Goal: Task Accomplishment & Management: Use online tool/utility

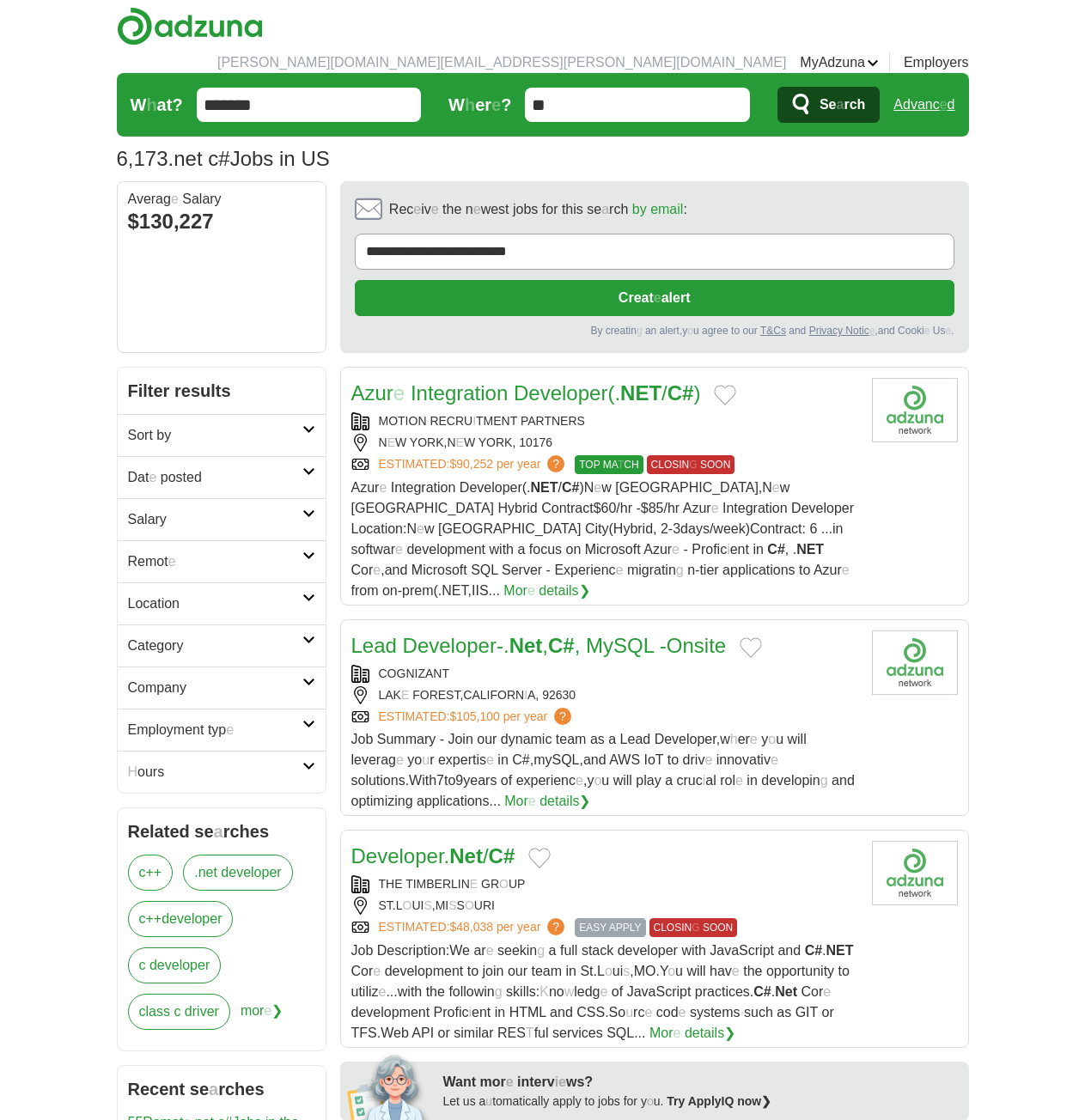
click at [242, 467] on h2 "Dat e posted" at bounding box center [215, 478] width 174 height 21
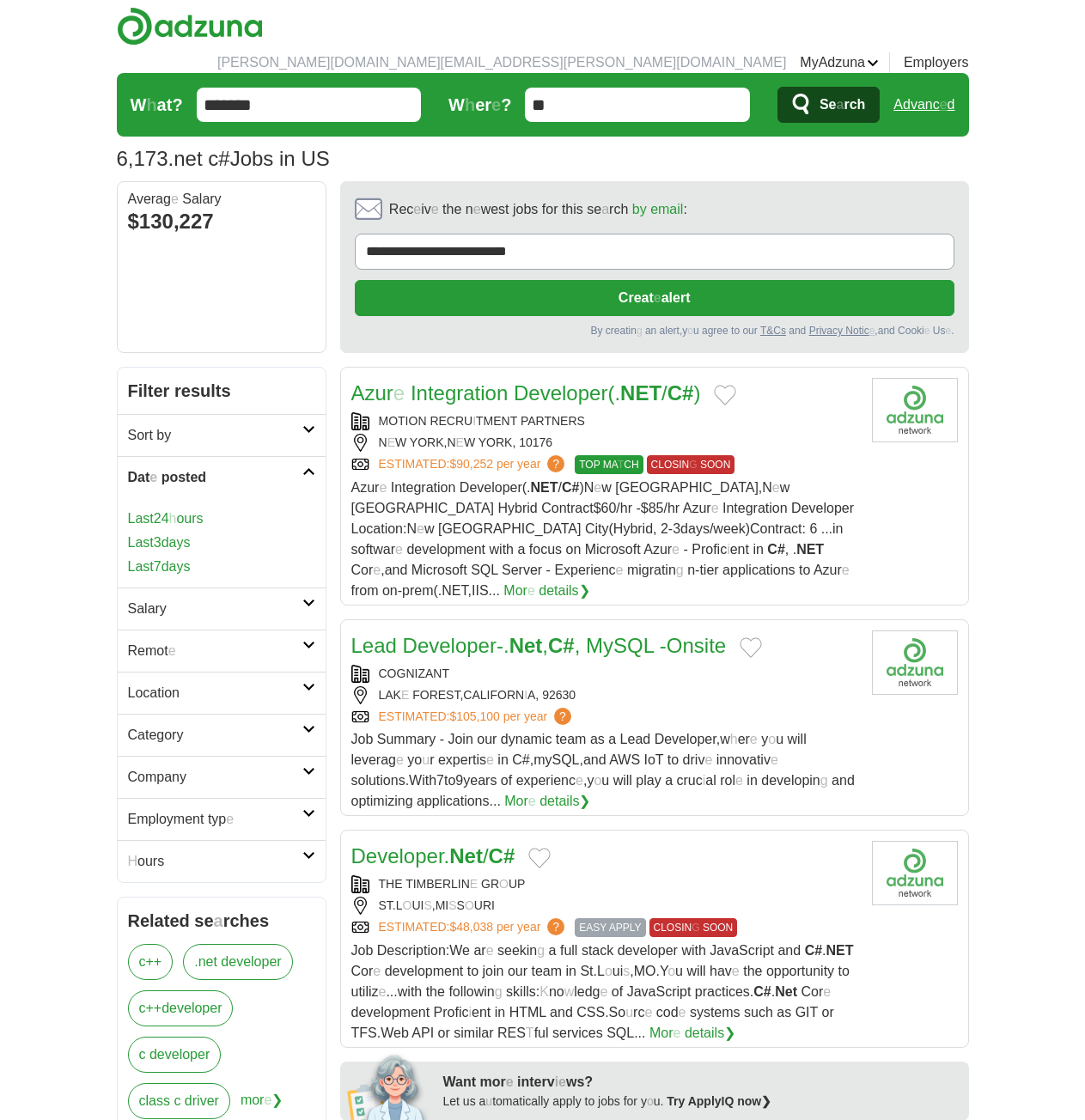
click at [177, 511] on readpronunciation-span "h" at bounding box center [173, 518] width 8 height 14
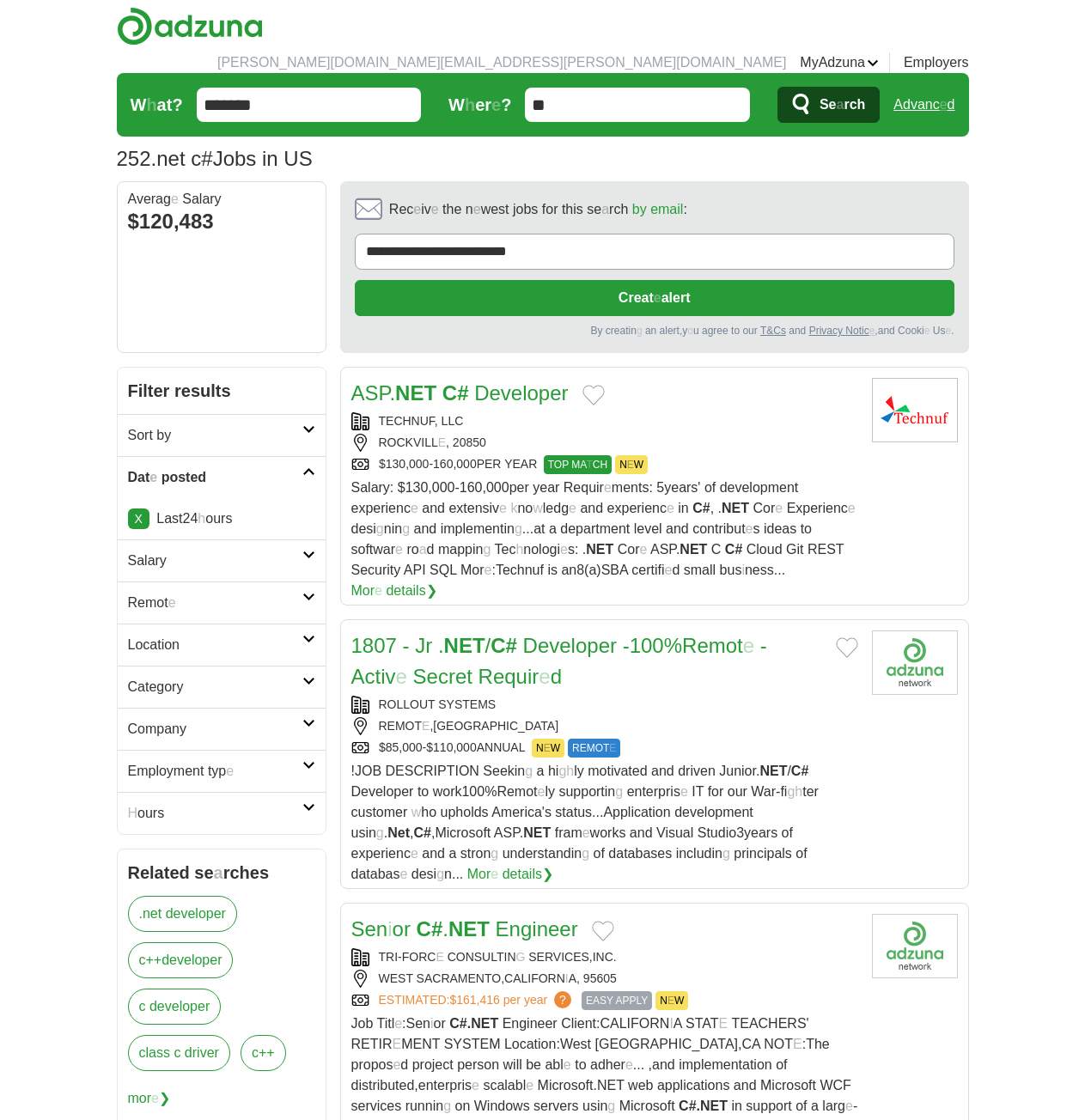
click at [229, 593] on h2 "Remot e" at bounding box center [215, 603] width 174 height 21
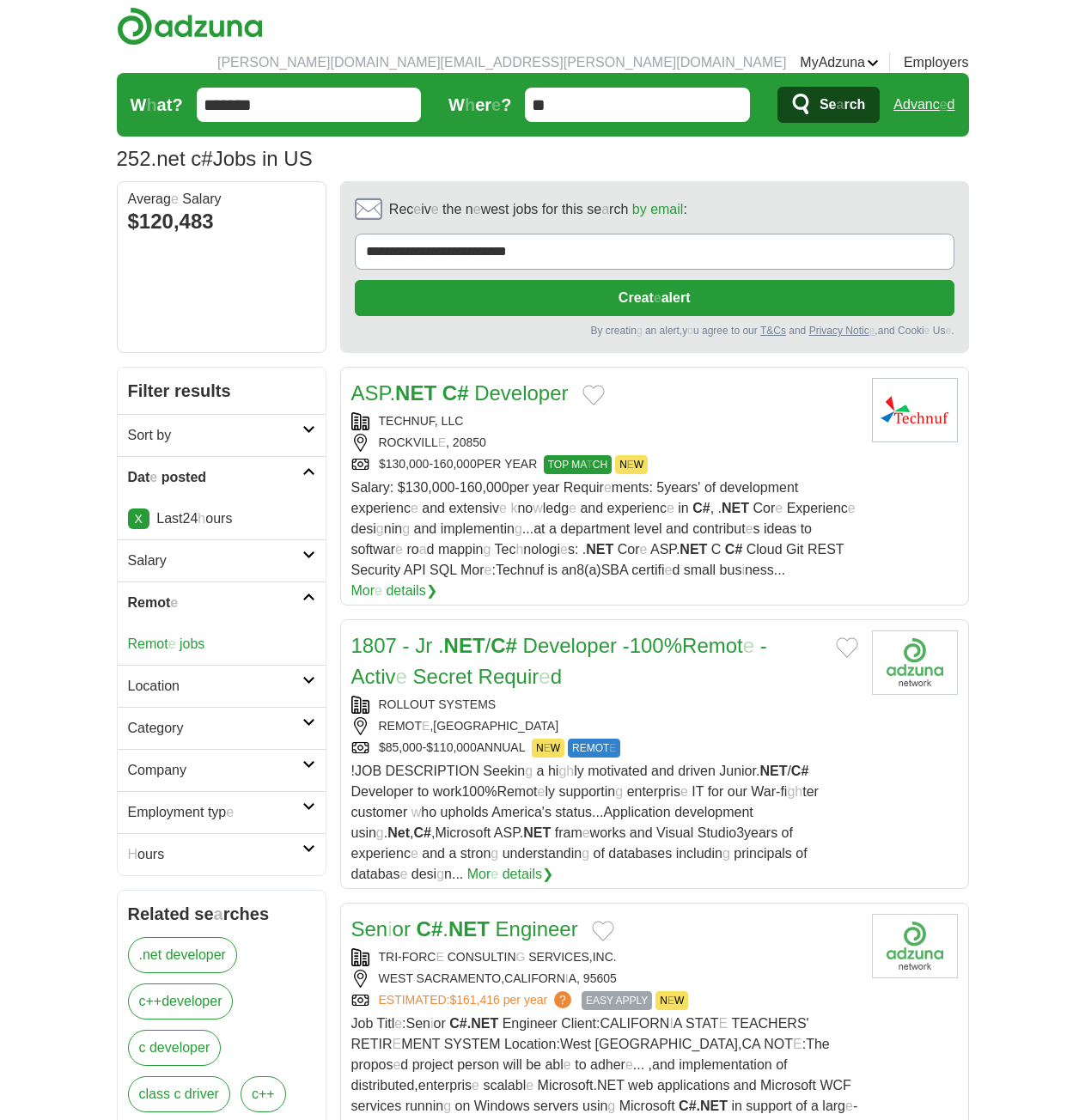
click at [186, 637] on readpronunciation-word "jobs" at bounding box center [192, 643] width 25 height 14
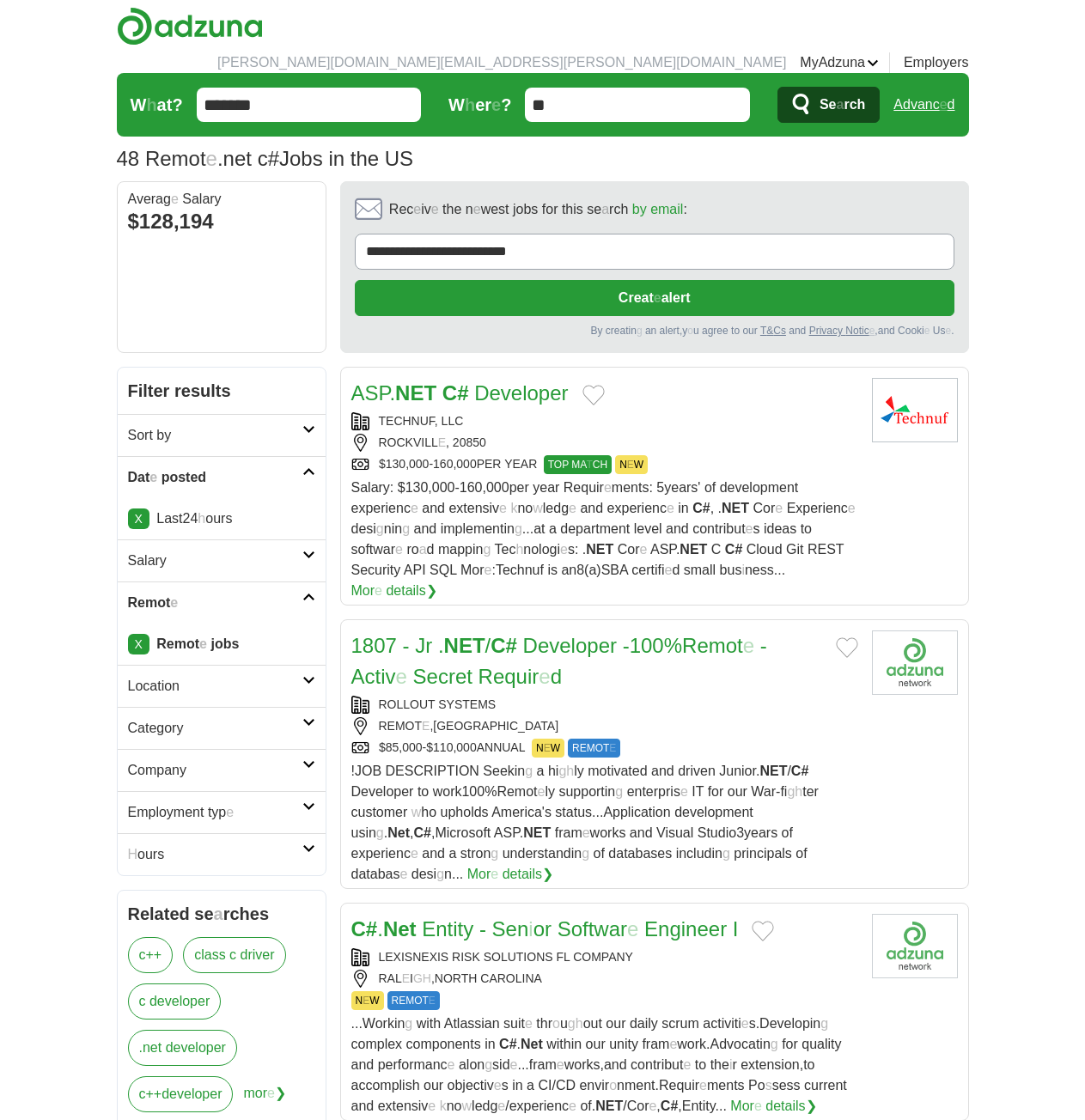
click at [596, 385] on button "Add to favorite jobs" at bounding box center [593, 395] width 22 height 21
click at [847, 638] on button "Add to favorite jobs" at bounding box center [847, 648] width 22 height 21
click at [660, 634] on readpronunciation-span "100%" at bounding box center [655, 645] width 53 height 23
click at [760, 921] on button "Add to favorite jobs" at bounding box center [762, 931] width 22 height 21
click at [654, 917] on readpronunciation-word "Engineer" at bounding box center [686, 929] width 82 height 23
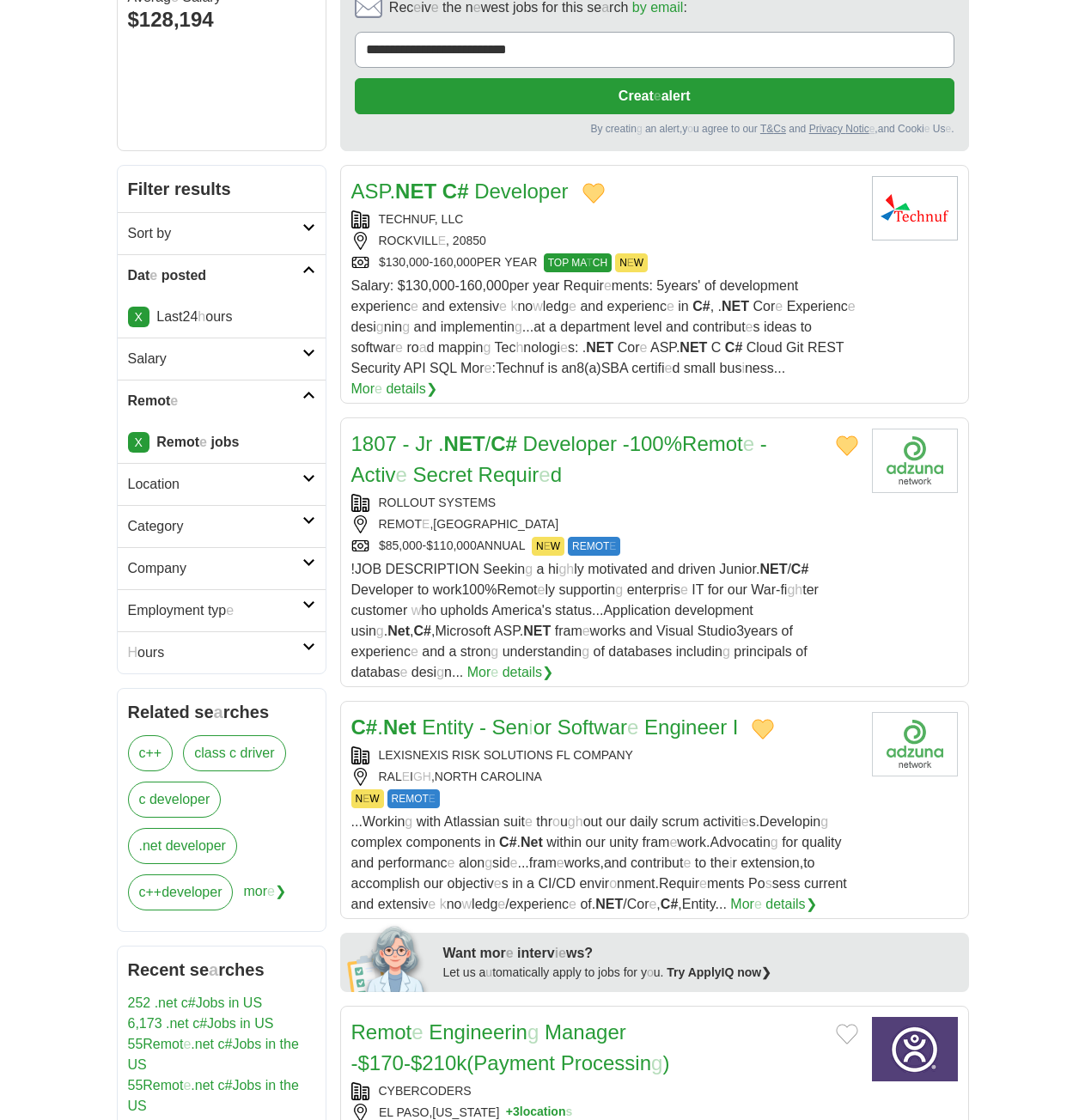
scroll to position [344, 0]
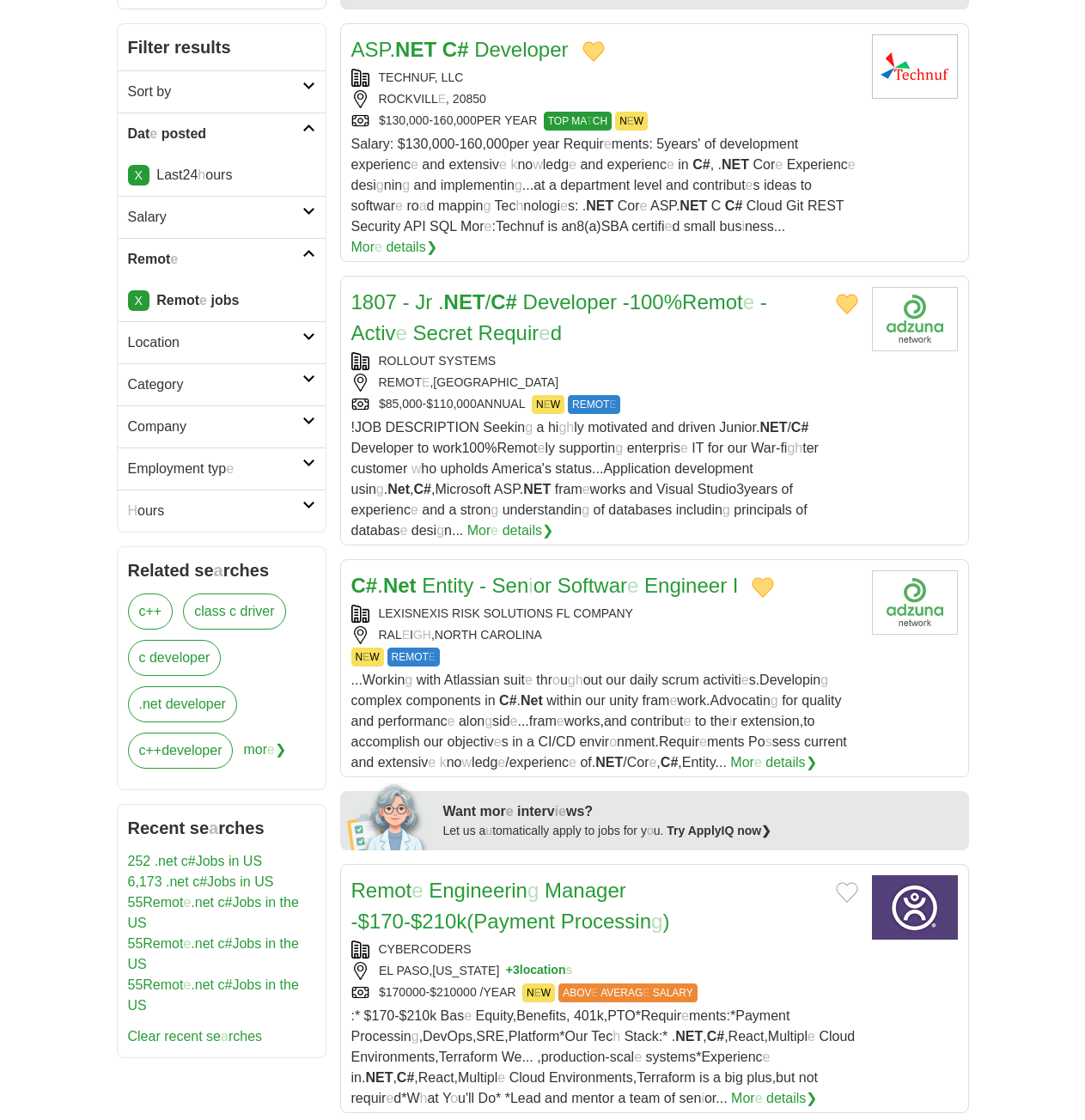
click at [851, 882] on button "Add to favorite jobs" at bounding box center [847, 892] width 22 height 21
click at [616, 879] on readpronunciation-word "Manager" at bounding box center [585, 890] width 81 height 23
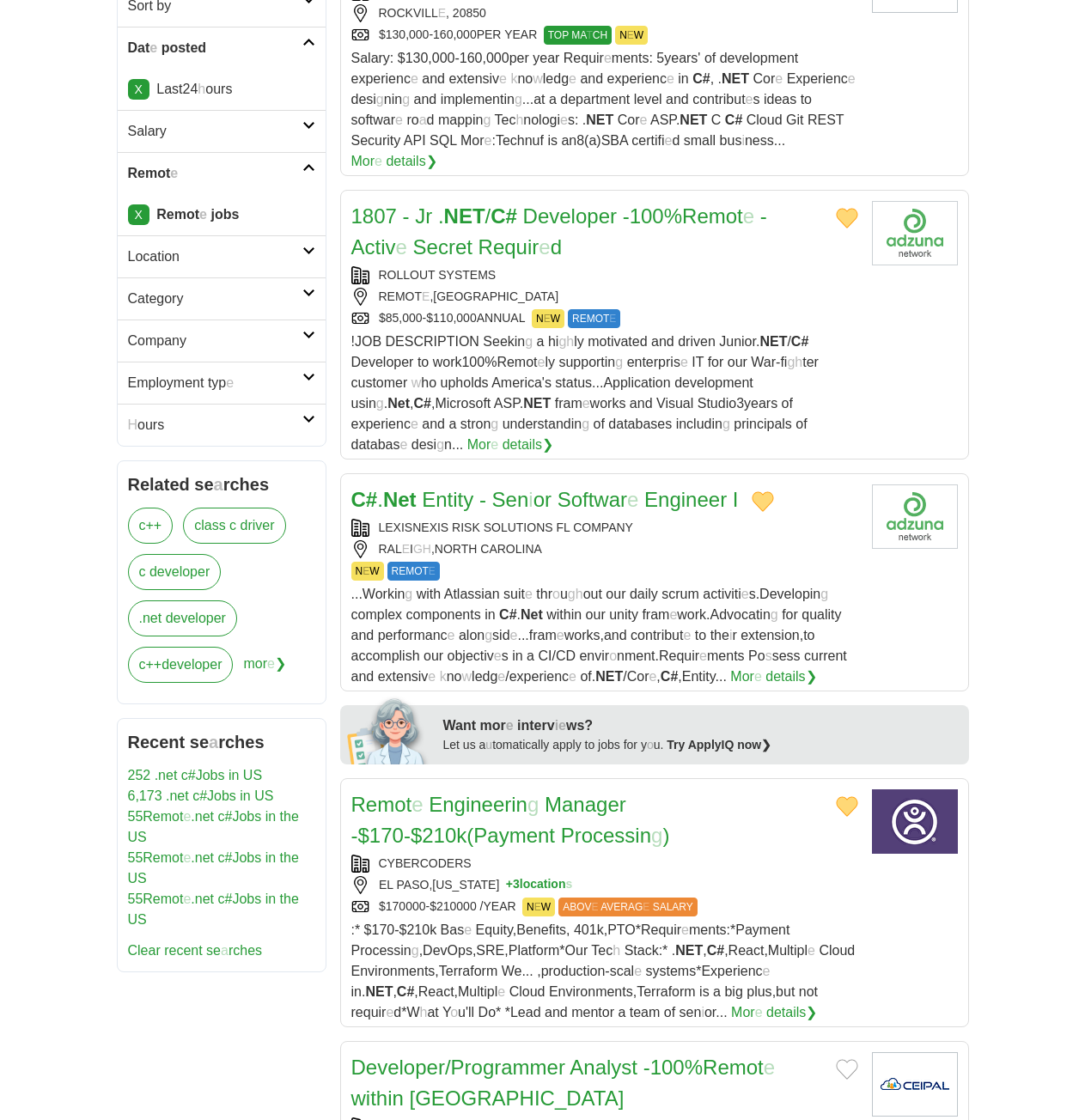
scroll to position [687, 0]
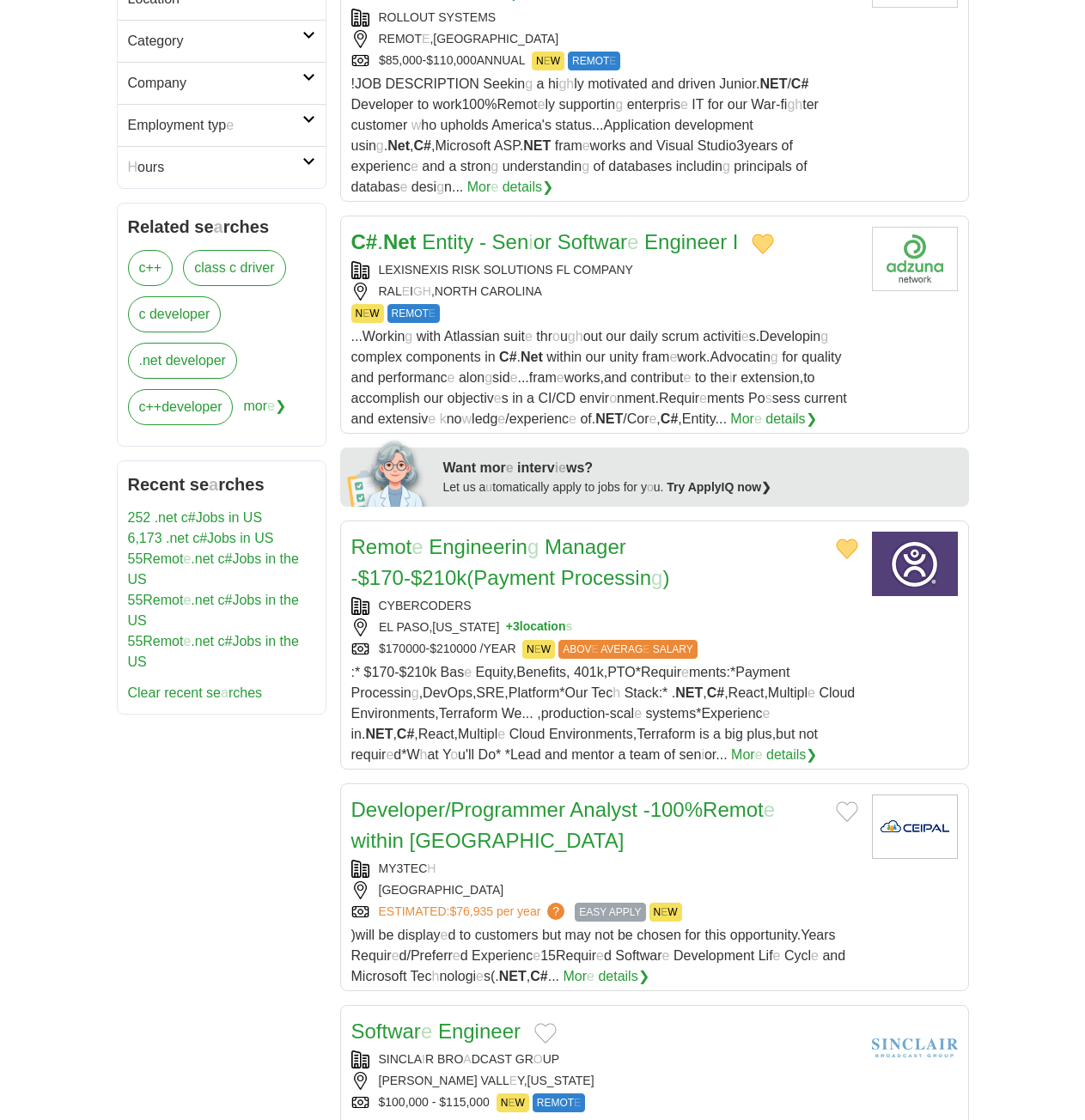
click at [853, 801] on button "Add to favorite jobs" at bounding box center [847, 812] width 22 height 21
click at [610, 797] on readpronunciation-word "Analyst" at bounding box center [603, 809] width 68 height 23
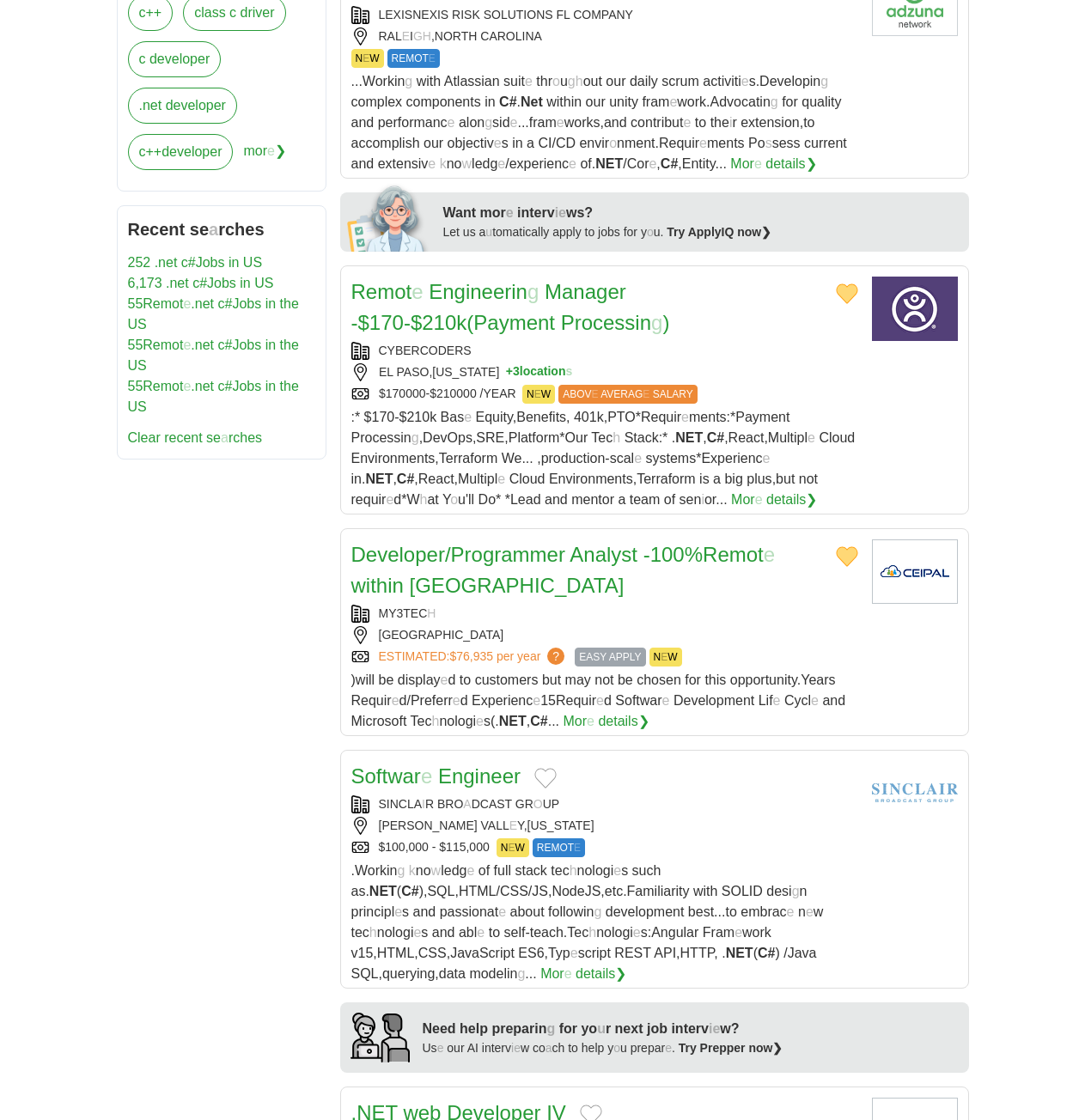
scroll to position [945, 0]
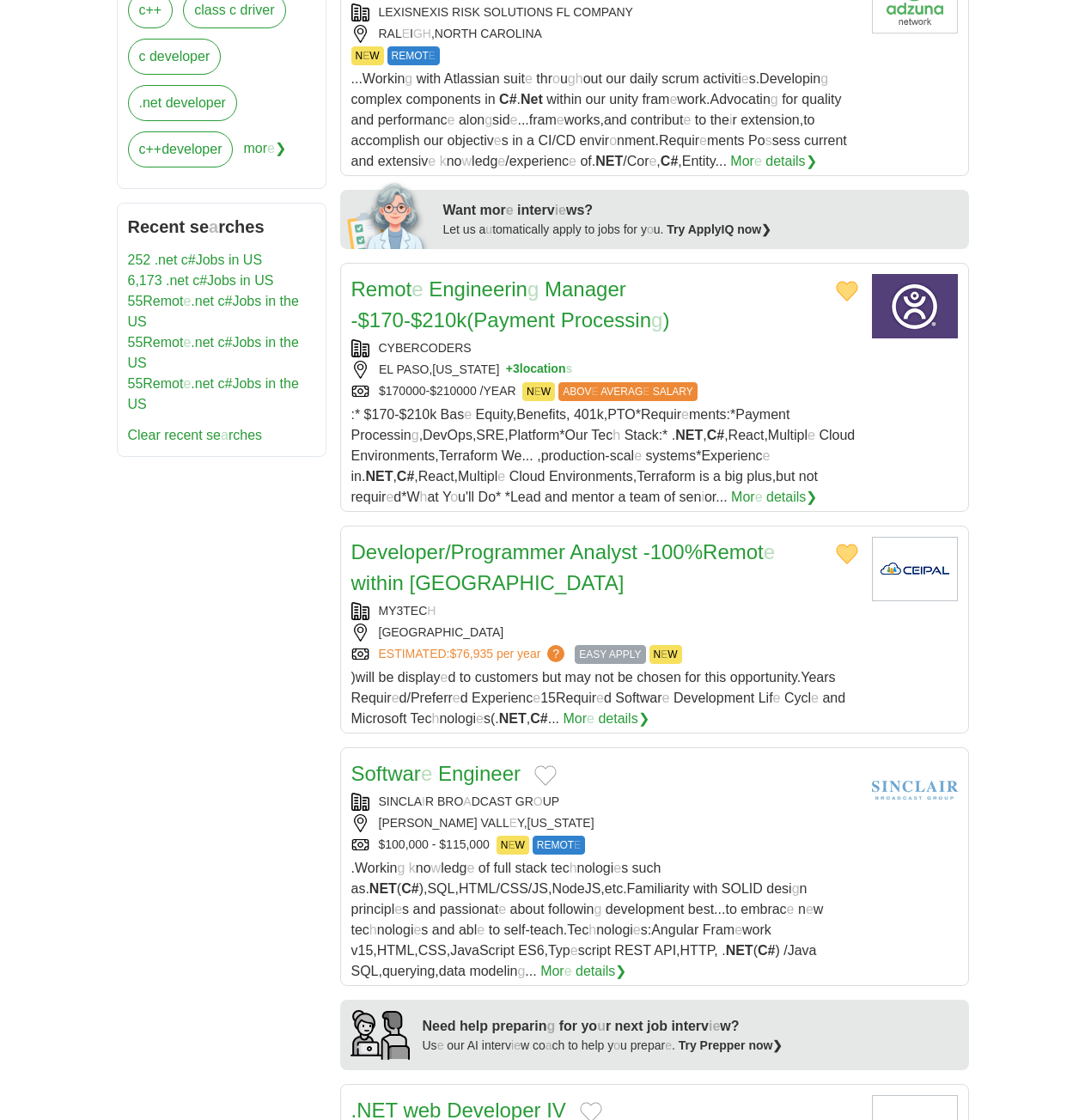
click at [547, 765] on button "Add to favorite jobs" at bounding box center [545, 775] width 22 height 21
click at [479, 762] on readpronunciation-word "Engineer" at bounding box center [479, 773] width 82 height 23
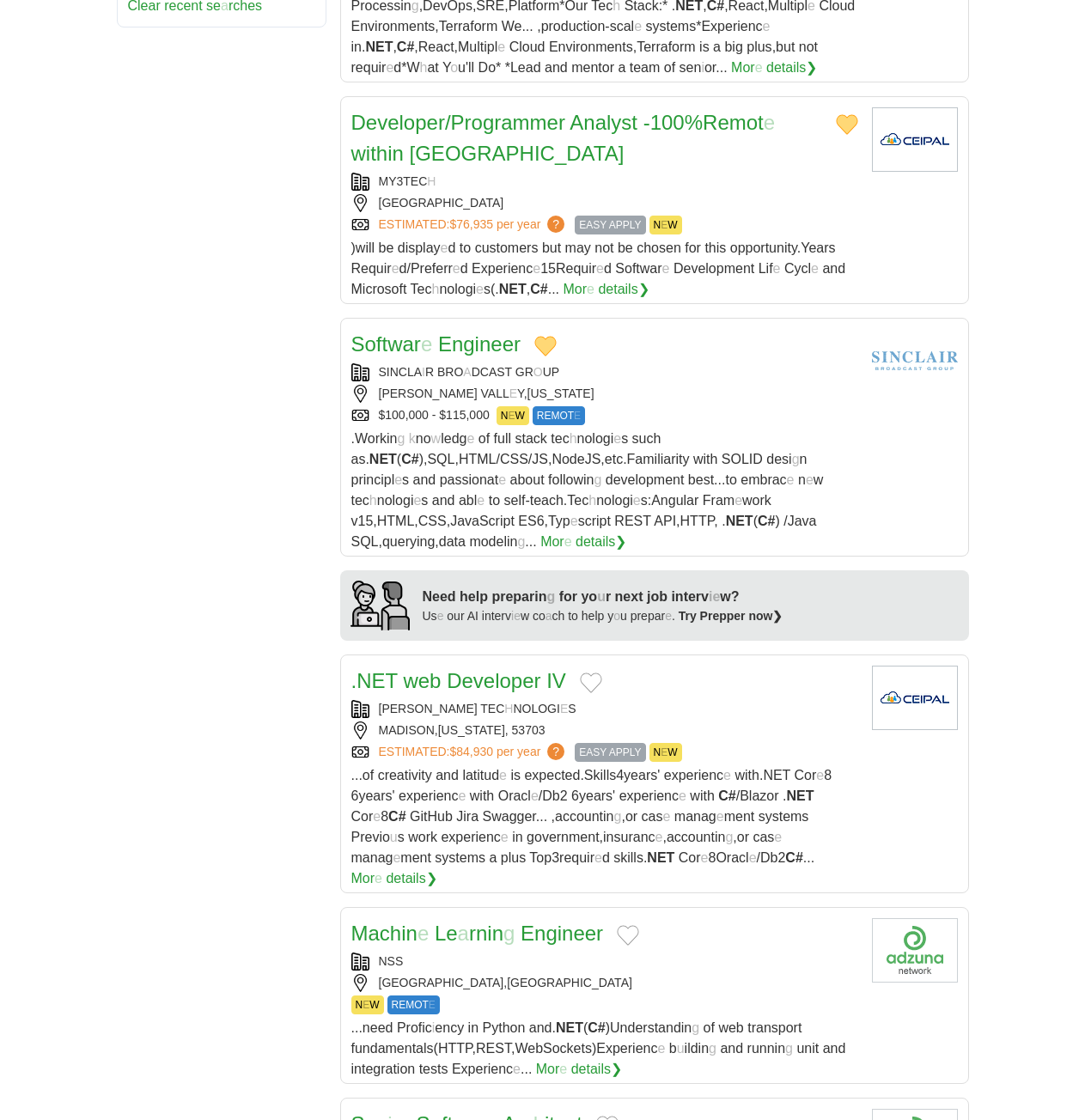
click at [596, 672] on button "Add to favorite jobs" at bounding box center [590, 683] width 22 height 21
click at [439, 669] on readpronunciation-word "web" at bounding box center [421, 681] width 37 height 23
click at [625, 925] on button "Add to favorite jobs" at bounding box center [627, 935] width 22 height 21
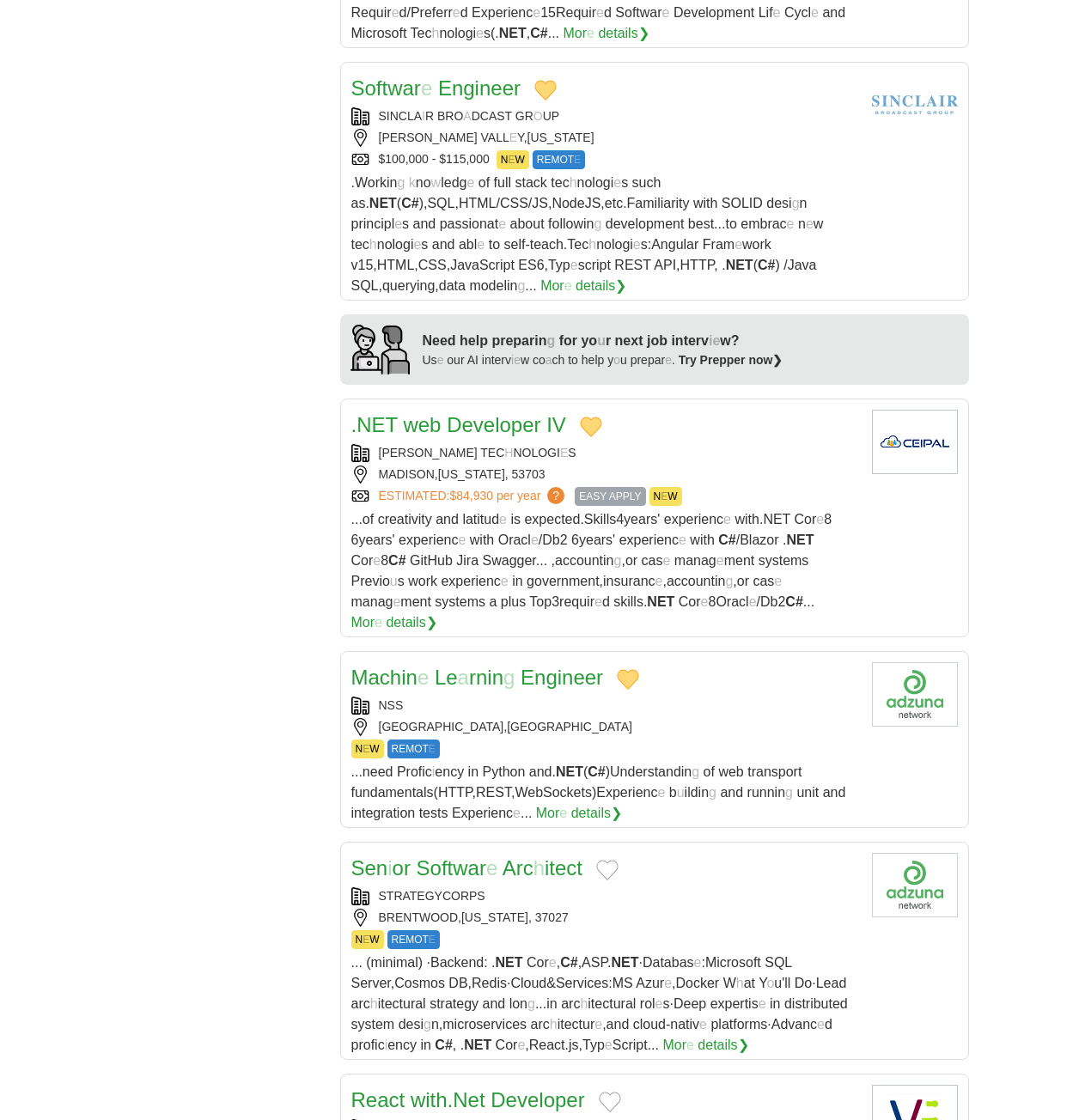
scroll to position [1631, 0]
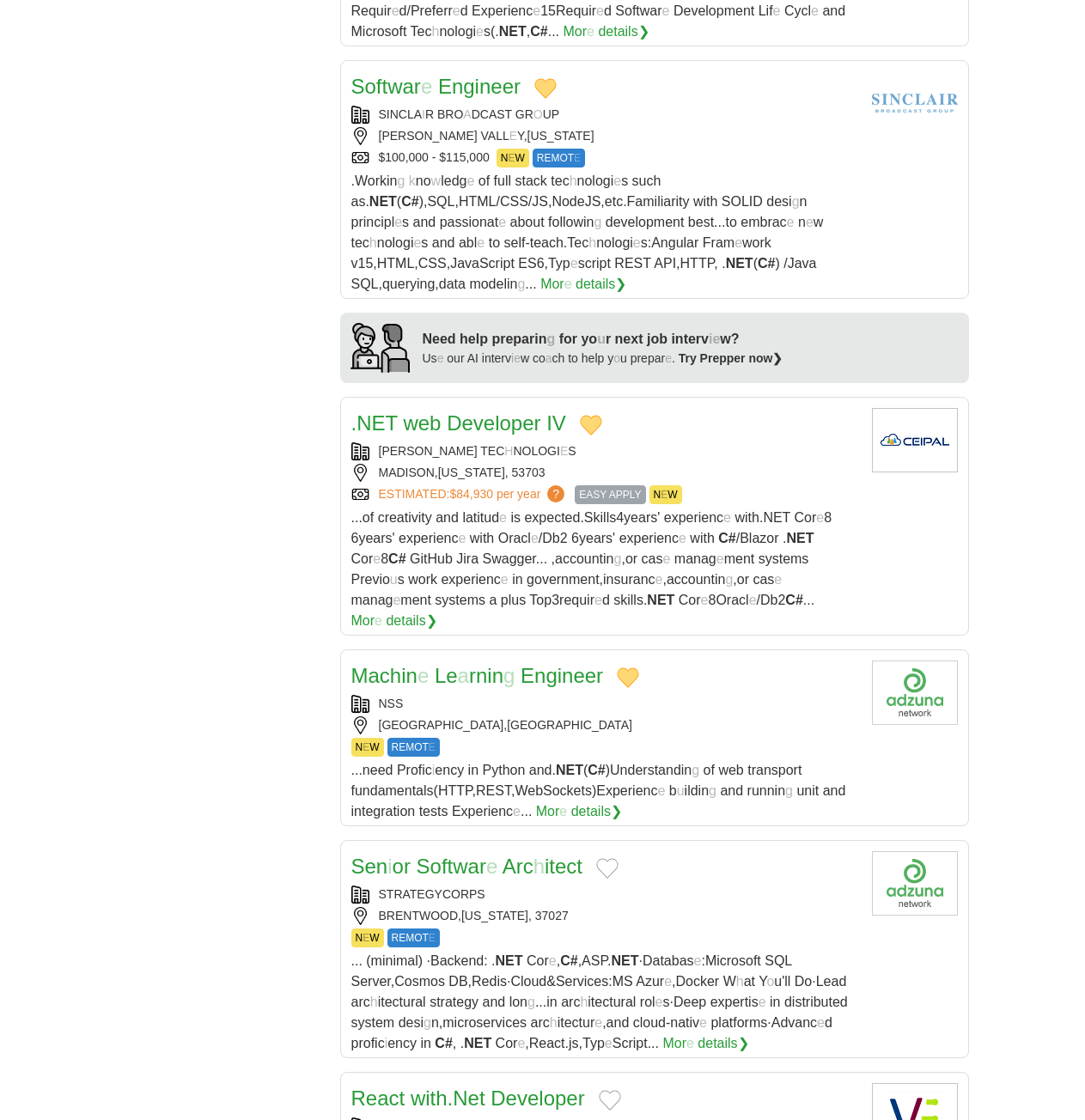
click at [603, 858] on button "Add to favorite jobs" at bounding box center [606, 868] width 22 height 21
click at [480, 854] on readpronunciation-span "Softwar" at bounding box center [451, 865] width 70 height 23
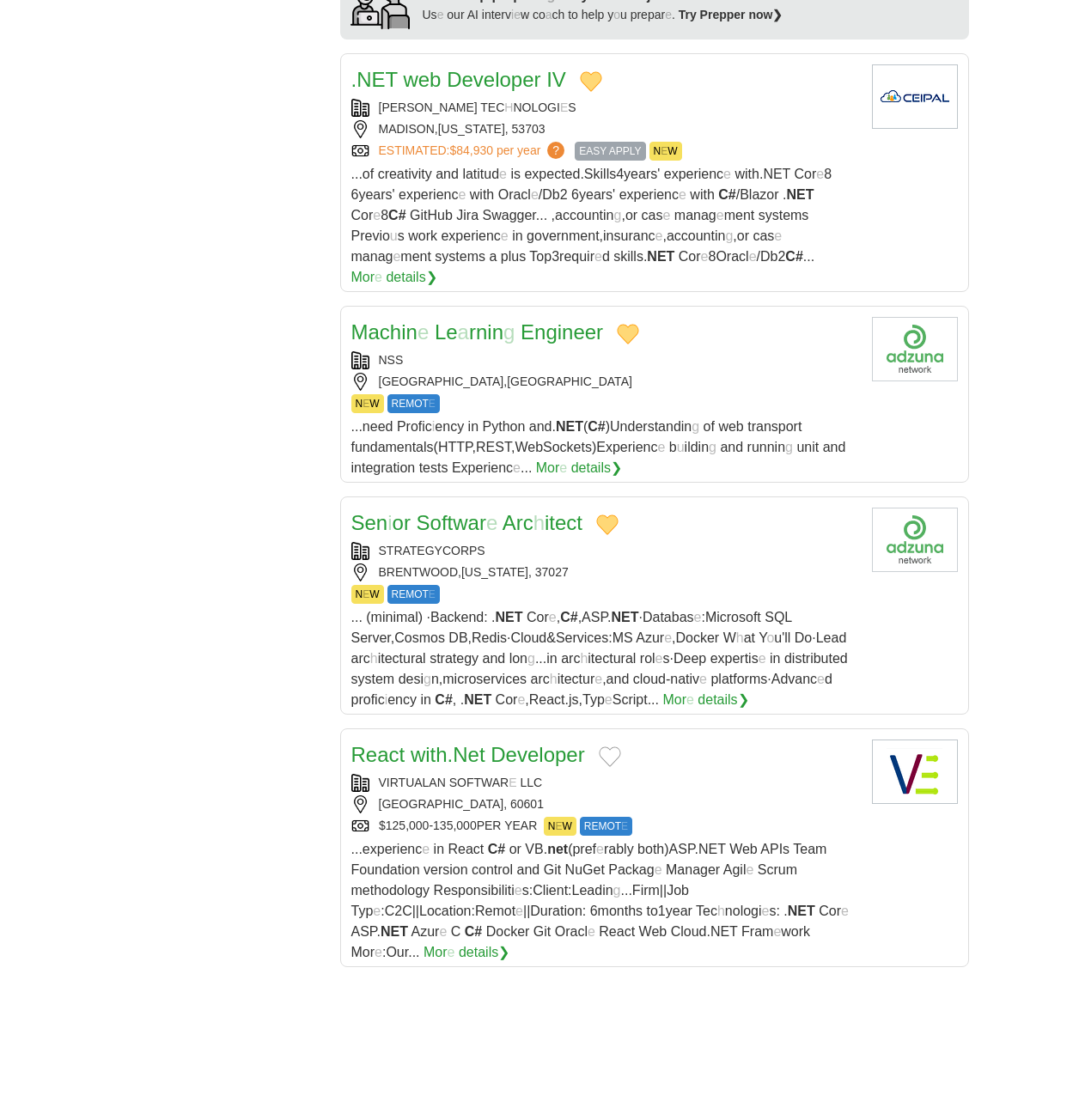
click at [620, 746] on button "Add to favorite jobs" at bounding box center [609, 756] width 22 height 21
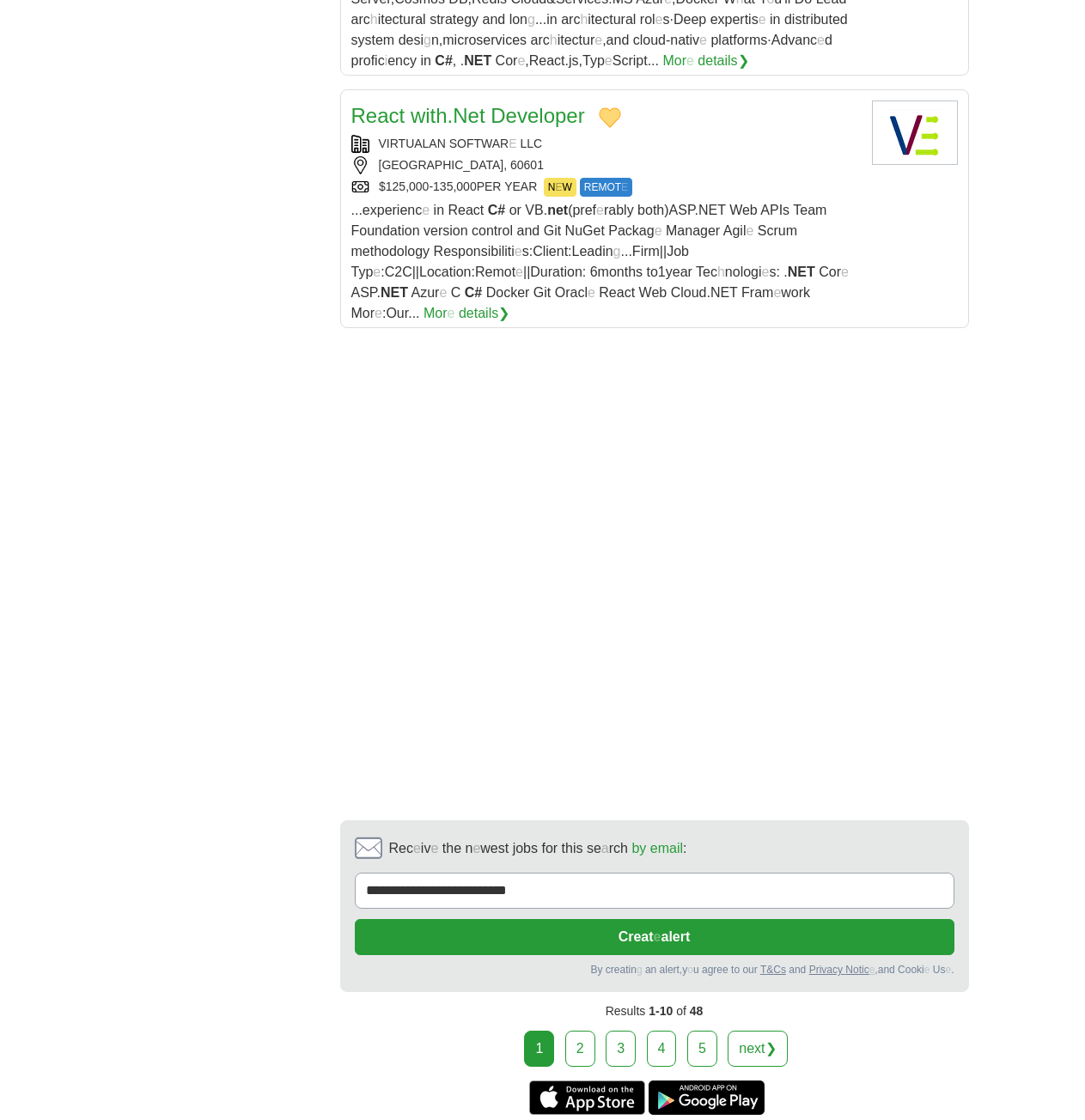
scroll to position [2747, 0]
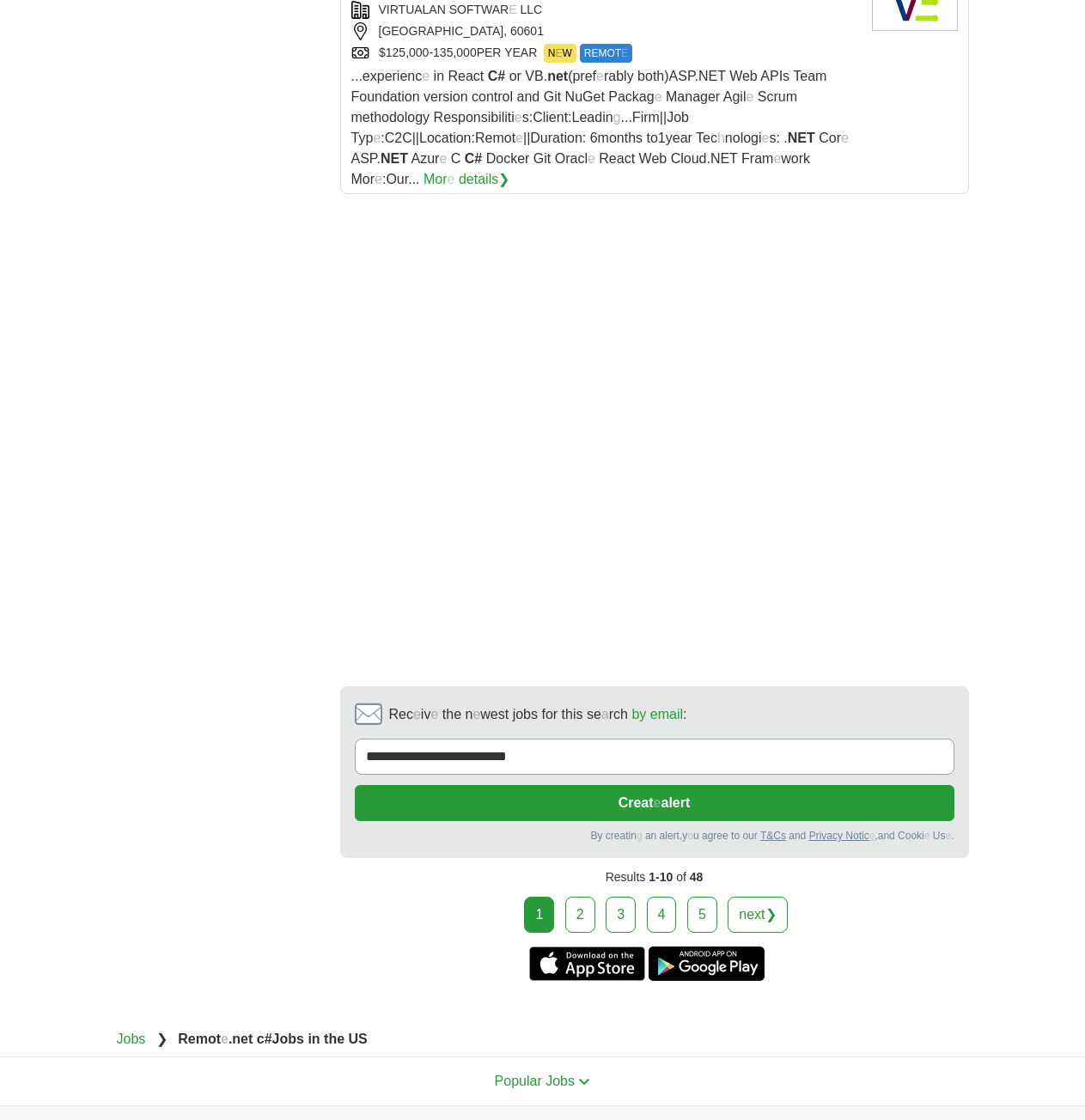
click at [572, 896] on link "2" at bounding box center [579, 914] width 30 height 36
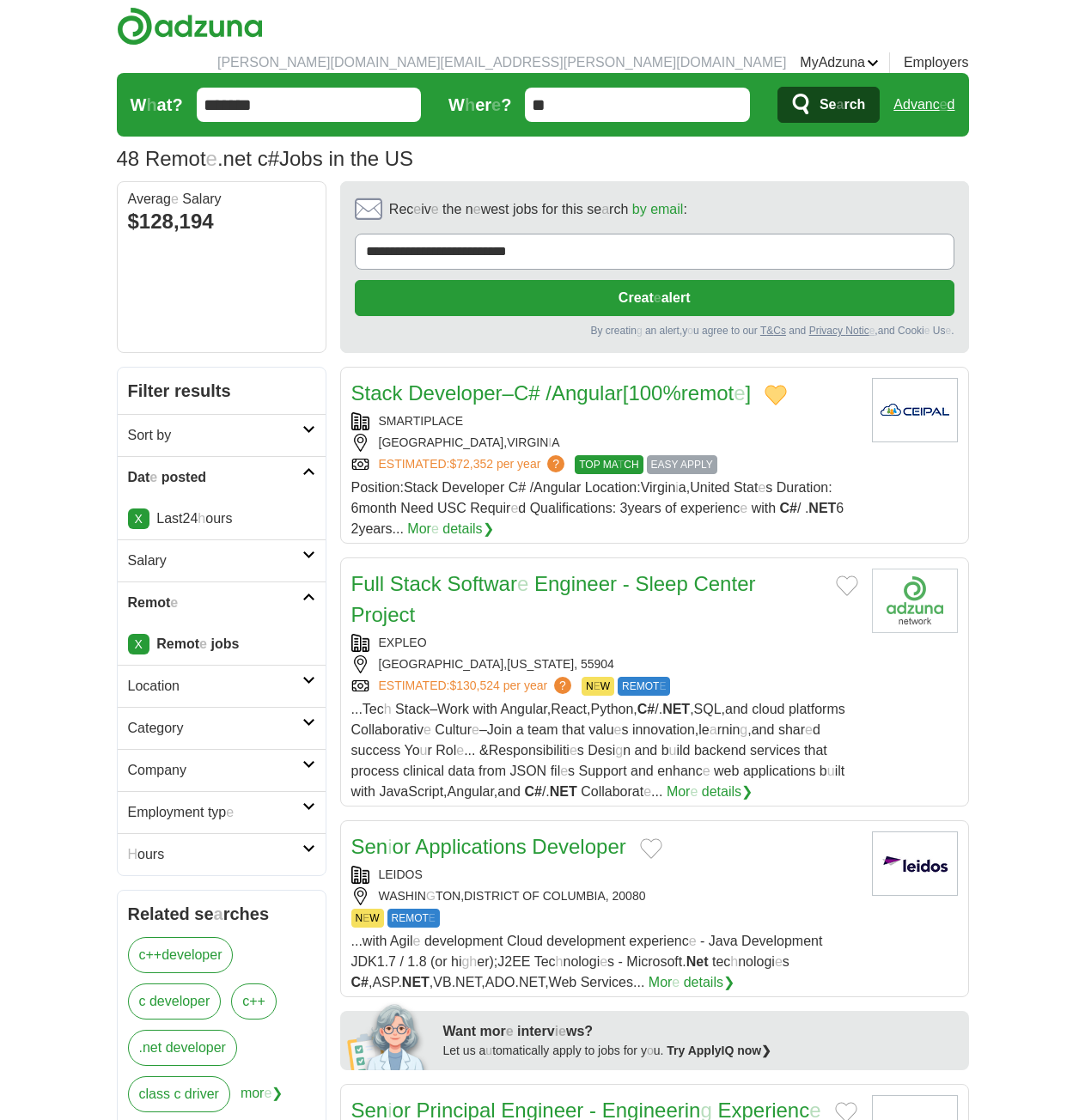
click at [642, 381] on readpronunciation-span "[100%" at bounding box center [651, 392] width 58 height 23
click at [848, 575] on button "Add to favorite jobs" at bounding box center [847, 586] width 22 height 21
click at [682, 571] on readpronunciation-word "Sleep" at bounding box center [661, 583] width 53 height 23
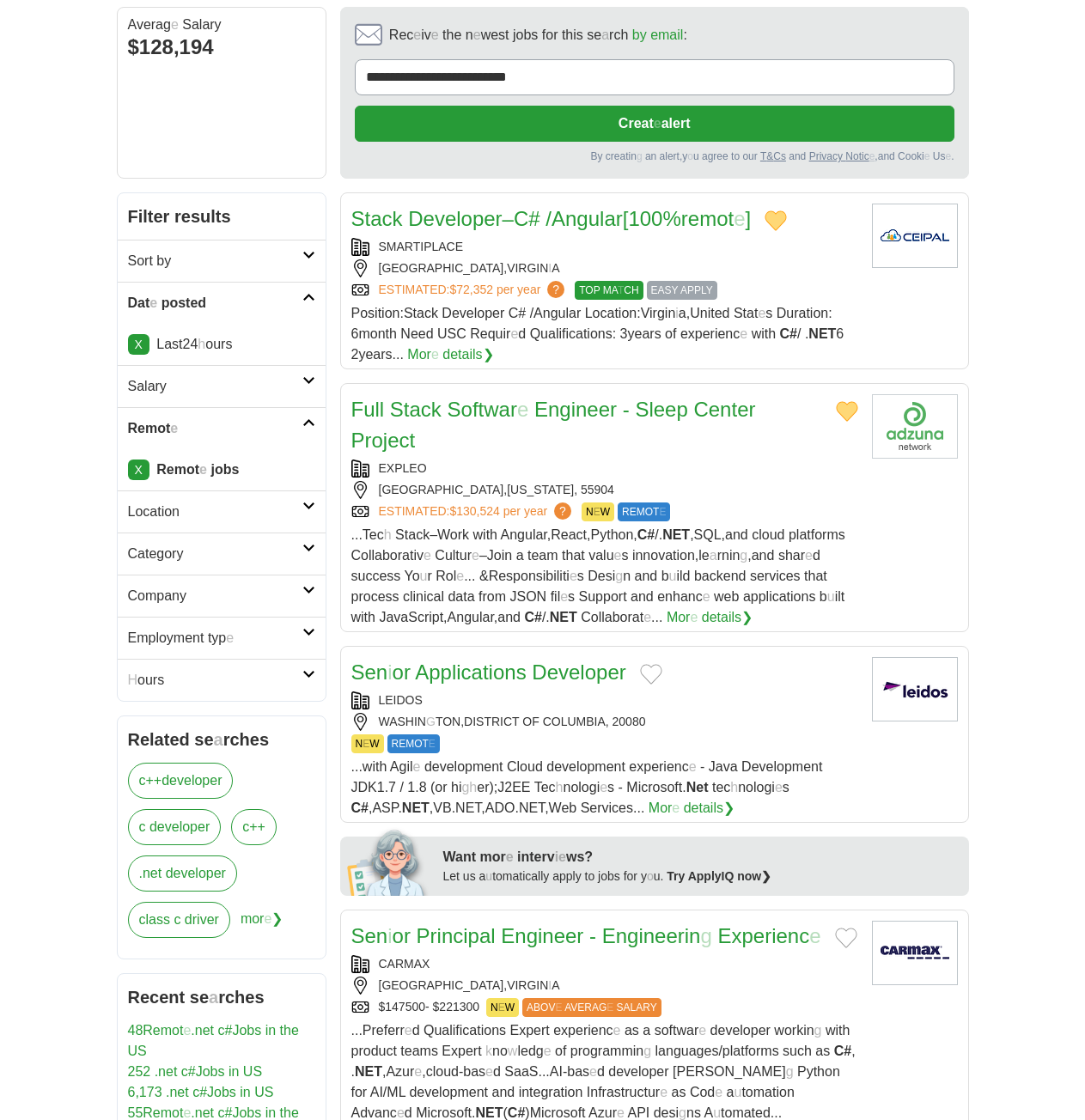
scroll to position [429, 0]
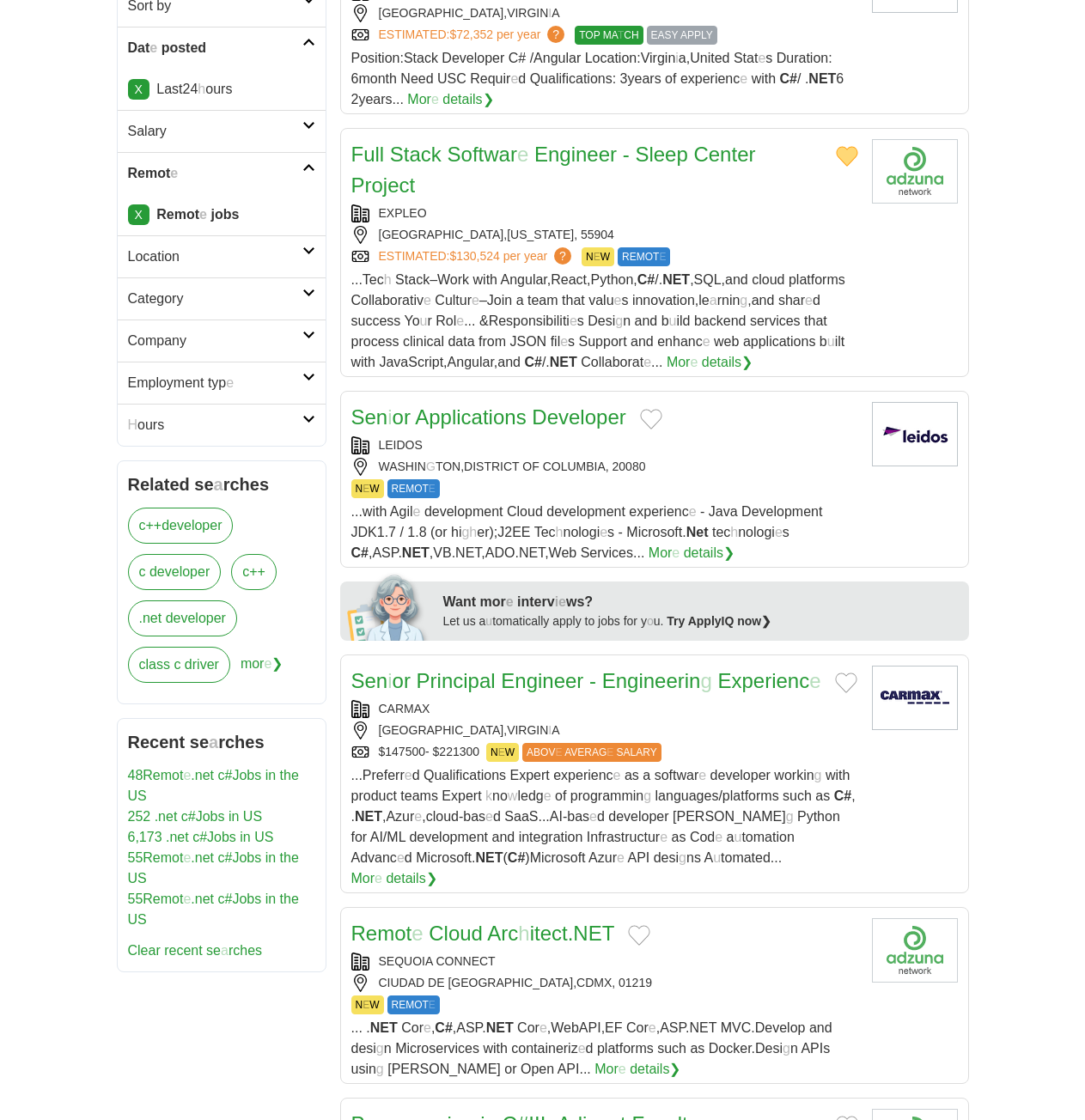
click at [654, 409] on button "Add to favorite jobs" at bounding box center [650, 419] width 22 height 21
click at [497, 405] on readpronunciation-word "Applications" at bounding box center [470, 416] width 111 height 23
click at [848, 672] on button "Add to favorite jobs" at bounding box center [846, 683] width 22 height 21
click at [531, 669] on readpronunciation-word "Engineer" at bounding box center [542, 681] width 82 height 23
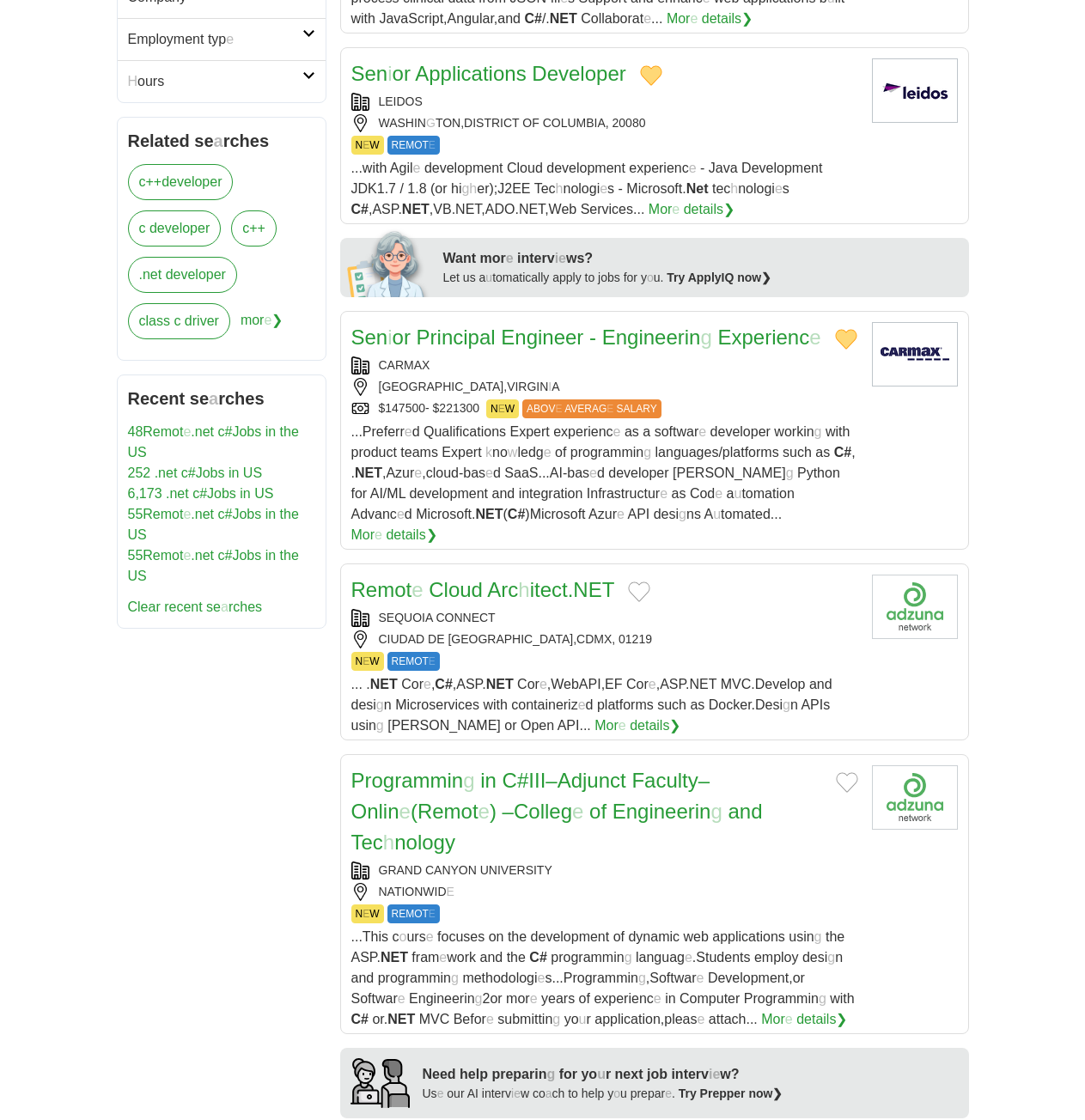
click at [644, 581] on button "Add to favorite jobs" at bounding box center [639, 592] width 22 height 21
click at [542, 578] on readpronunciation-span "itect" at bounding box center [548, 590] width 37 height 23
click at [850, 772] on button "Add to favorite jobs" at bounding box center [847, 782] width 22 height 21
click at [435, 769] on readpronunciation-span "Programmin" at bounding box center [408, 780] width 113 height 23
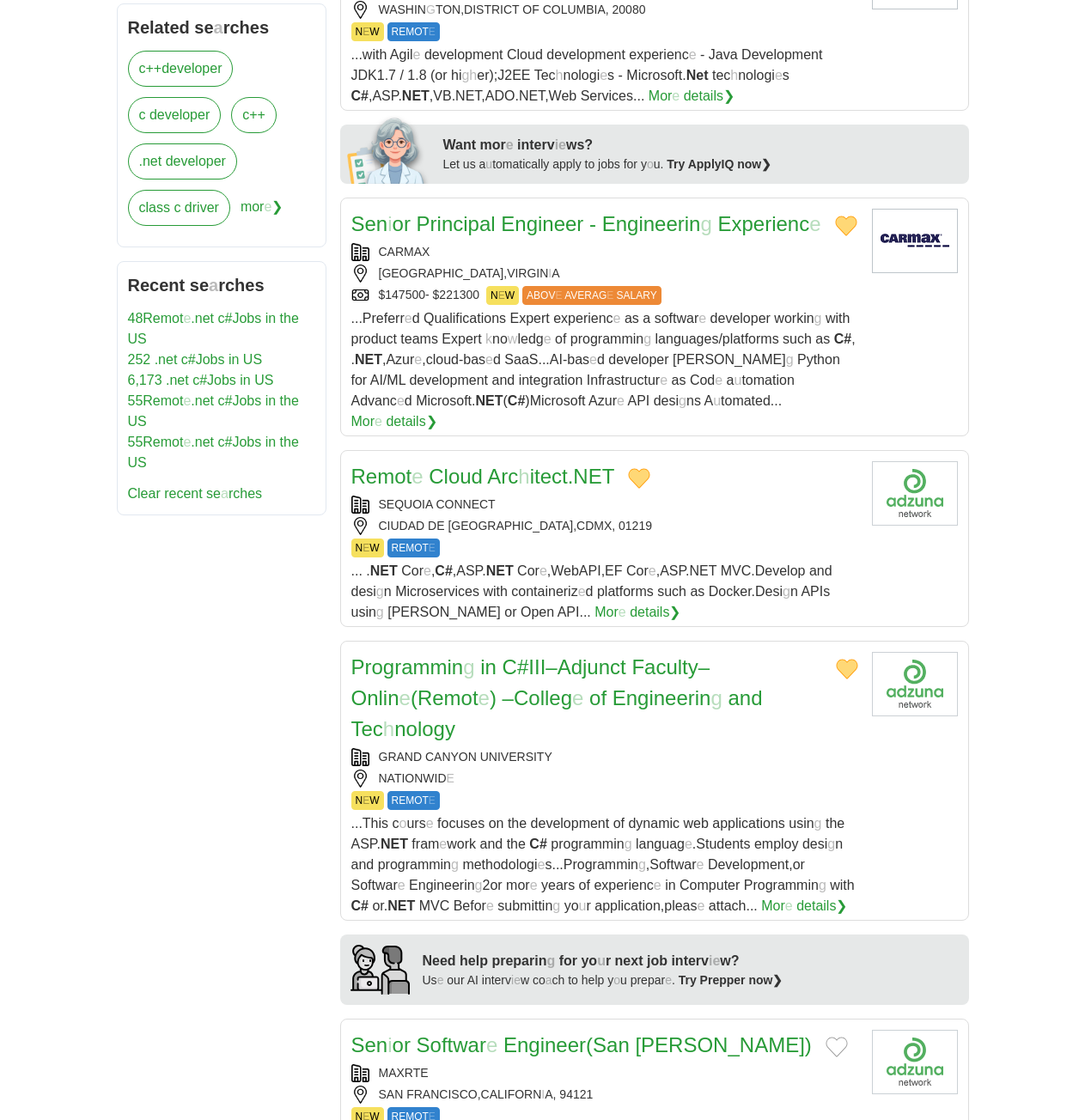
scroll to position [1030, 0]
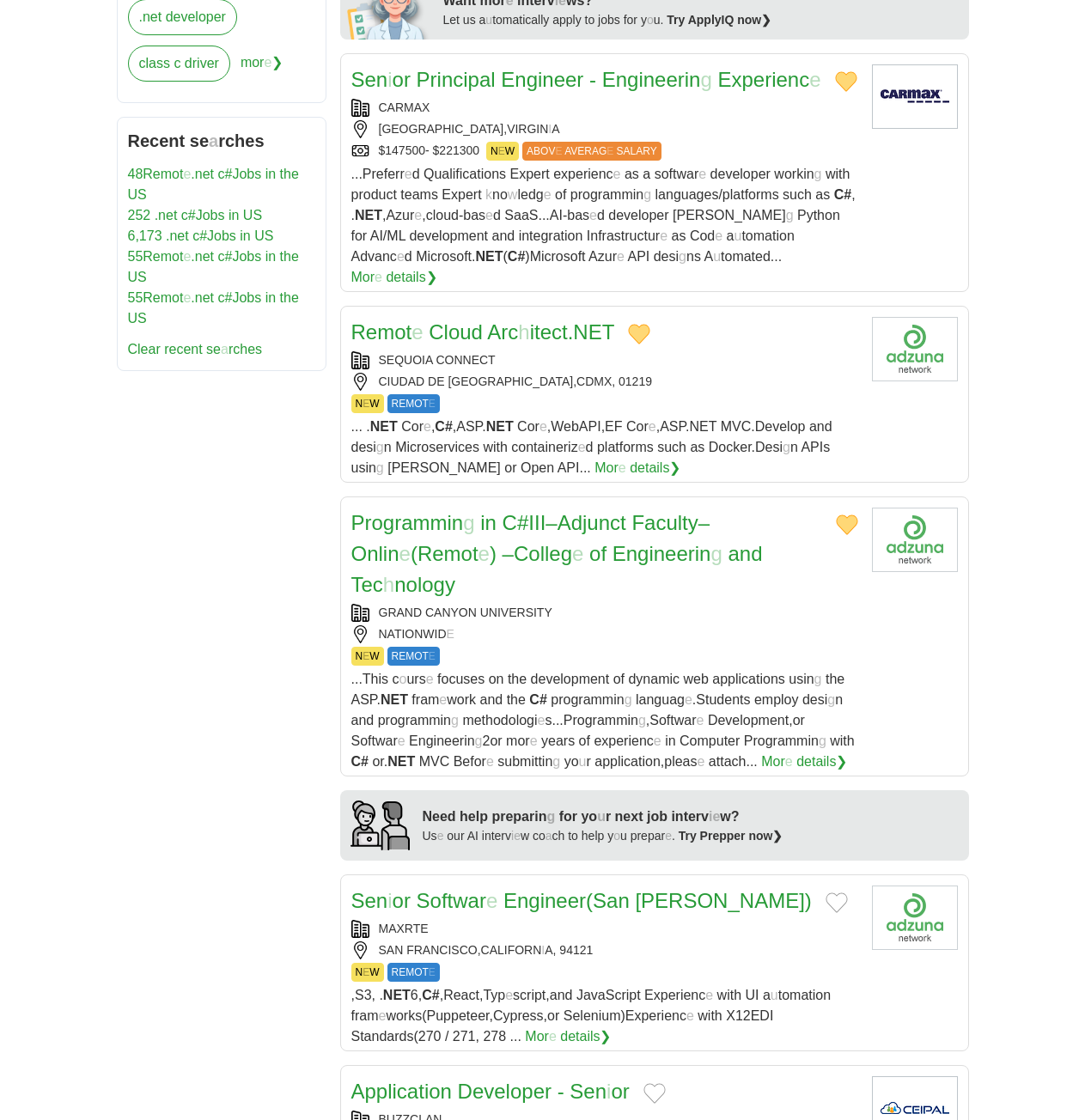
click at [825, 892] on button "Add to favorite jobs" at bounding box center [836, 903] width 22 height 21
click at [509, 888] on readpronunciation-word "Engineer" at bounding box center [545, 900] width 82 height 23
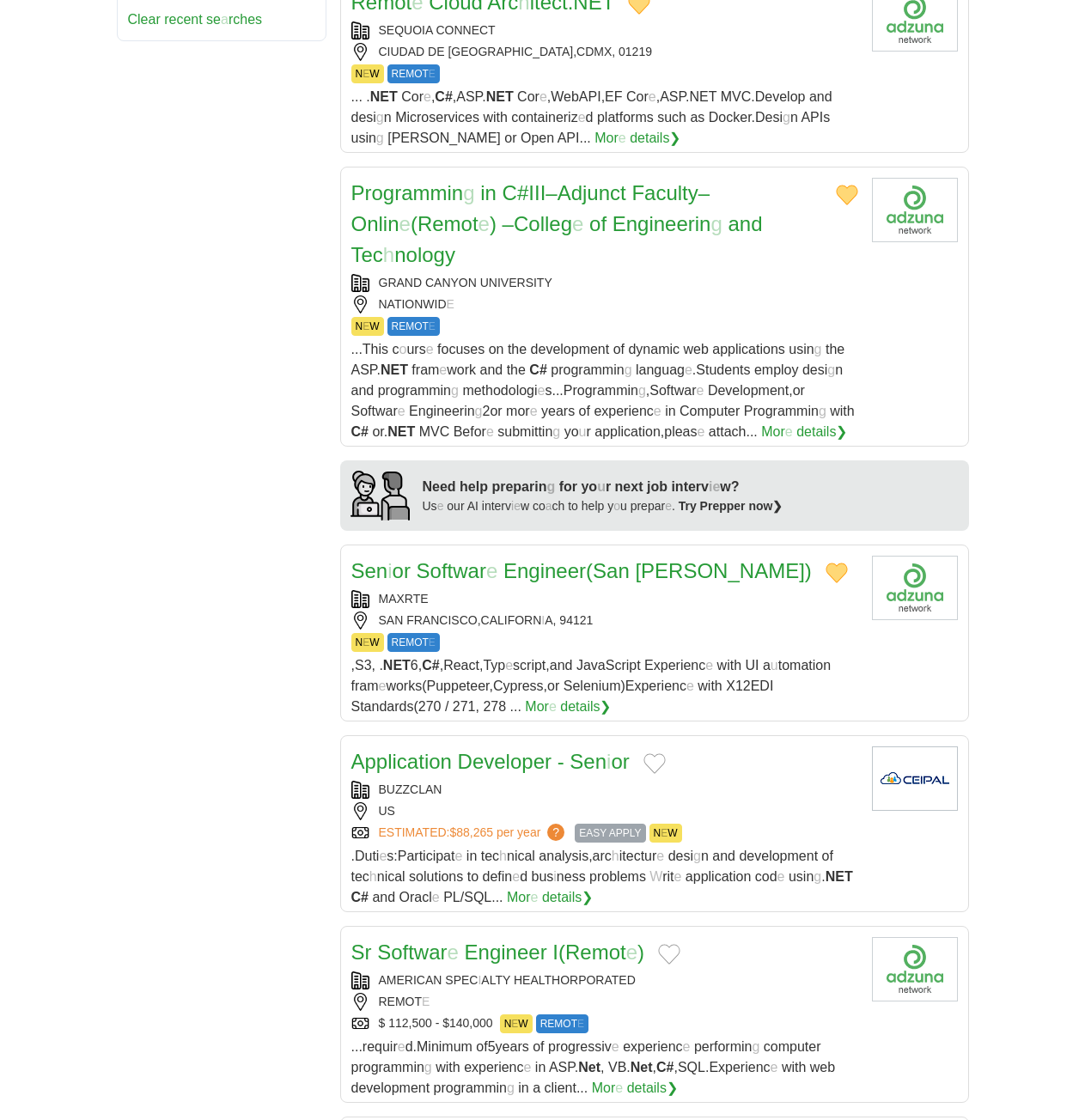
scroll to position [1460, 0]
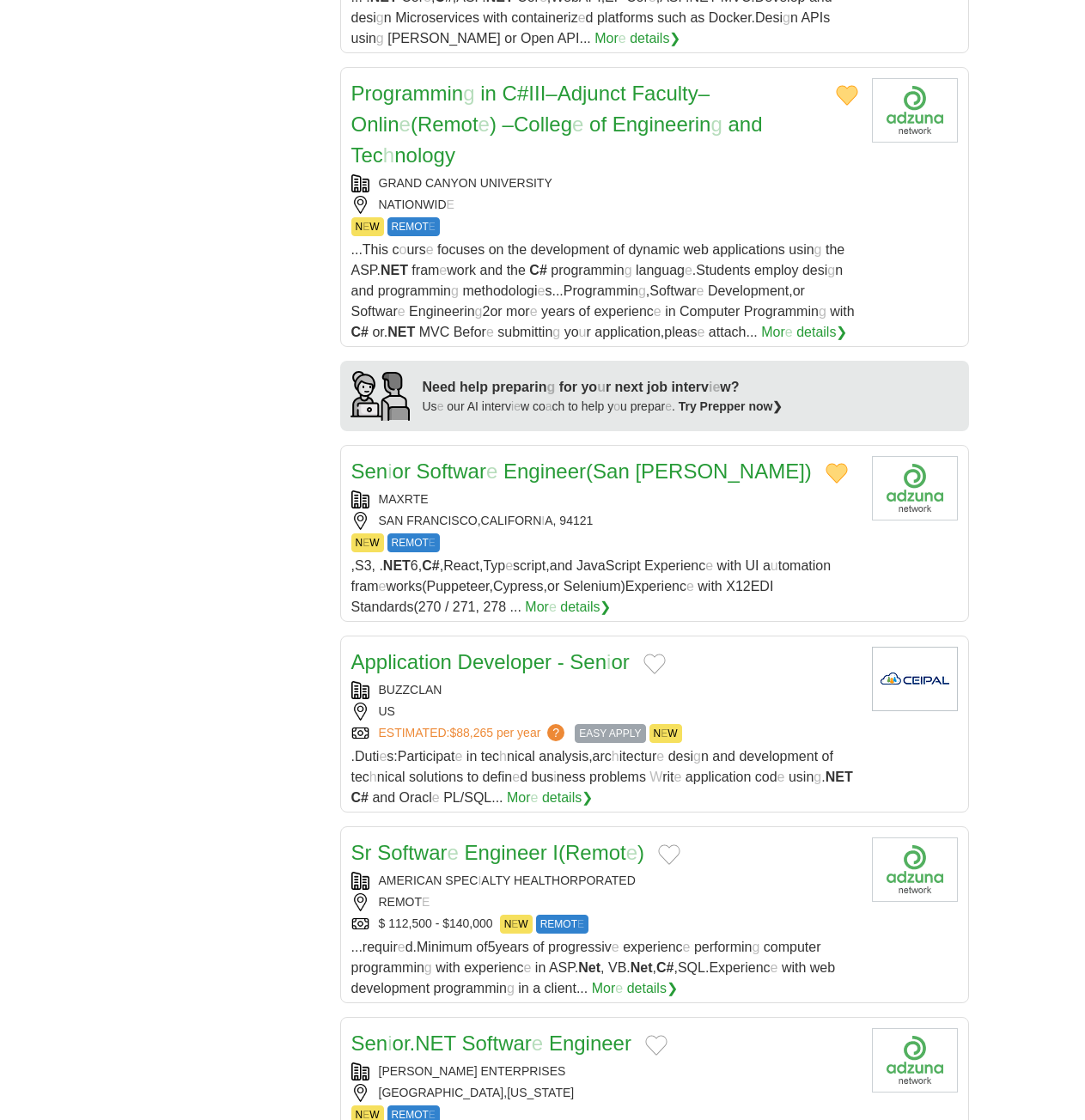
click at [654, 654] on button "Add to favorite jobs" at bounding box center [654, 664] width 22 height 21
click at [505, 650] on readpronunciation-word "Developer" at bounding box center [505, 661] width 94 height 23
click at [671, 844] on button "Add to favorite jobs" at bounding box center [668, 855] width 22 height 21
click at [489, 840] on readpronunciation-word "Engineer" at bounding box center [506, 852] width 82 height 23
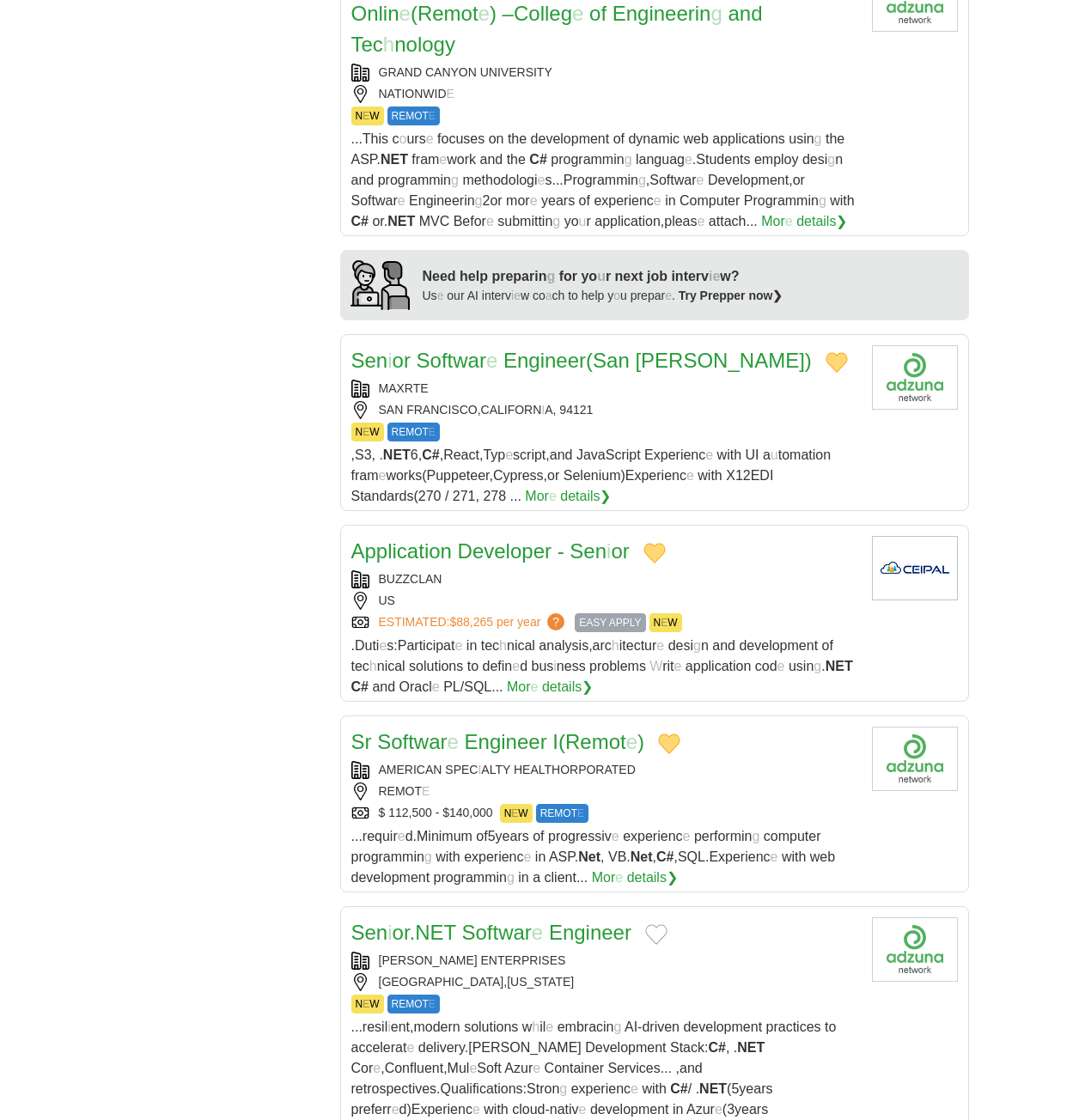
scroll to position [1803, 0]
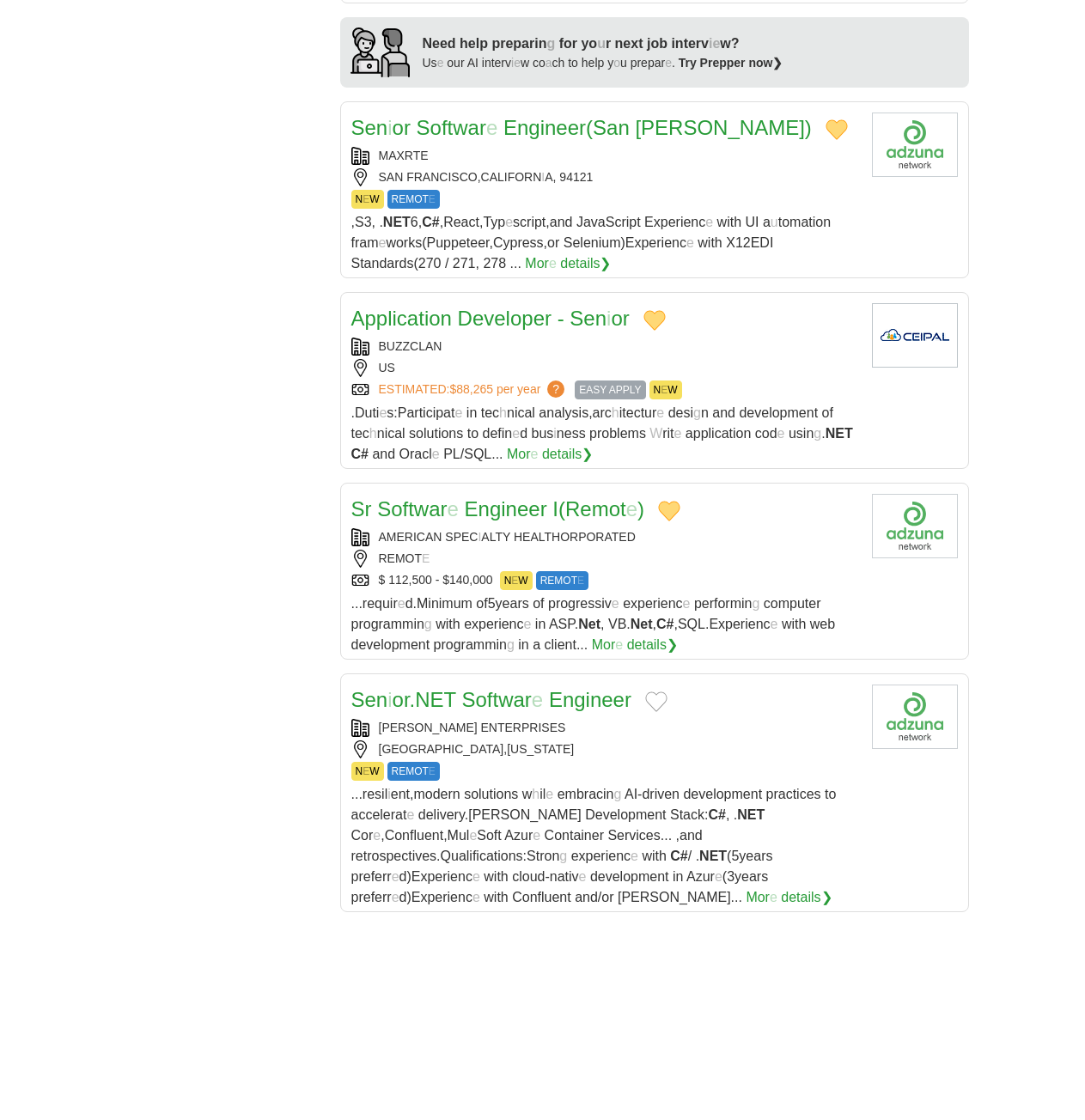
click at [659, 691] on button "Add to favorite jobs" at bounding box center [656, 702] width 22 height 21
click at [454, 687] on readpronunciation-word "NET" at bounding box center [435, 699] width 41 height 23
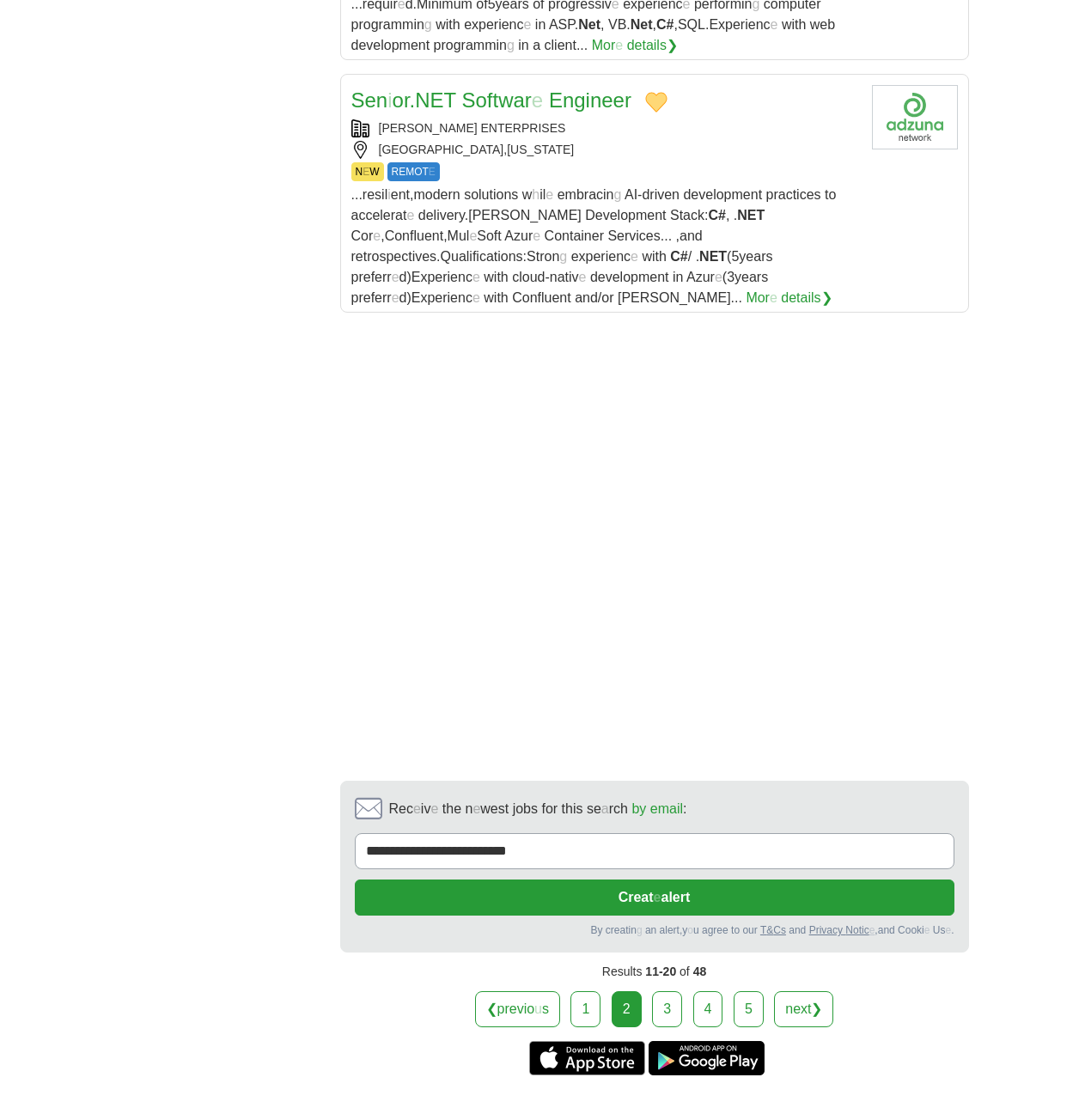
scroll to position [2405, 0]
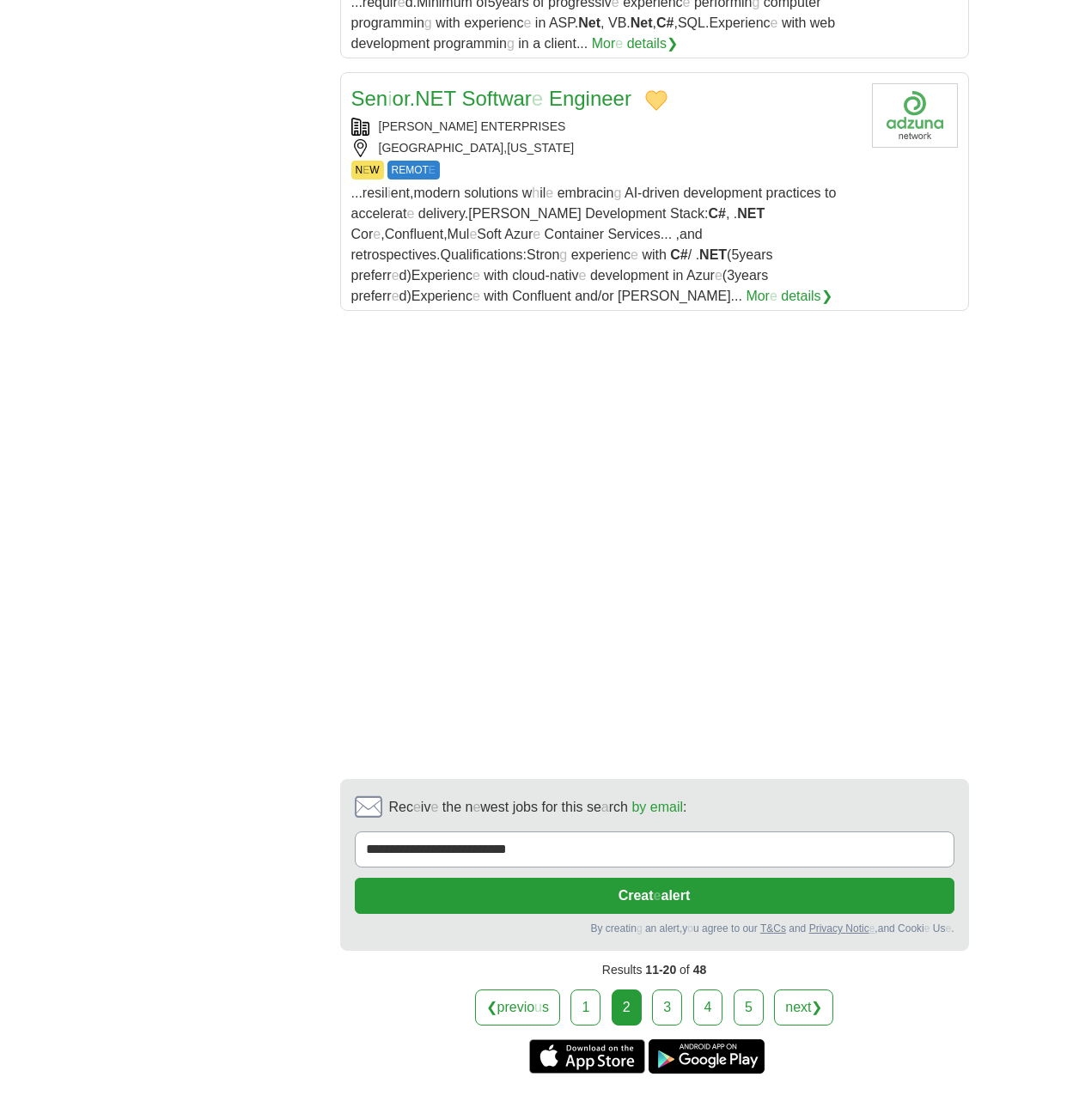
click at [663, 989] on link "3" at bounding box center [667, 1007] width 30 height 36
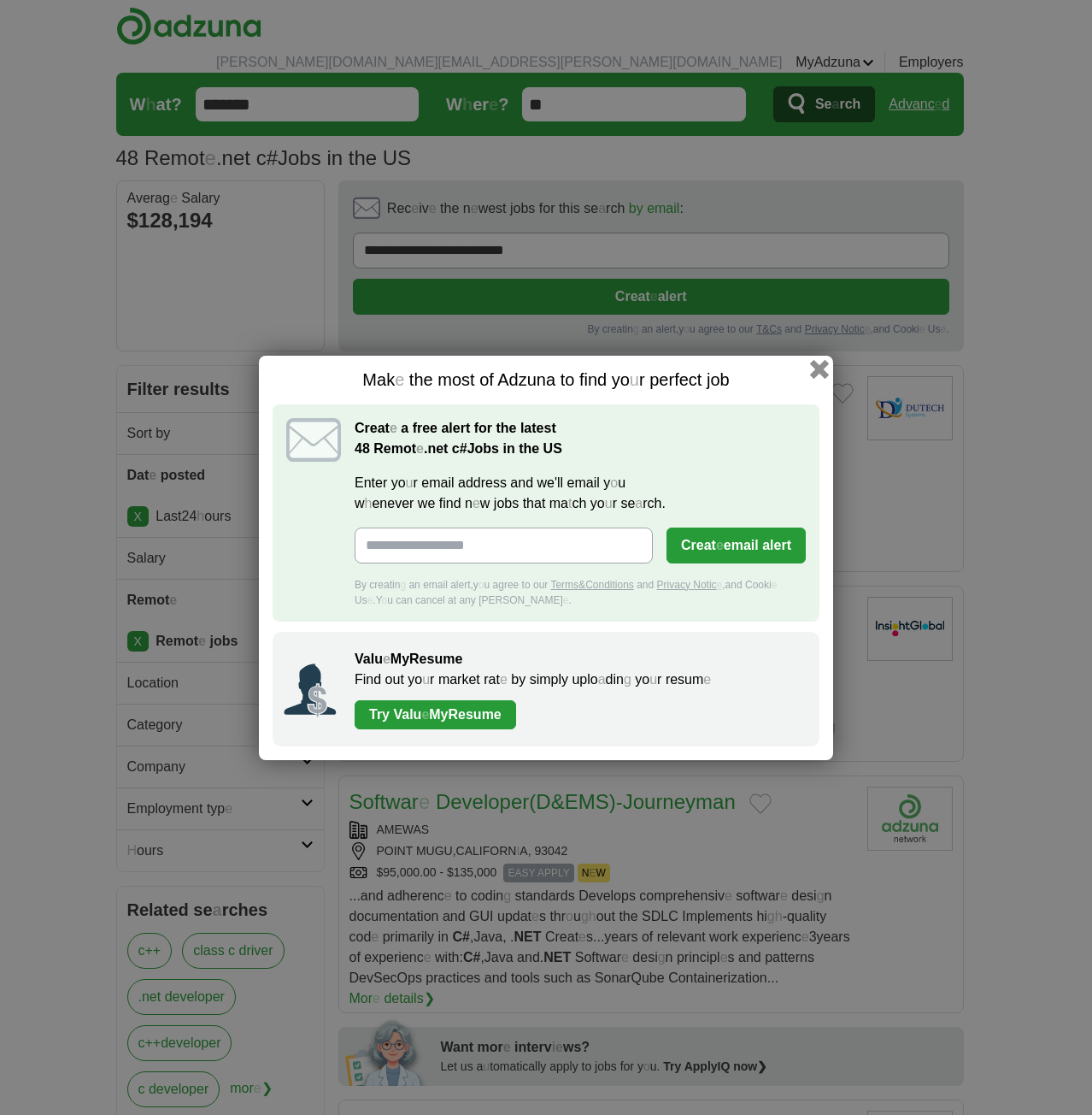
click at [820, 367] on button "button" at bounding box center [819, 369] width 19 height 19
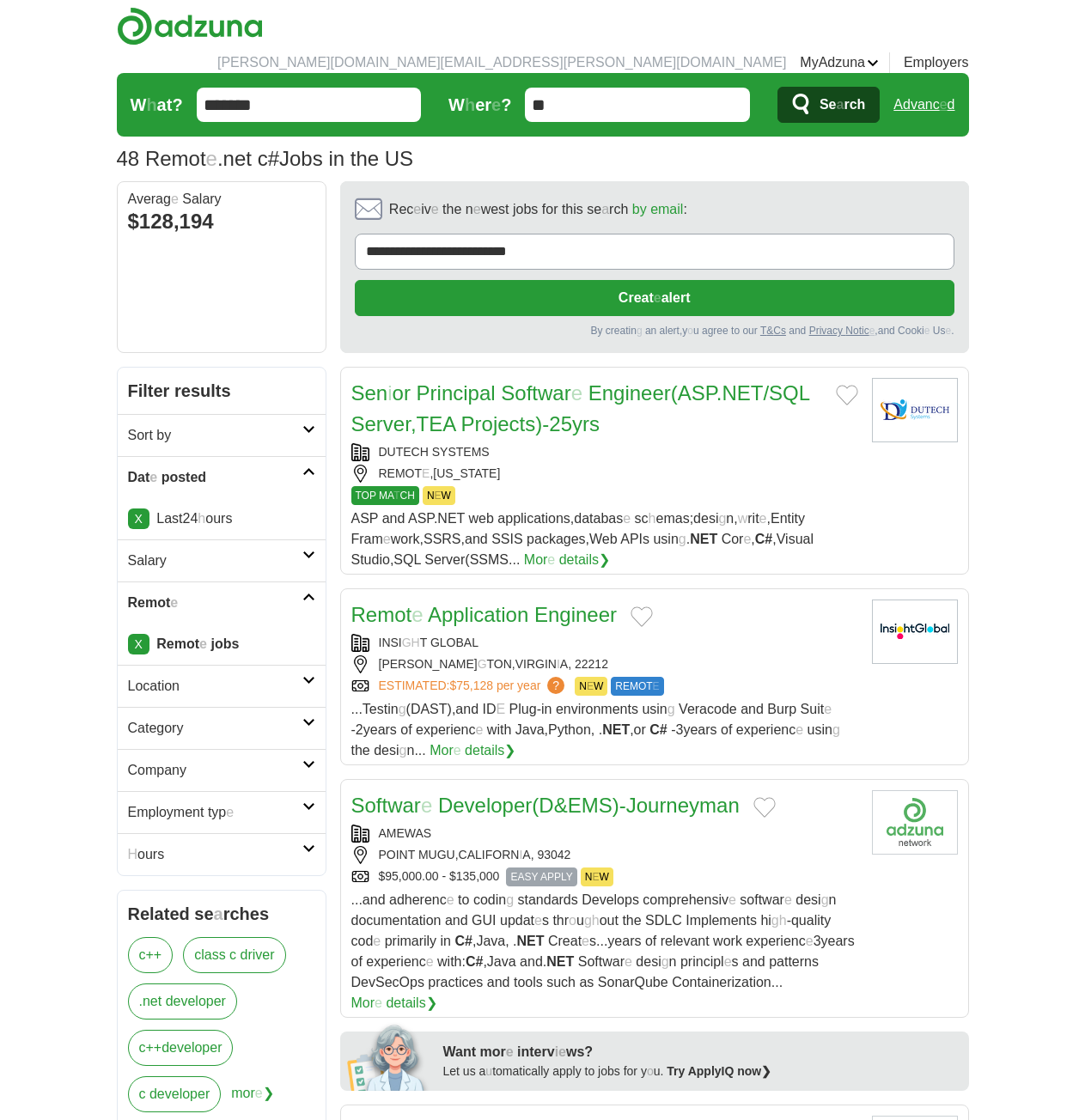
click at [848, 385] on button "Add to favorite jobs" at bounding box center [847, 395] width 22 height 21
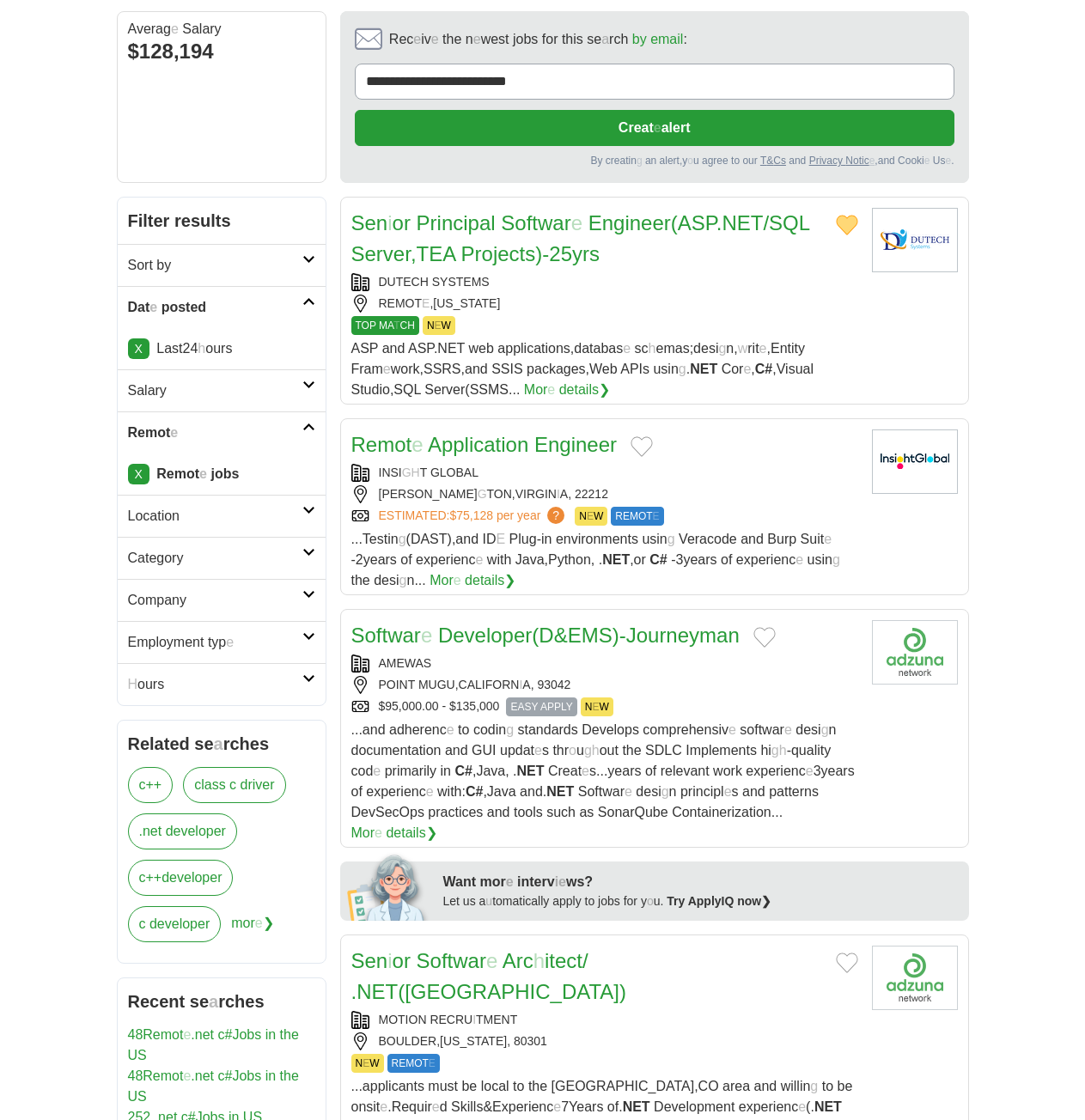
scroll to position [171, 0]
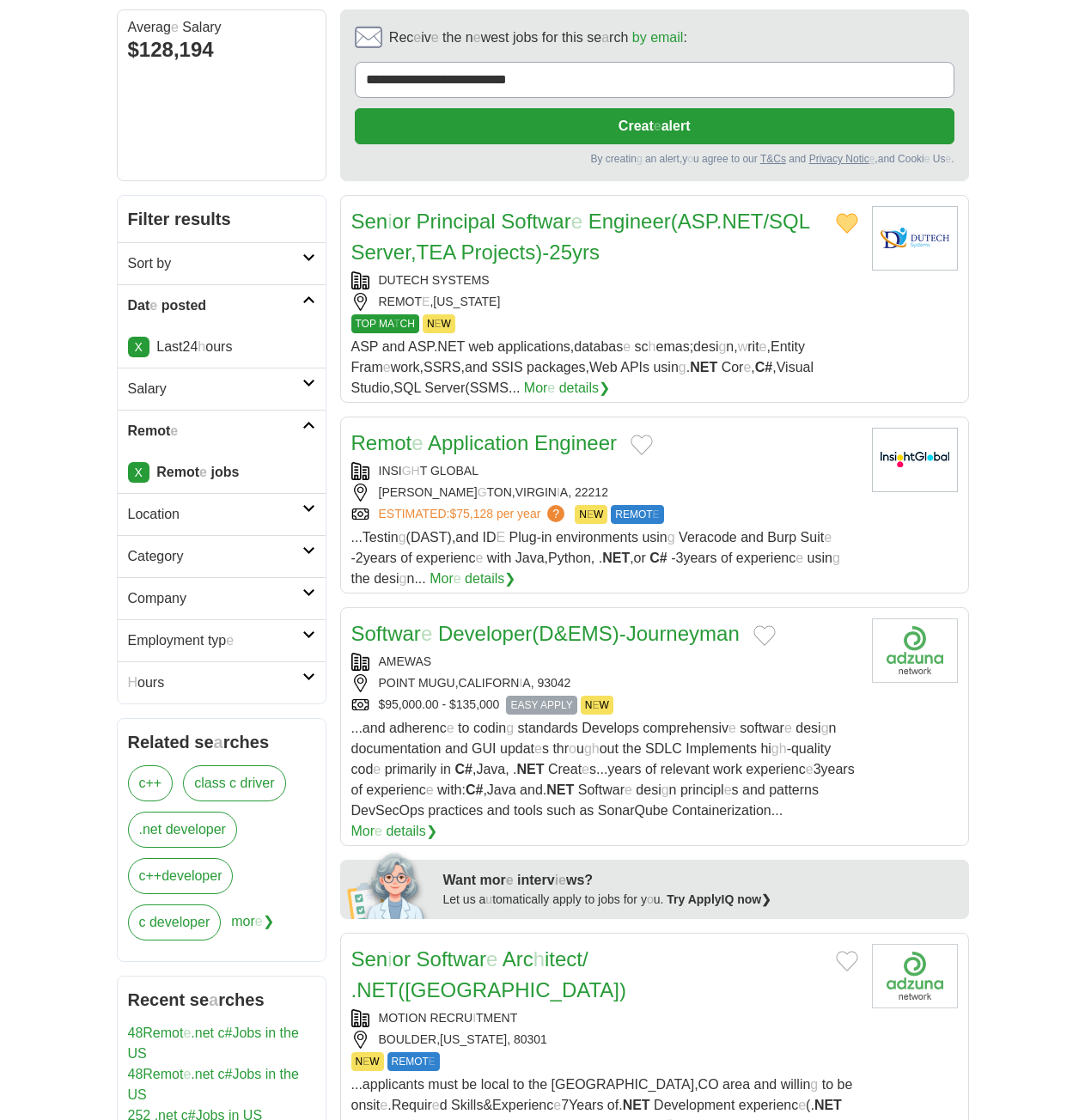
click at [639, 435] on button "Add to favorite jobs" at bounding box center [641, 445] width 22 height 21
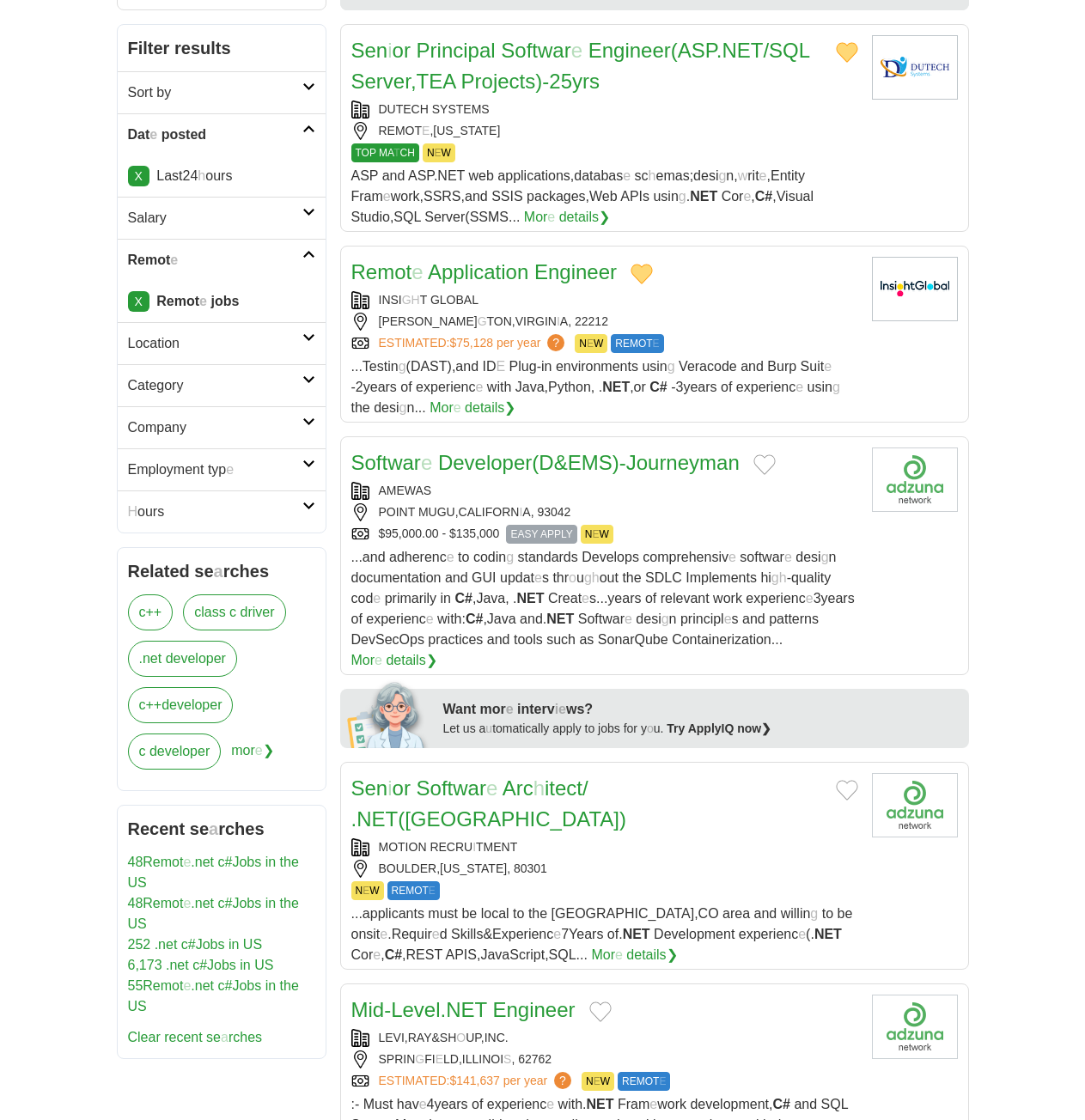
scroll to position [344, 0]
click at [771, 454] on button "Add to favorite jobs" at bounding box center [764, 464] width 22 height 21
click at [534, 450] on readpronunciation-span "(" at bounding box center [534, 461] width 7 height 23
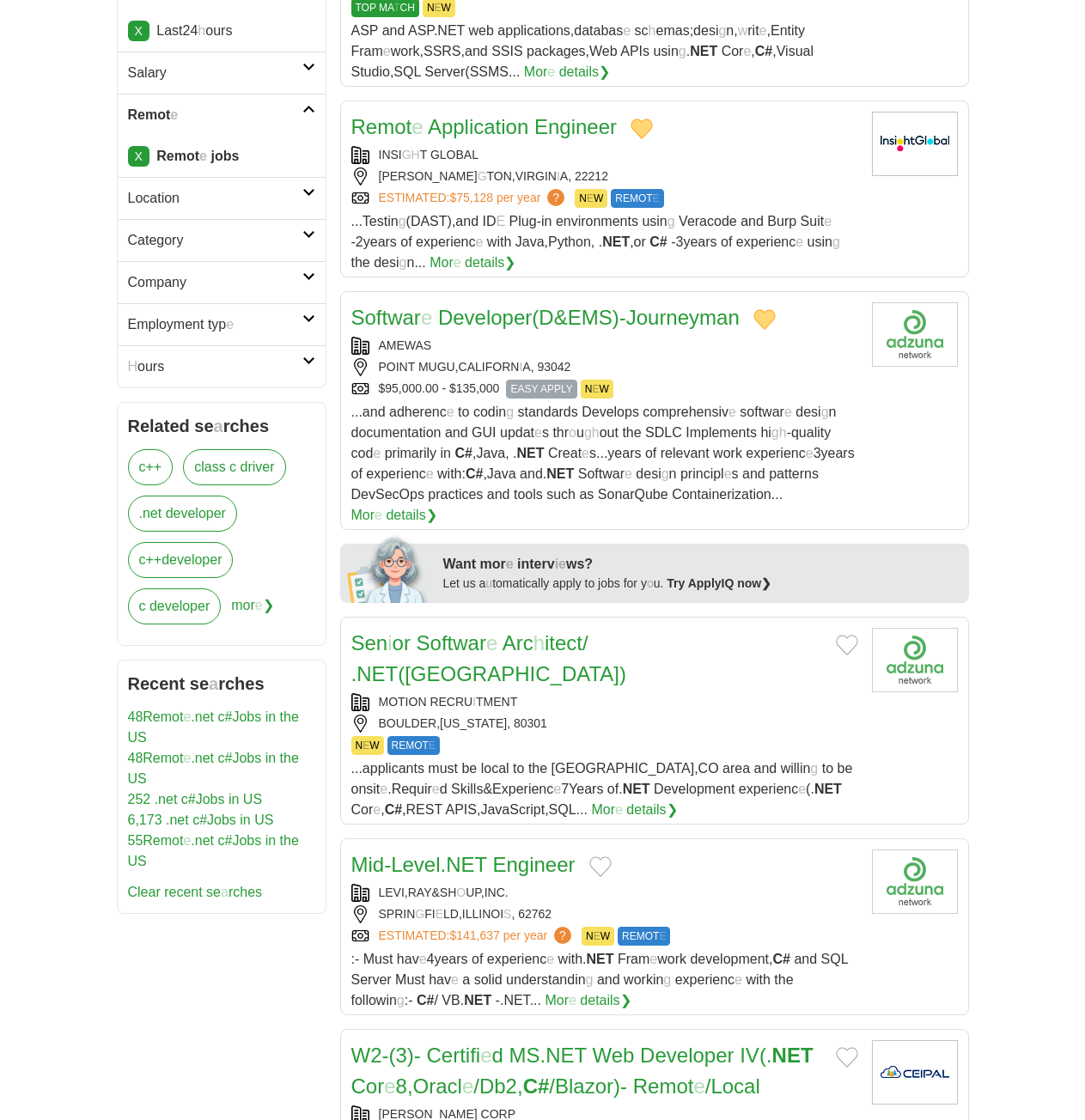
scroll to position [687, 0]
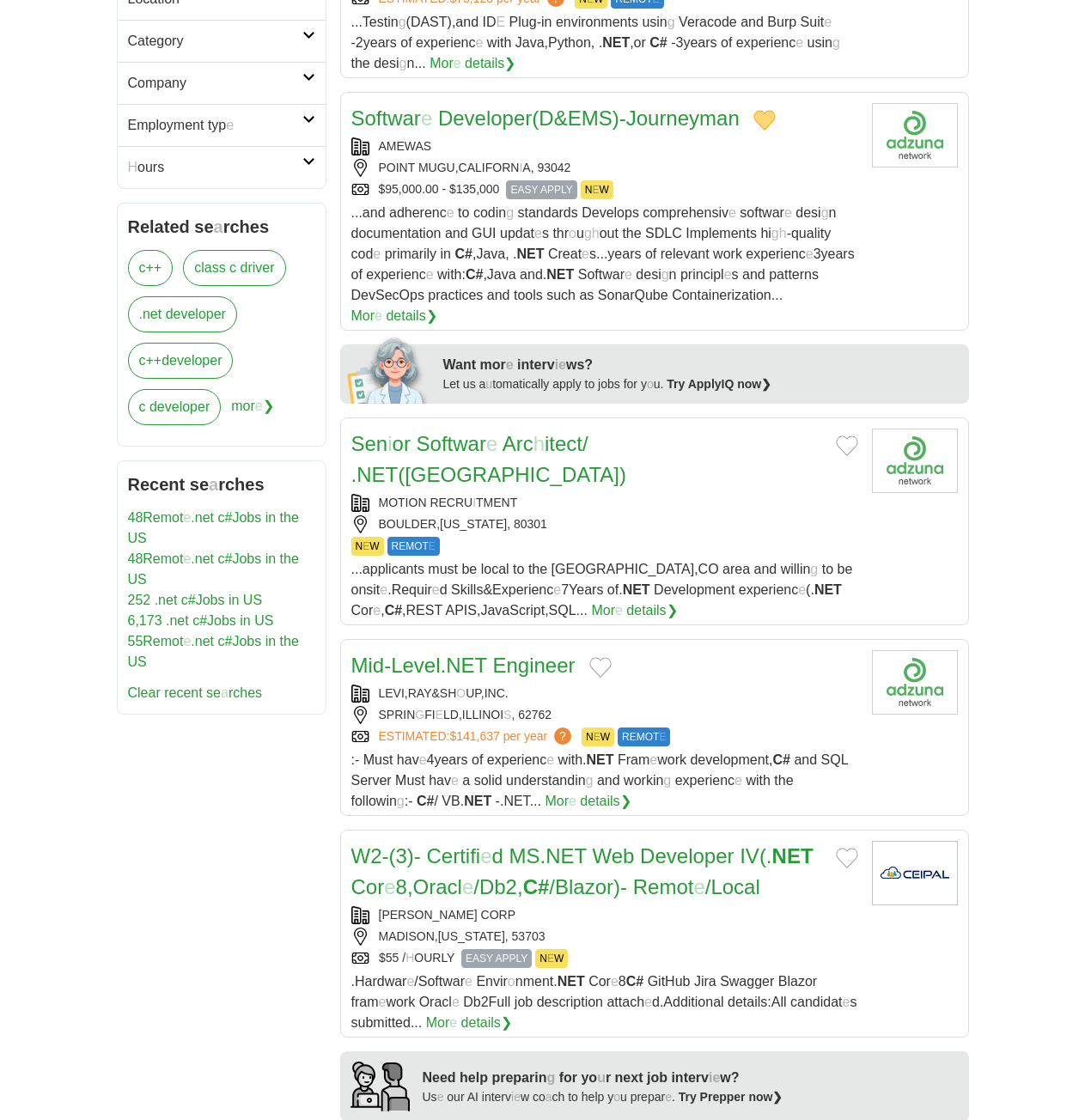
click at [836, 436] on button "Add to favorite jobs" at bounding box center [847, 446] width 22 height 21
click at [415, 432] on readpronunciation-span at bounding box center [414, 443] width 6 height 23
click at [601, 657] on button "Add to favorite jobs" at bounding box center [599, 667] width 22 height 21
click at [476, 654] on readpronunciation-word "NET" at bounding box center [466, 665] width 41 height 23
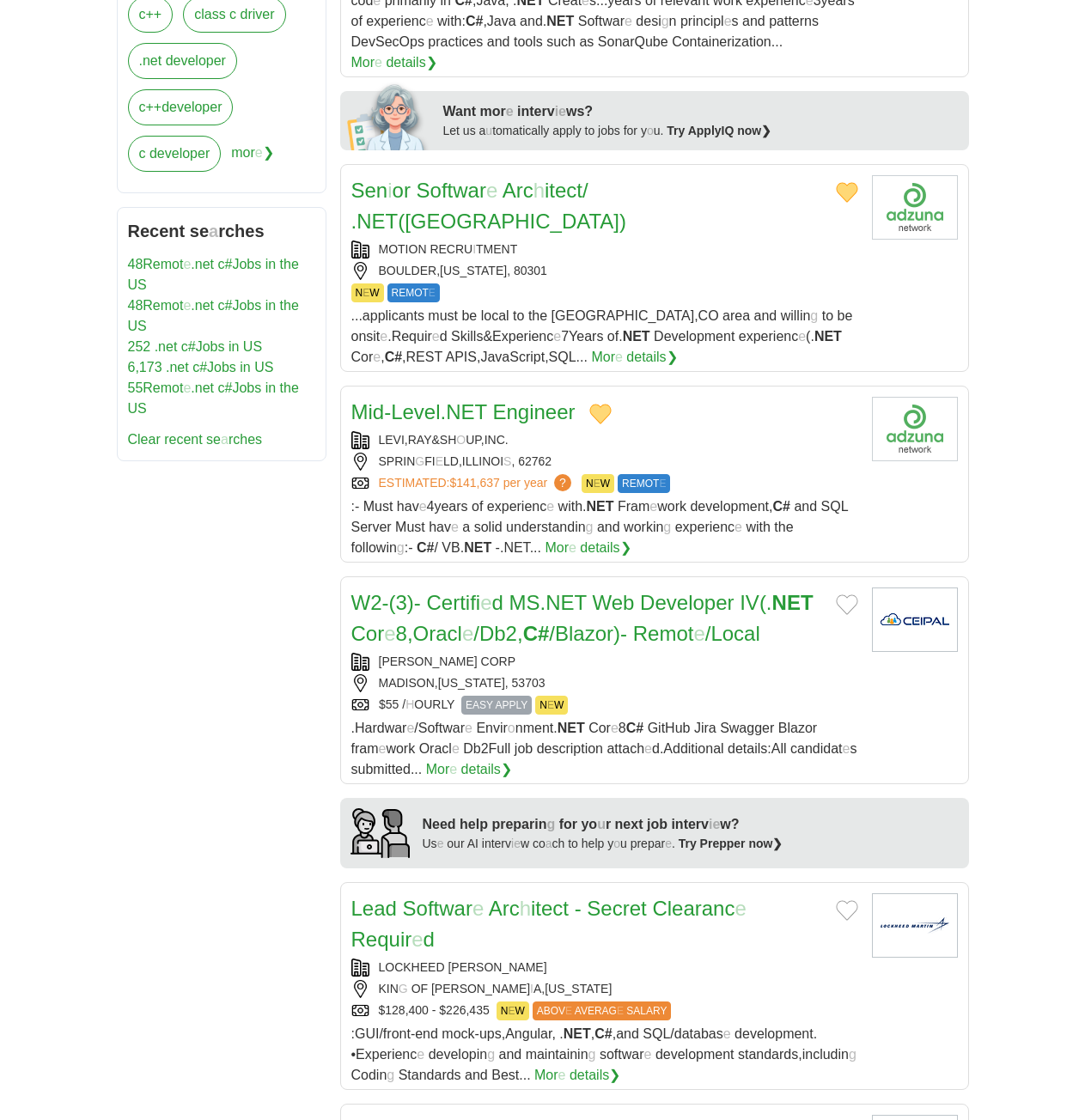
scroll to position [945, 0]
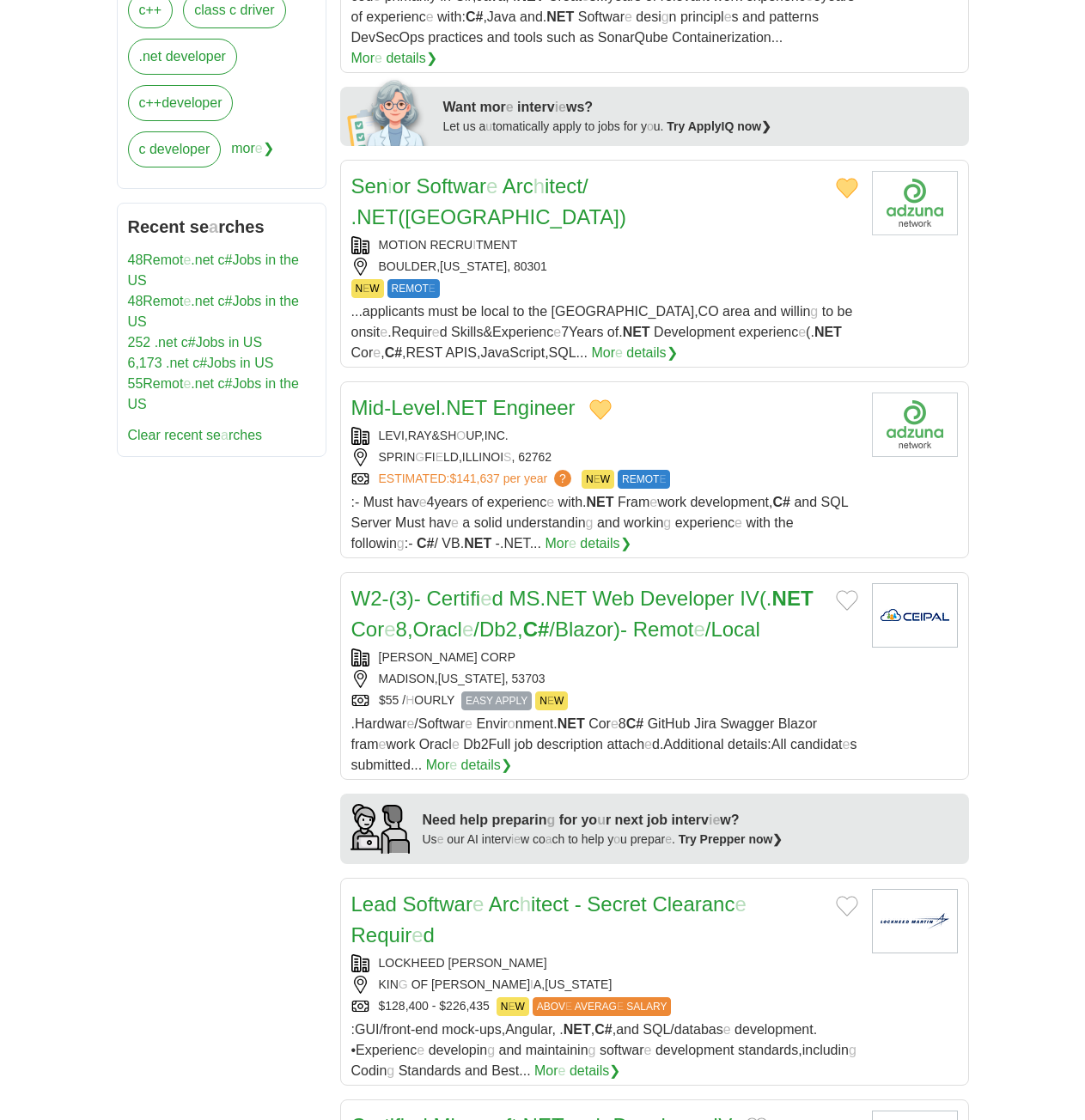
click at [841, 590] on button "Add to favorite jobs" at bounding box center [847, 600] width 22 height 21
click at [540, 587] on readpronunciation-word "MS" at bounding box center [525, 598] width 31 height 23
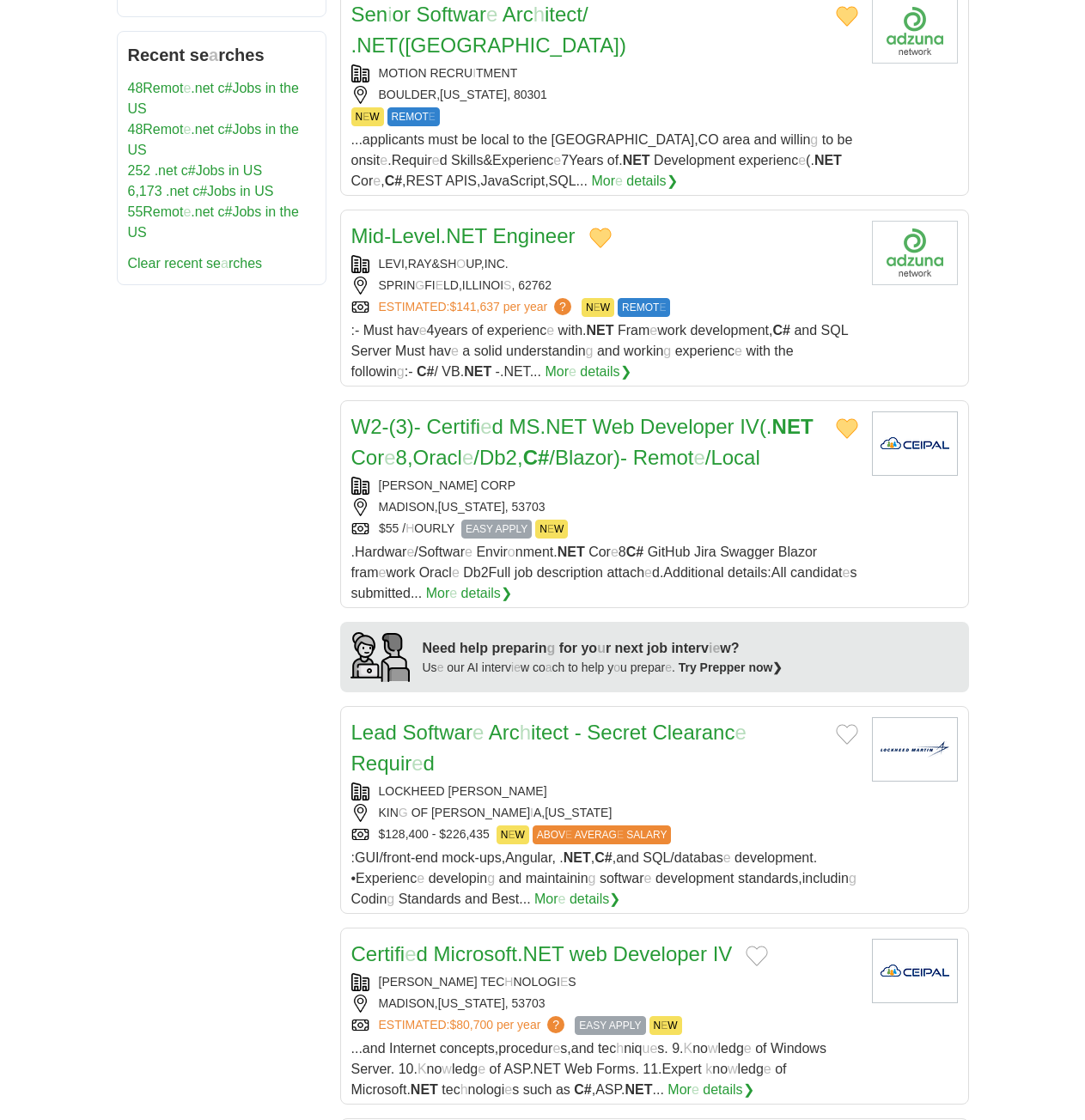
click at [848, 724] on button "Add to favorite jobs" at bounding box center [847, 734] width 22 height 21
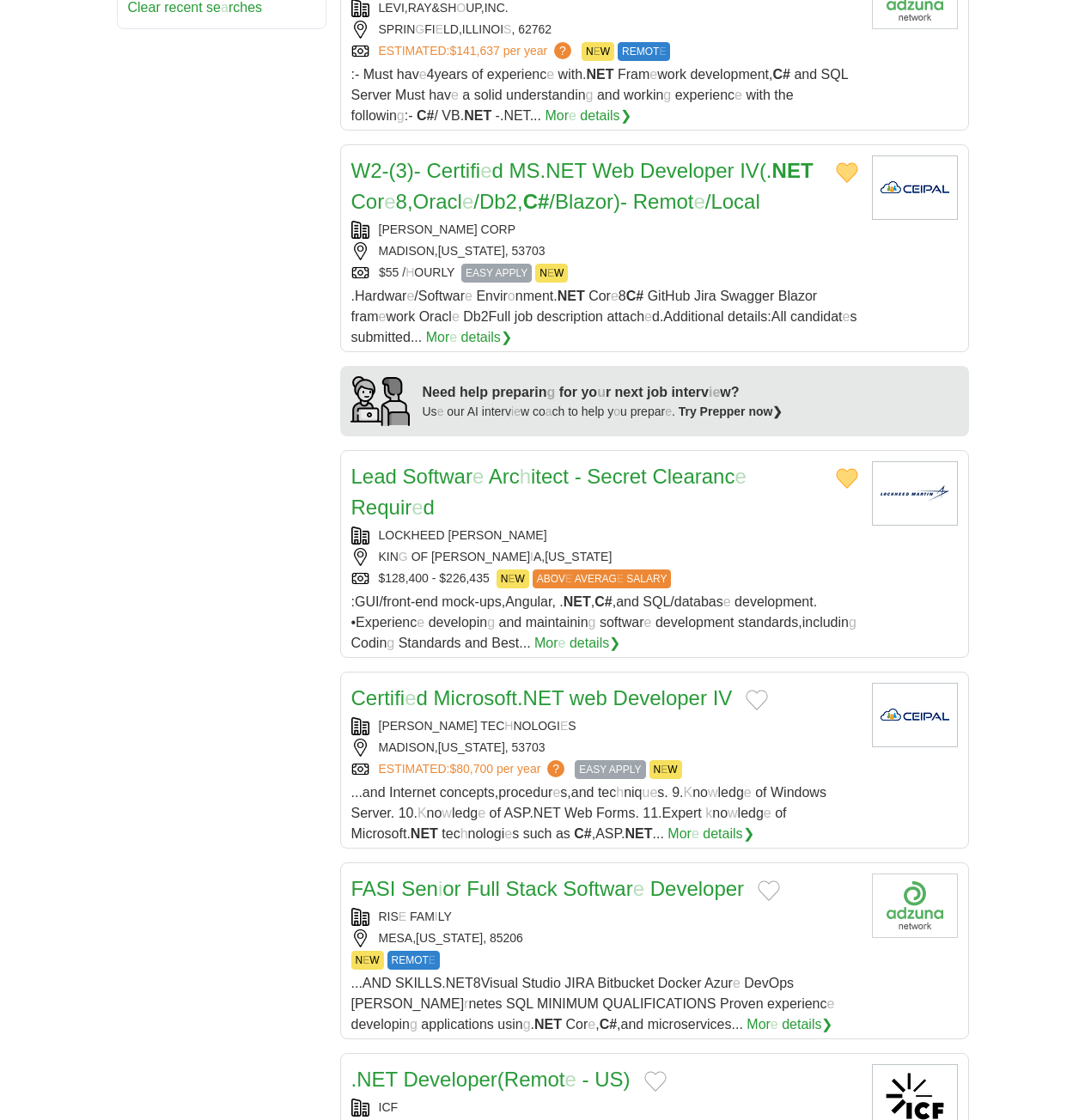
scroll to position [1374, 0]
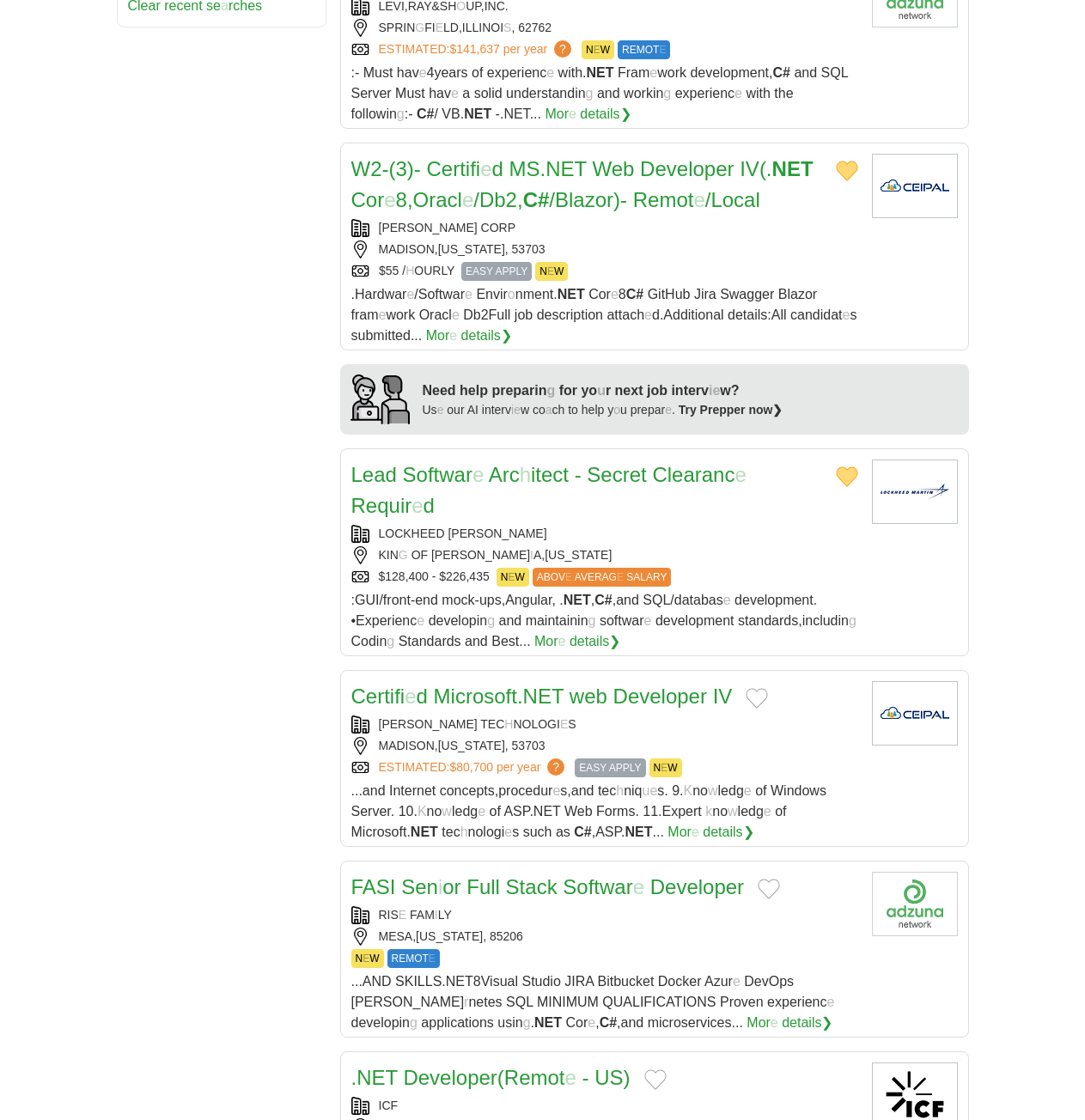
click at [765, 687] on button "Add to favorite jobs" at bounding box center [757, 698] width 22 height 21
click at [629, 684] on readpronunciation-word "Developer" at bounding box center [660, 696] width 94 height 23
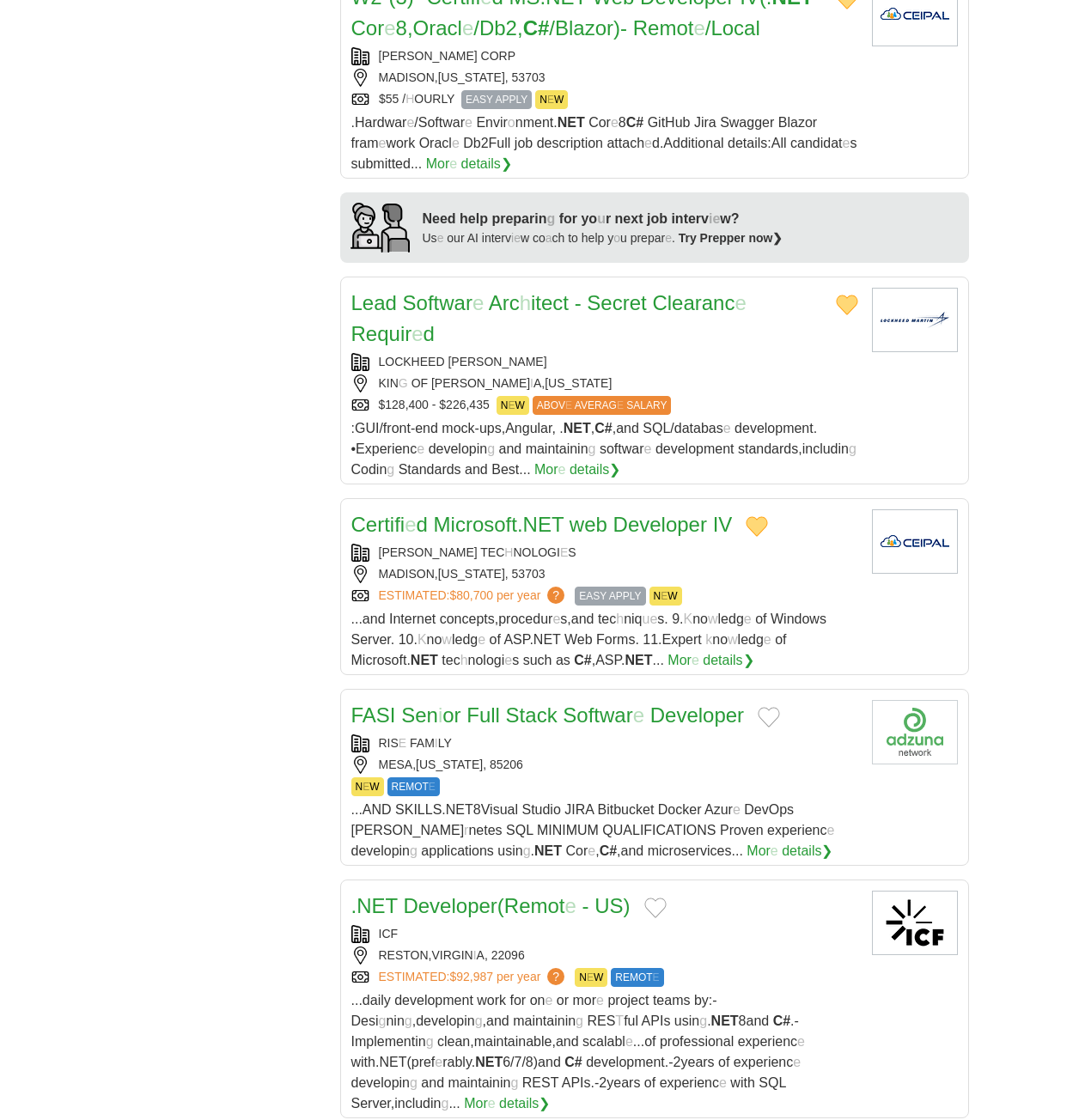
click at [766, 706] on button "Add to favorite jobs" at bounding box center [768, 717] width 22 height 21
click at [641, 704] on readpronunciation-span "e" at bounding box center [639, 715] width 11 height 23
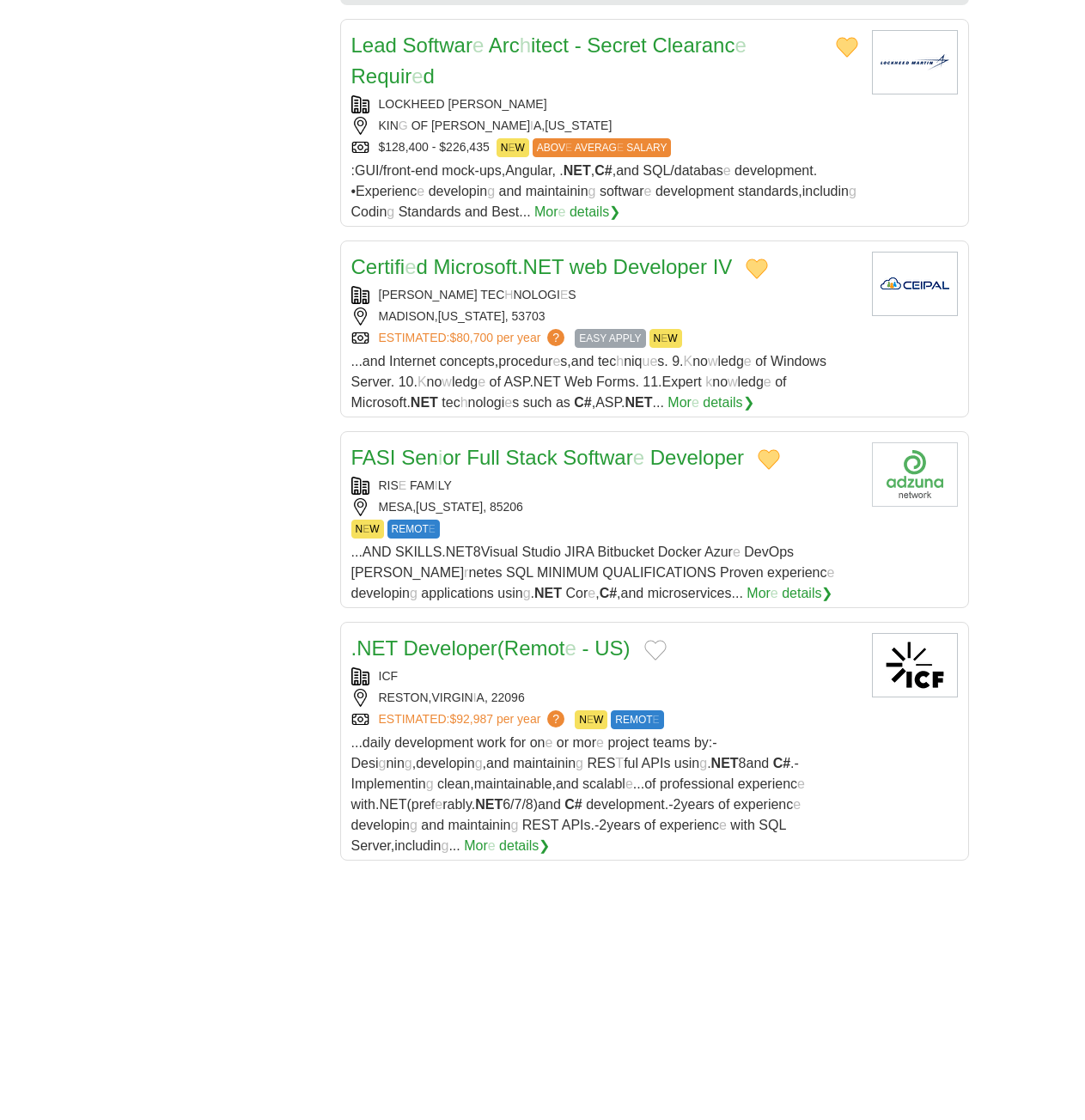
click at [663, 639] on button "Add to favorite jobs" at bounding box center [655, 650] width 22 height 21
click at [573, 637] on readpronunciation-span "e" at bounding box center [571, 648] width 11 height 23
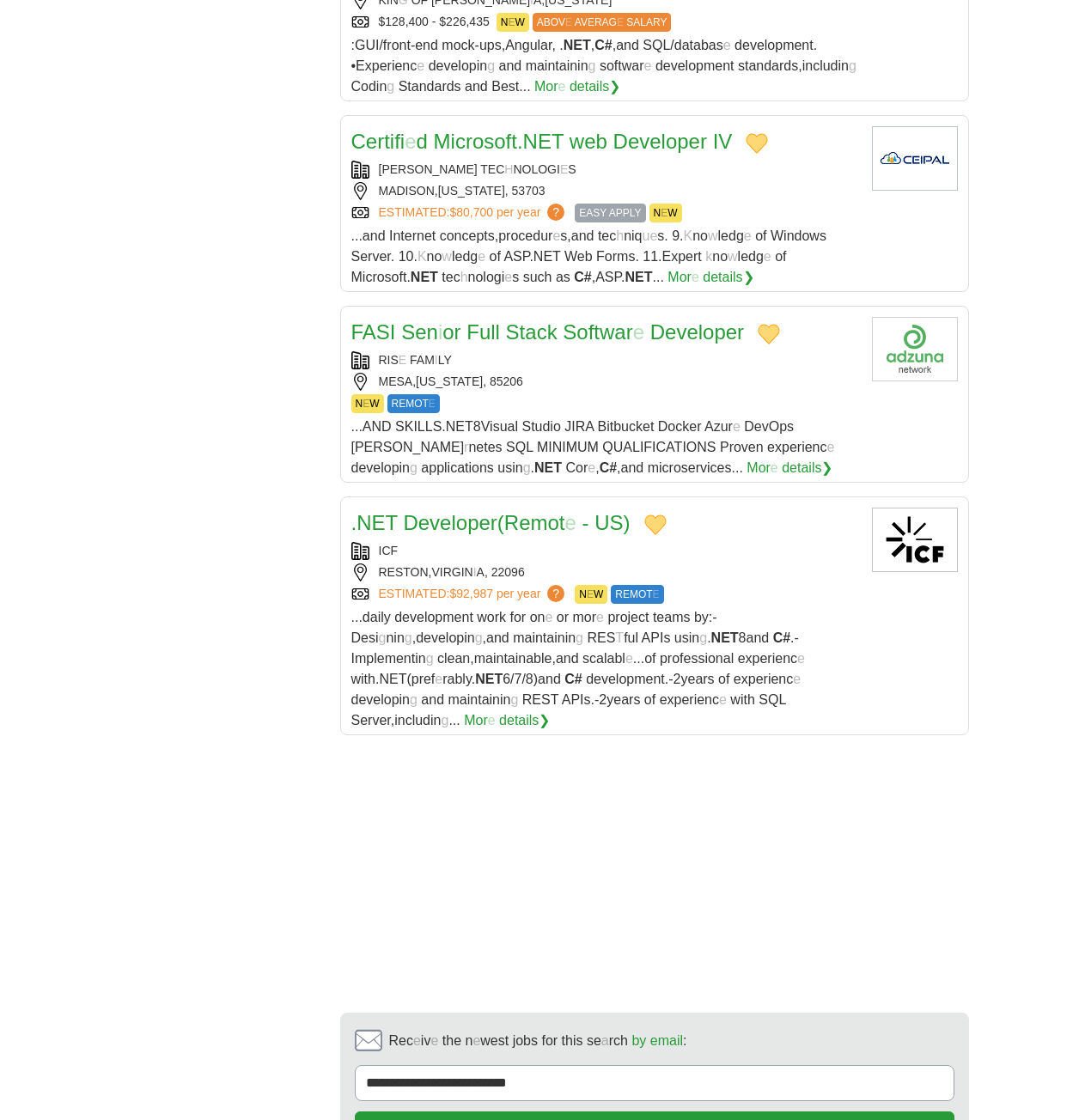
scroll to position [2146, 0]
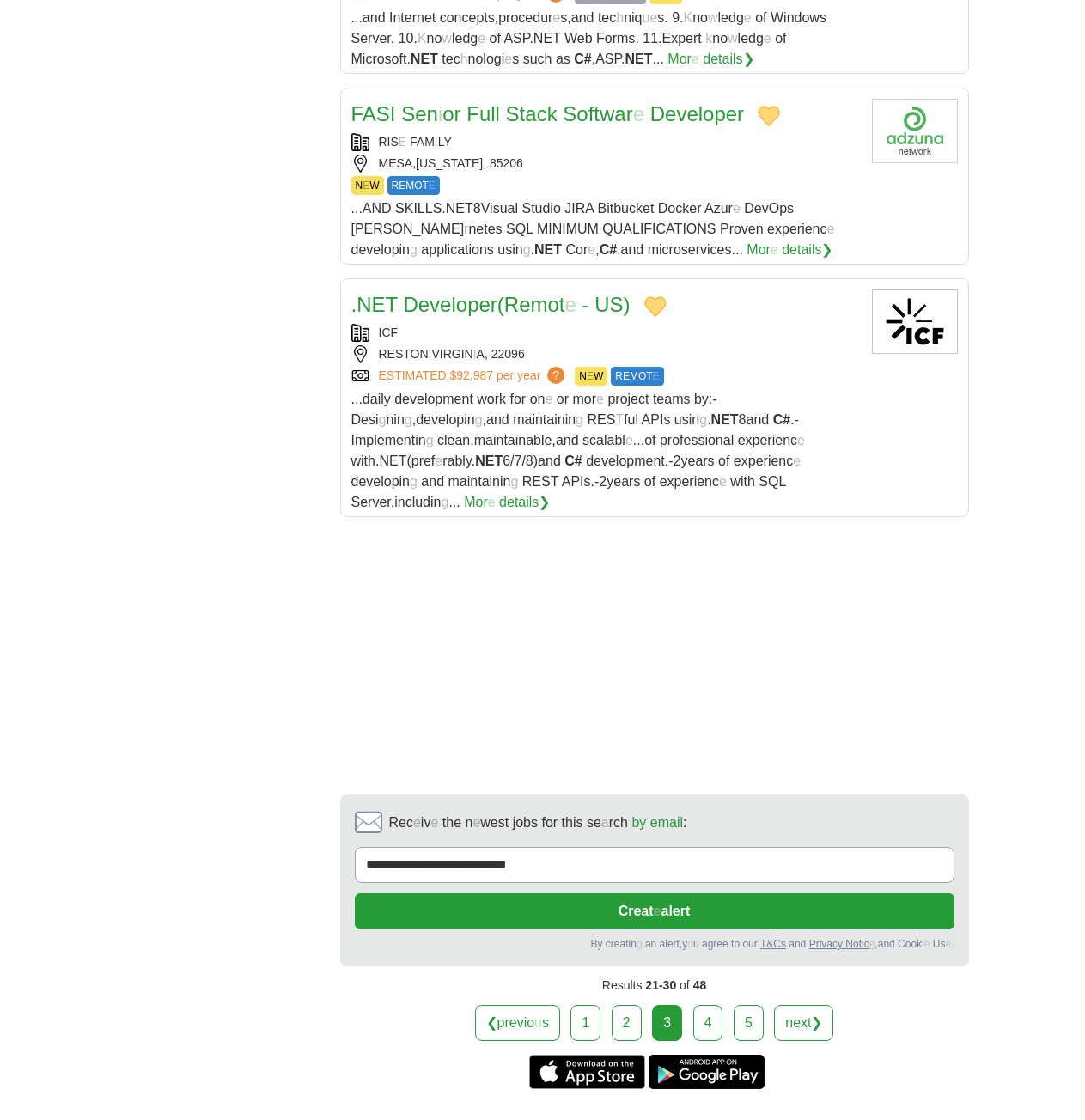
click at [697, 1004] on link "4" at bounding box center [708, 1022] width 30 height 36
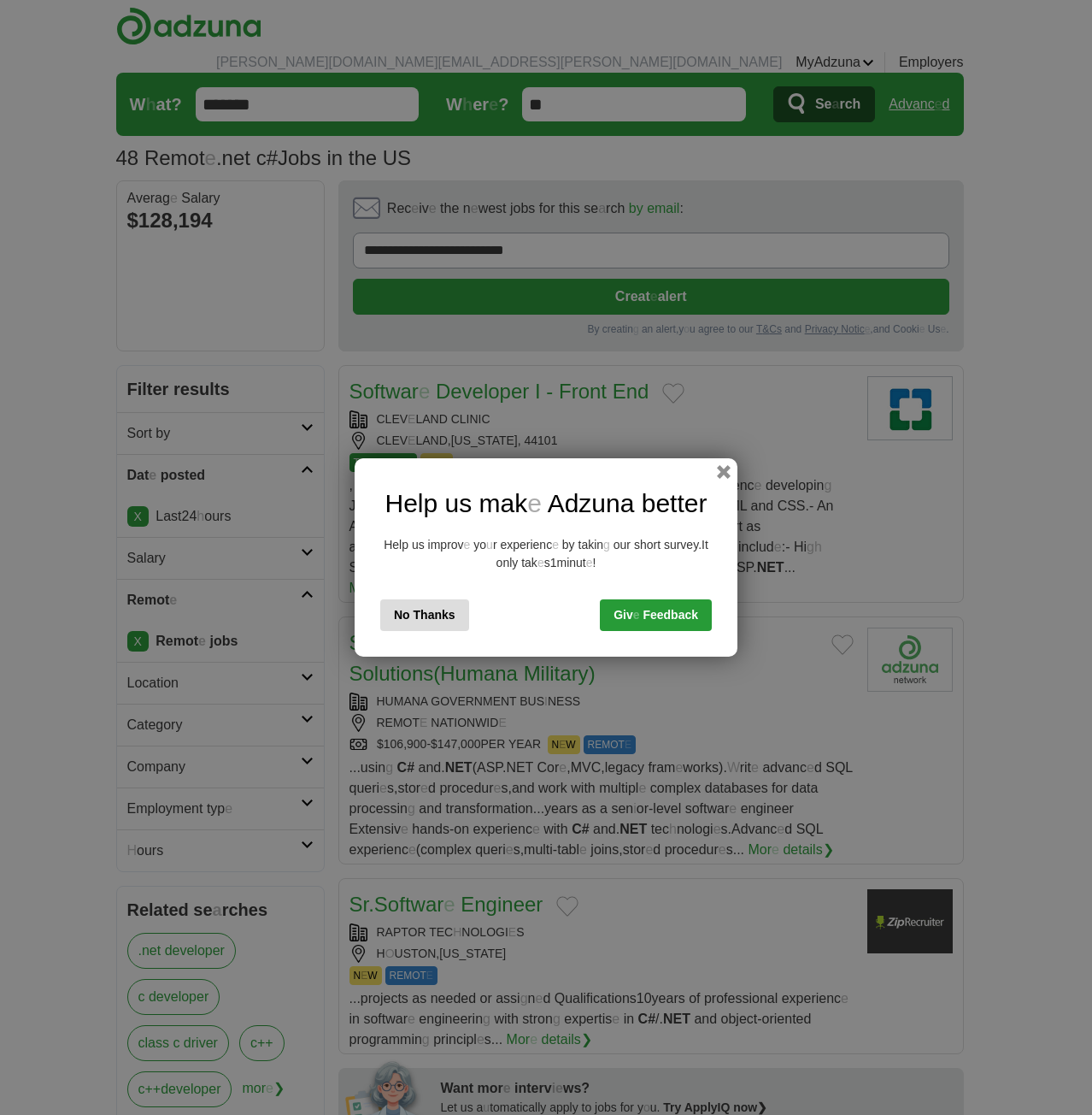
click at [395, 605] on button "No Thanks" at bounding box center [424, 615] width 89 height 31
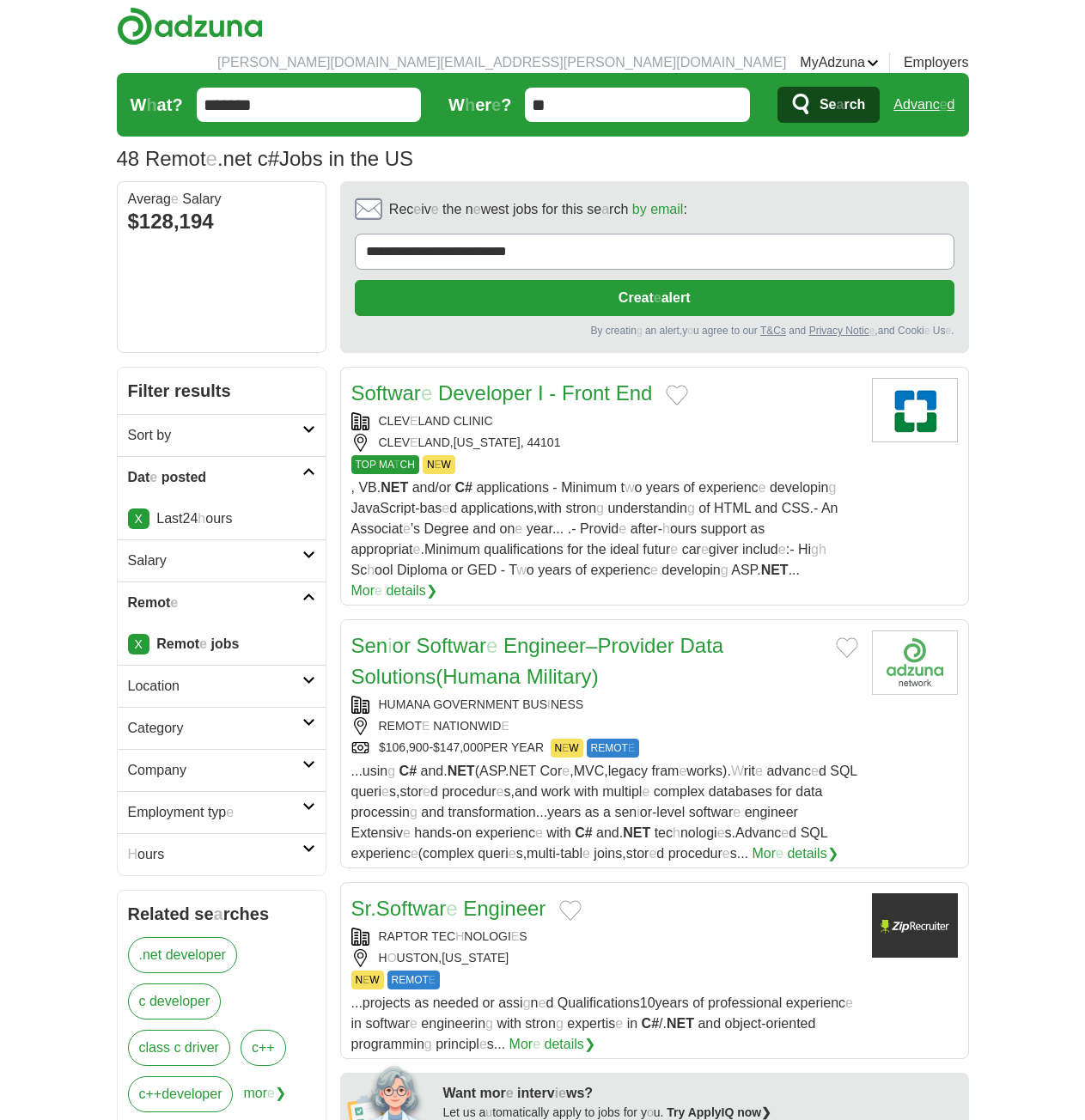
click at [672, 385] on button "Add to favorite jobs" at bounding box center [676, 395] width 22 height 21
click at [842, 638] on button "Add to favorite jobs" at bounding box center [847, 648] width 22 height 21
click at [509, 634] on readpronunciation-word "Engineer" at bounding box center [545, 645] width 82 height 23
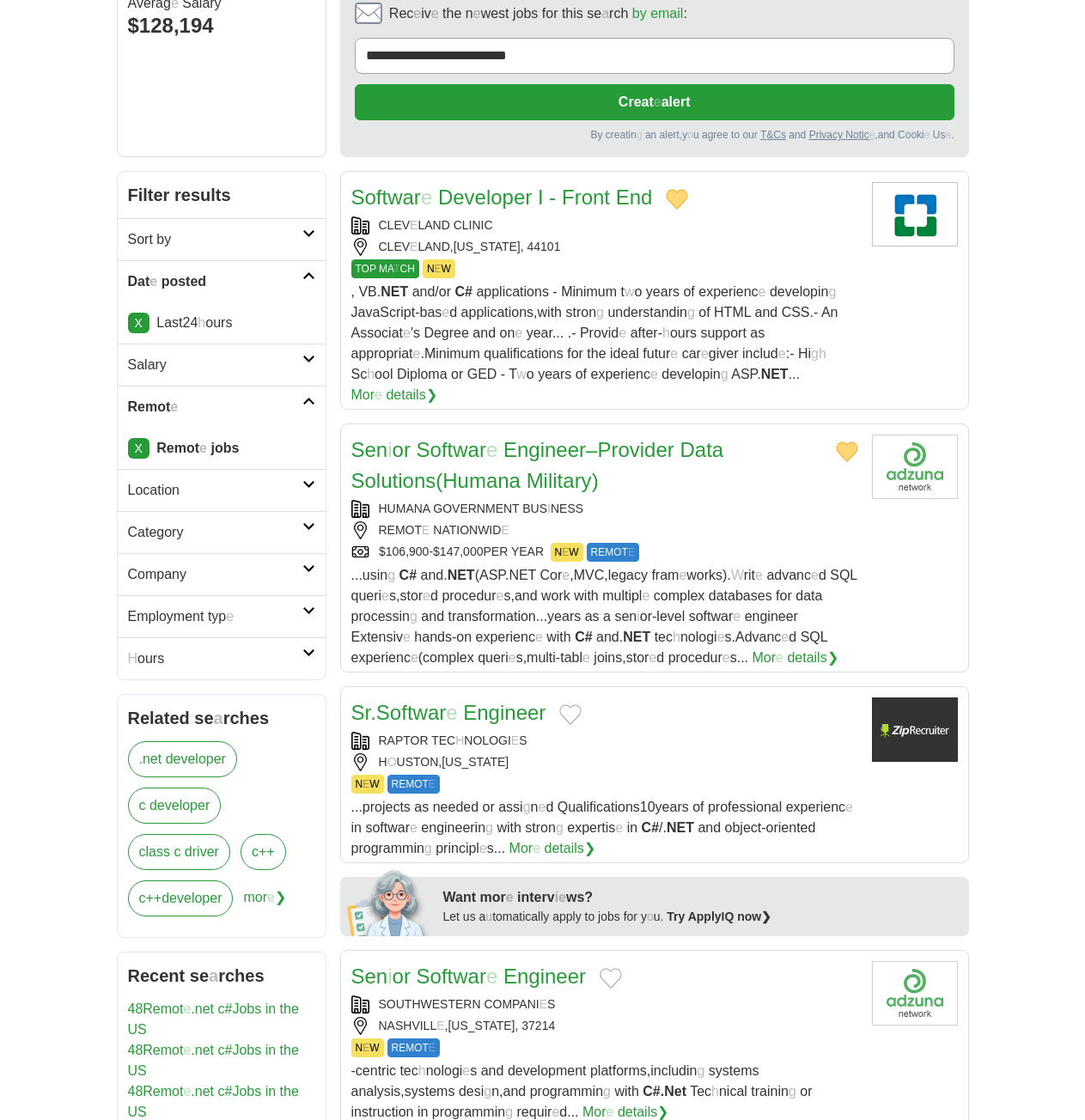
scroll to position [429, 0]
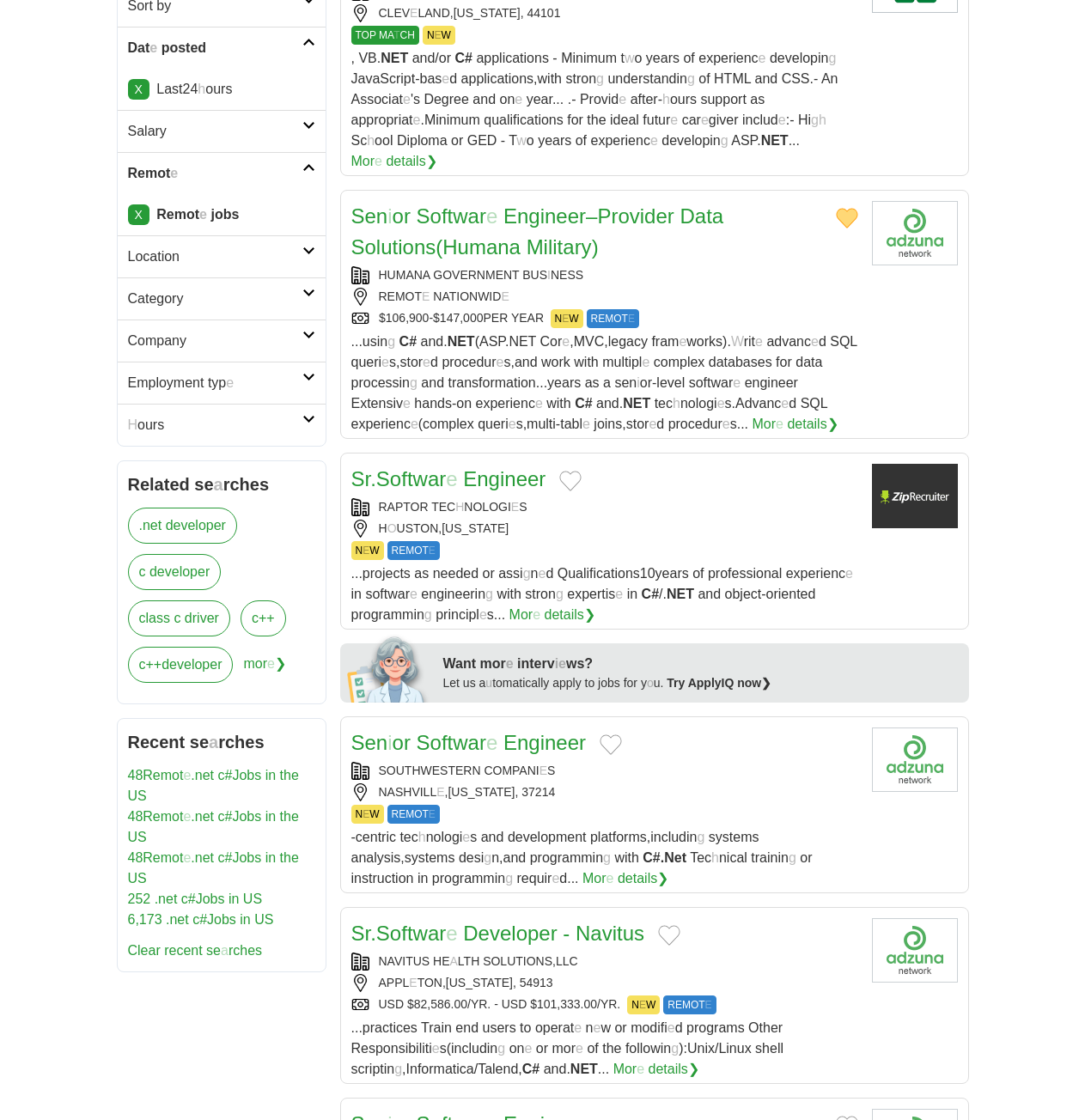
click at [576, 471] on button "Add to favorite jobs" at bounding box center [570, 482] width 22 height 21
click at [453, 467] on readpronunciation-span "e" at bounding box center [452, 479] width 11 height 23
click at [609, 734] on button "Add to favorite jobs" at bounding box center [610, 745] width 22 height 21
click at [507, 730] on readpronunciation-word "Engineer" at bounding box center [545, 742] width 82 height 23
click at [674, 925] on button "Add to favorite jobs" at bounding box center [668, 935] width 22 height 21
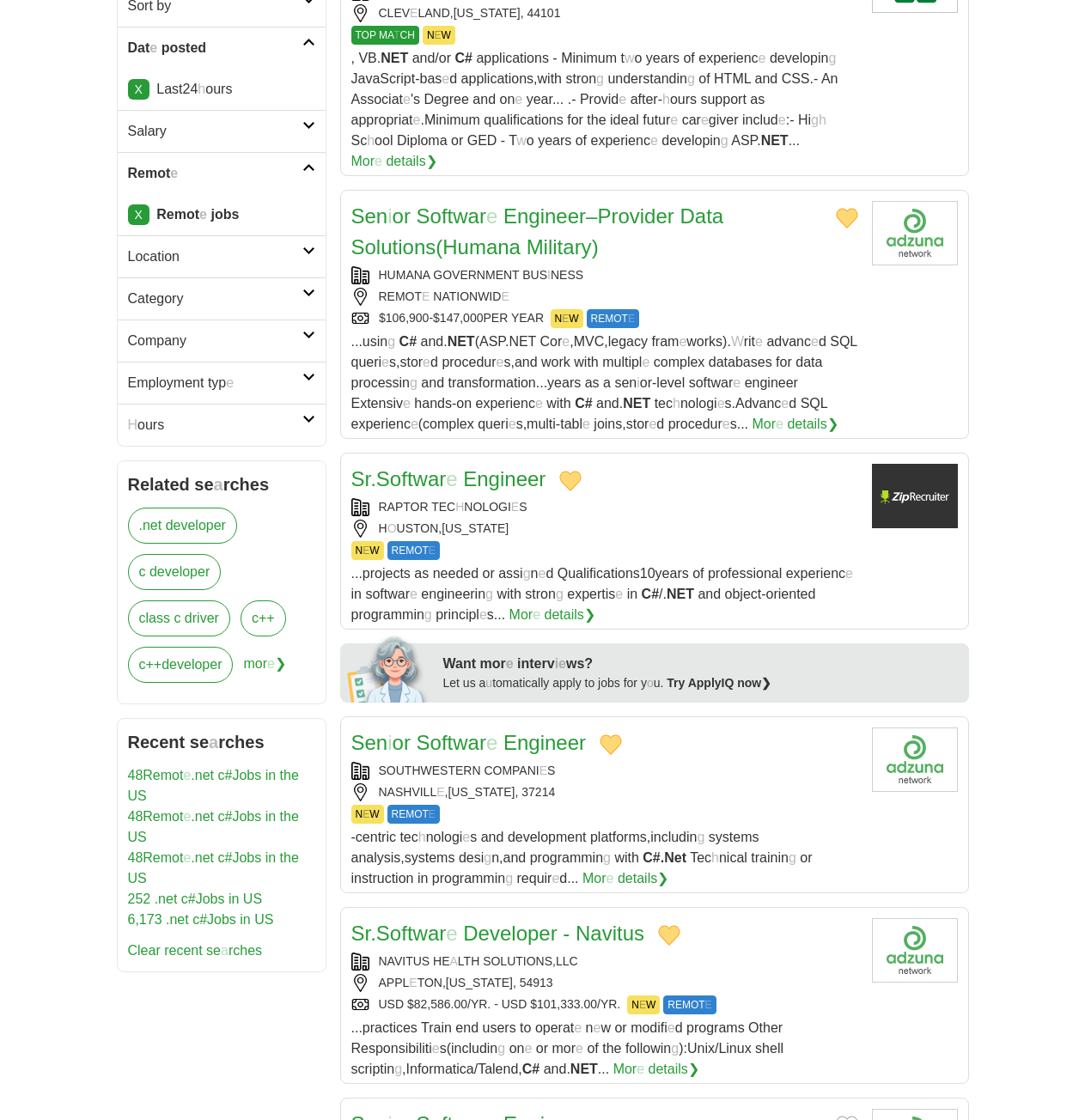
click at [521, 921] on readpronunciation-word "Developer" at bounding box center [509, 932] width 94 height 23
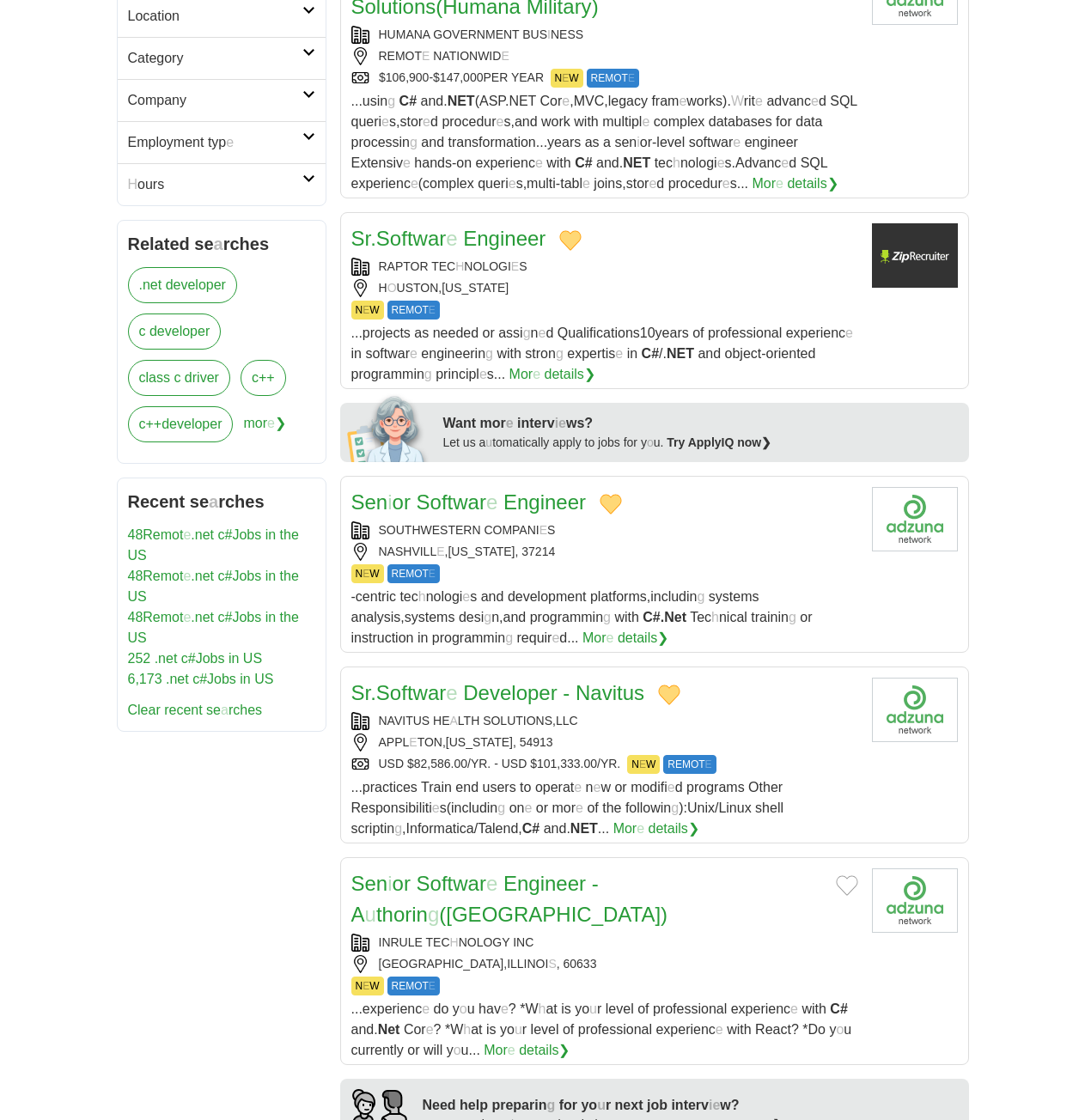
scroll to position [687, 0]
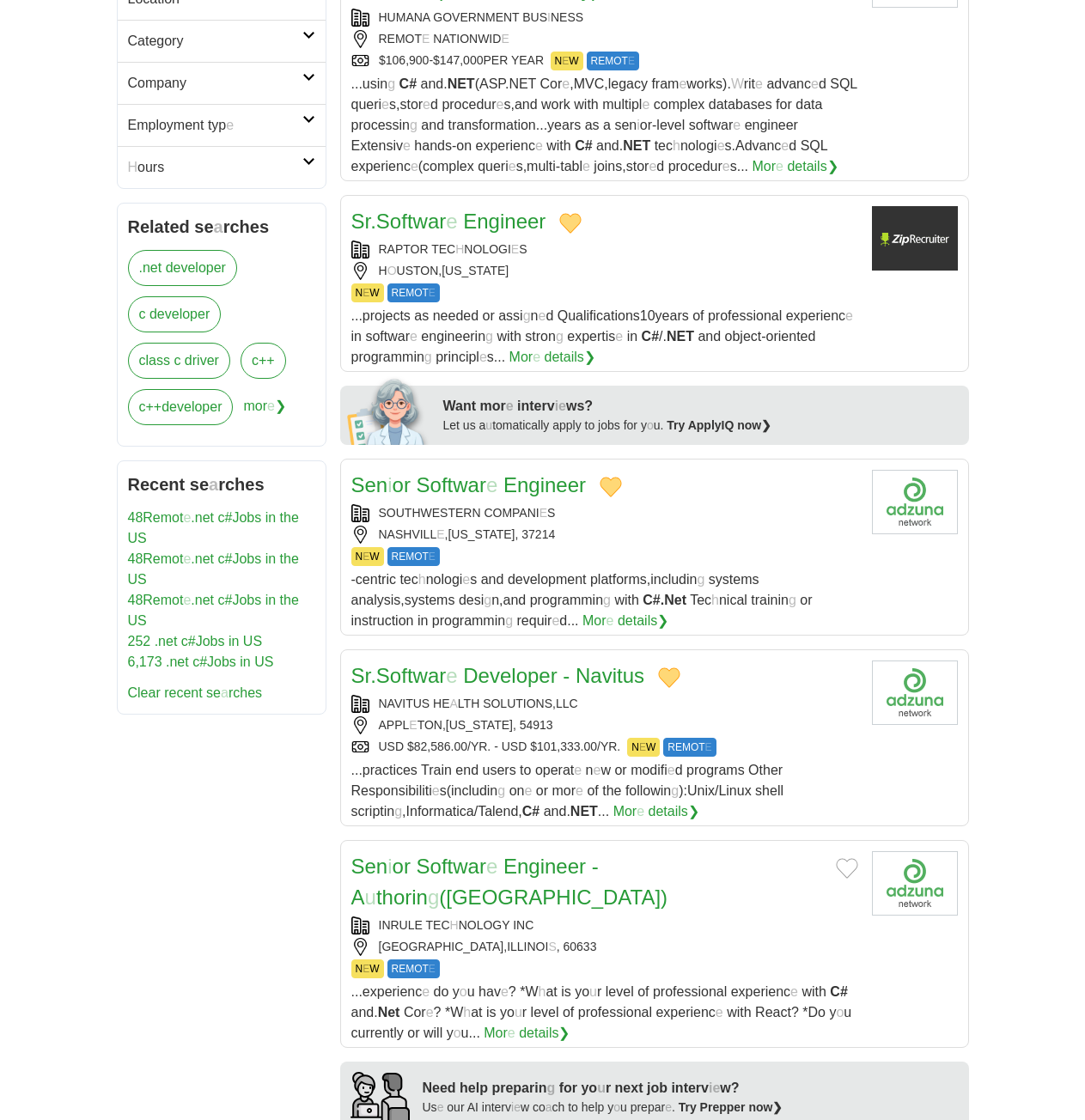
click at [836, 858] on button "Add to favorite jobs" at bounding box center [847, 868] width 22 height 21
click at [597, 854] on readpronunciation-word "-" at bounding box center [595, 865] width 7 height 23
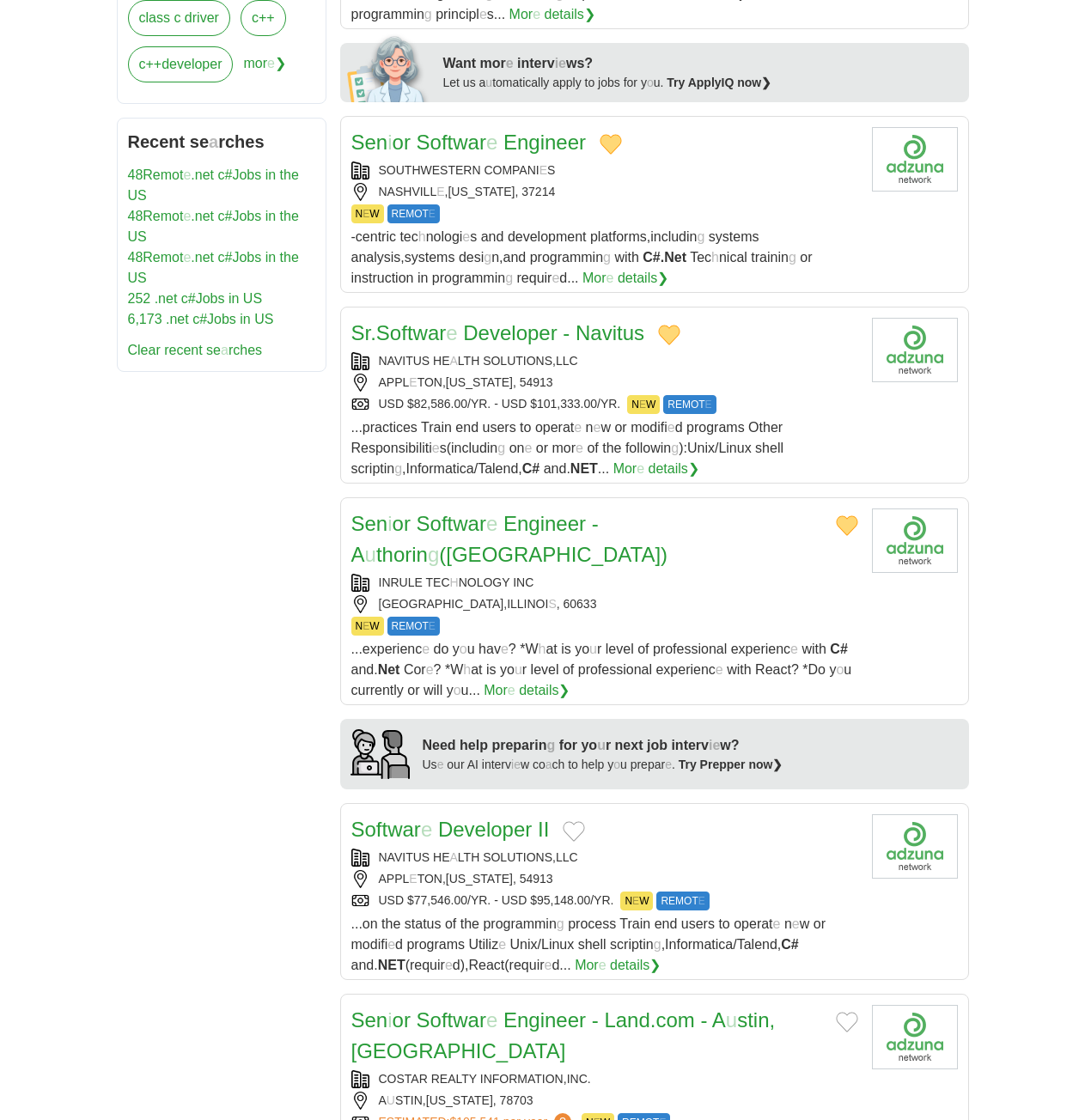
scroll to position [1030, 0]
click at [577, 820] on button "Add to favorite jobs" at bounding box center [574, 831] width 22 height 21
click at [482, 817] on readpronunciation-word "Developer" at bounding box center [485, 828] width 94 height 23
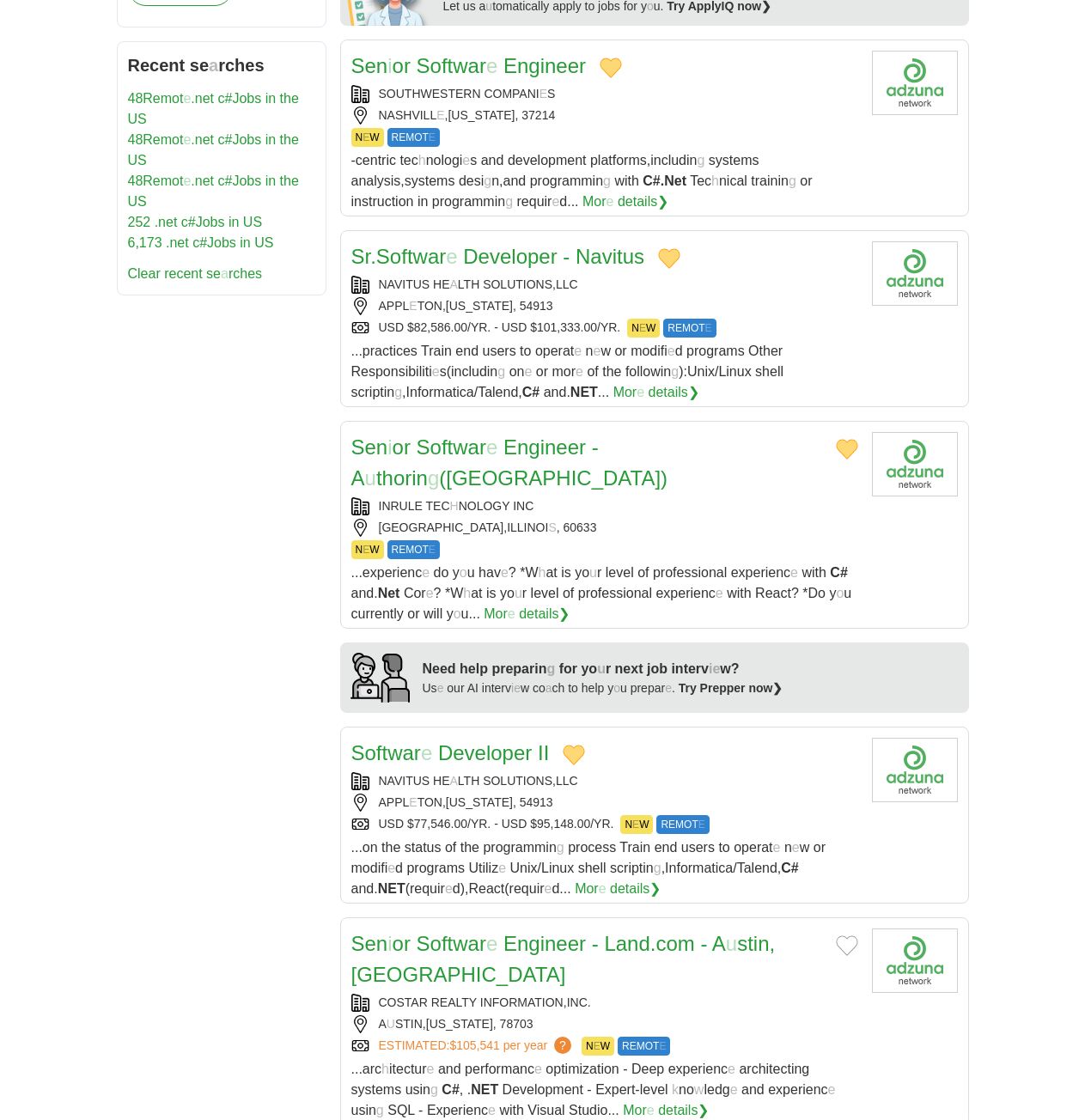
scroll to position [1374, 0]
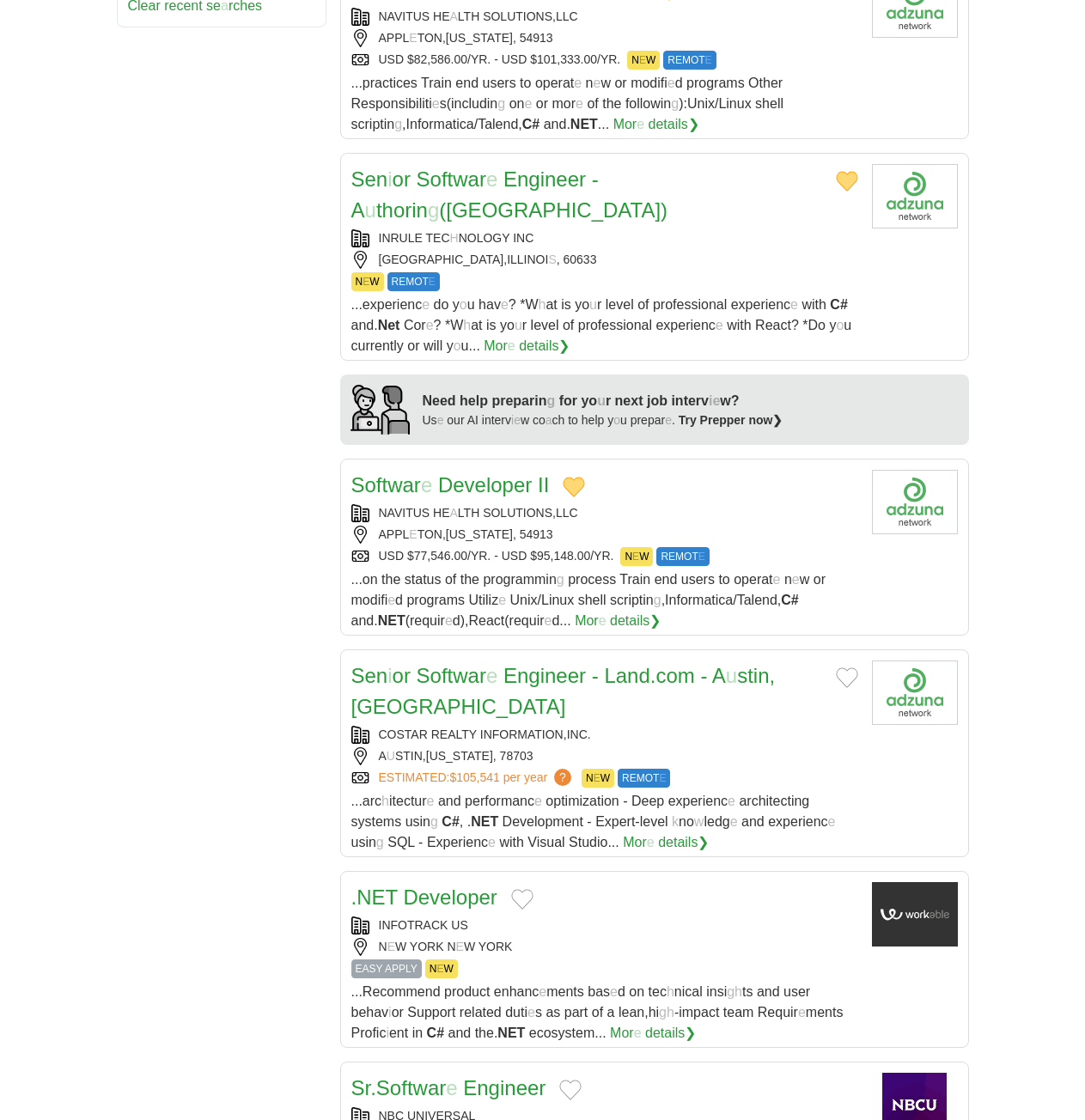
click at [836, 667] on button "Add to favorite jobs" at bounding box center [847, 678] width 22 height 21
click at [426, 663] on readpronunciation-span "Softwar" at bounding box center [451, 675] width 70 height 23
click at [524, 888] on button "Add to favorite jobs" at bounding box center [522, 899] width 22 height 21
click at [395, 885] on readpronunciation-word "NET" at bounding box center [376, 897] width 41 height 23
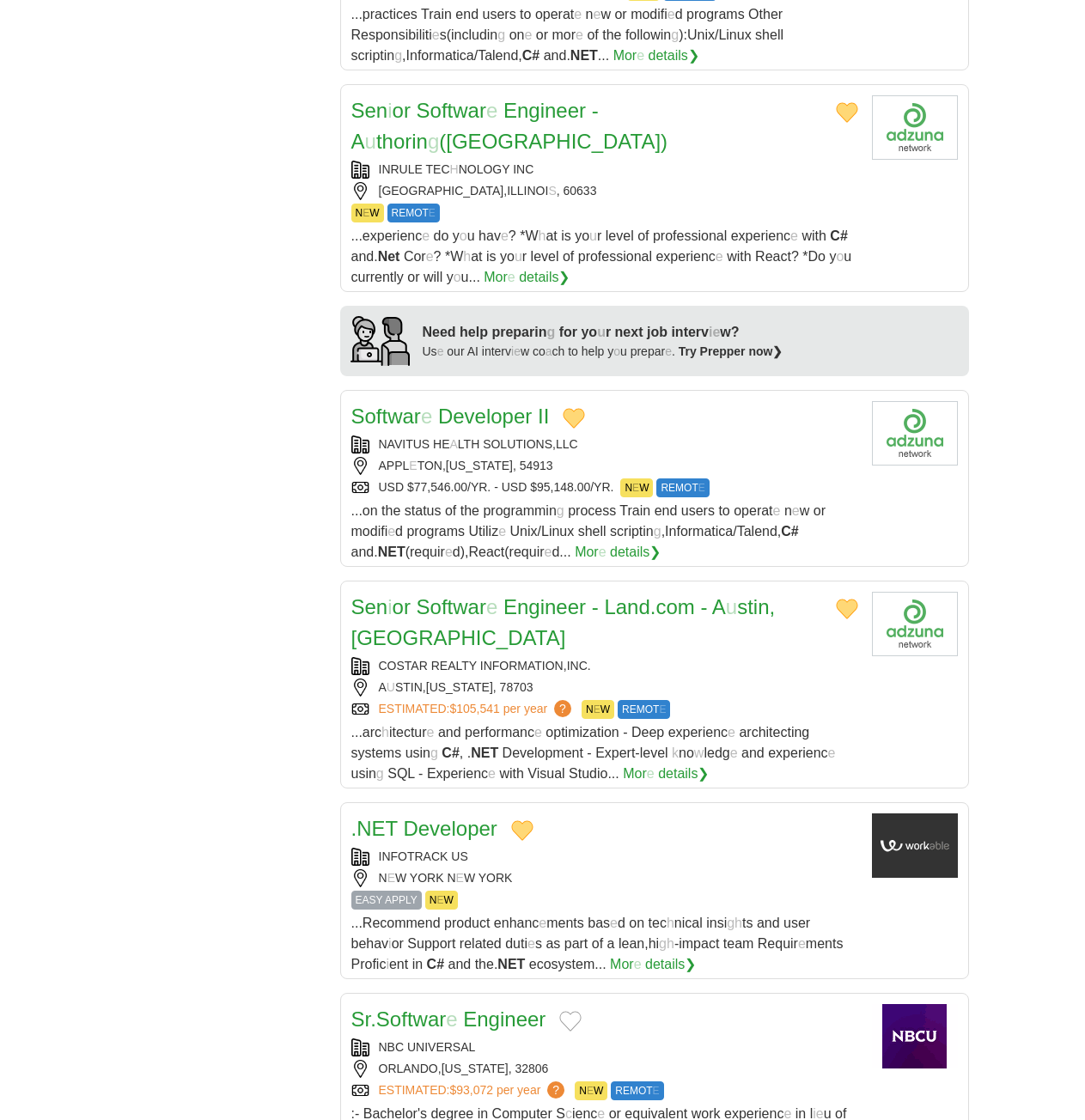
scroll to position [1546, 0]
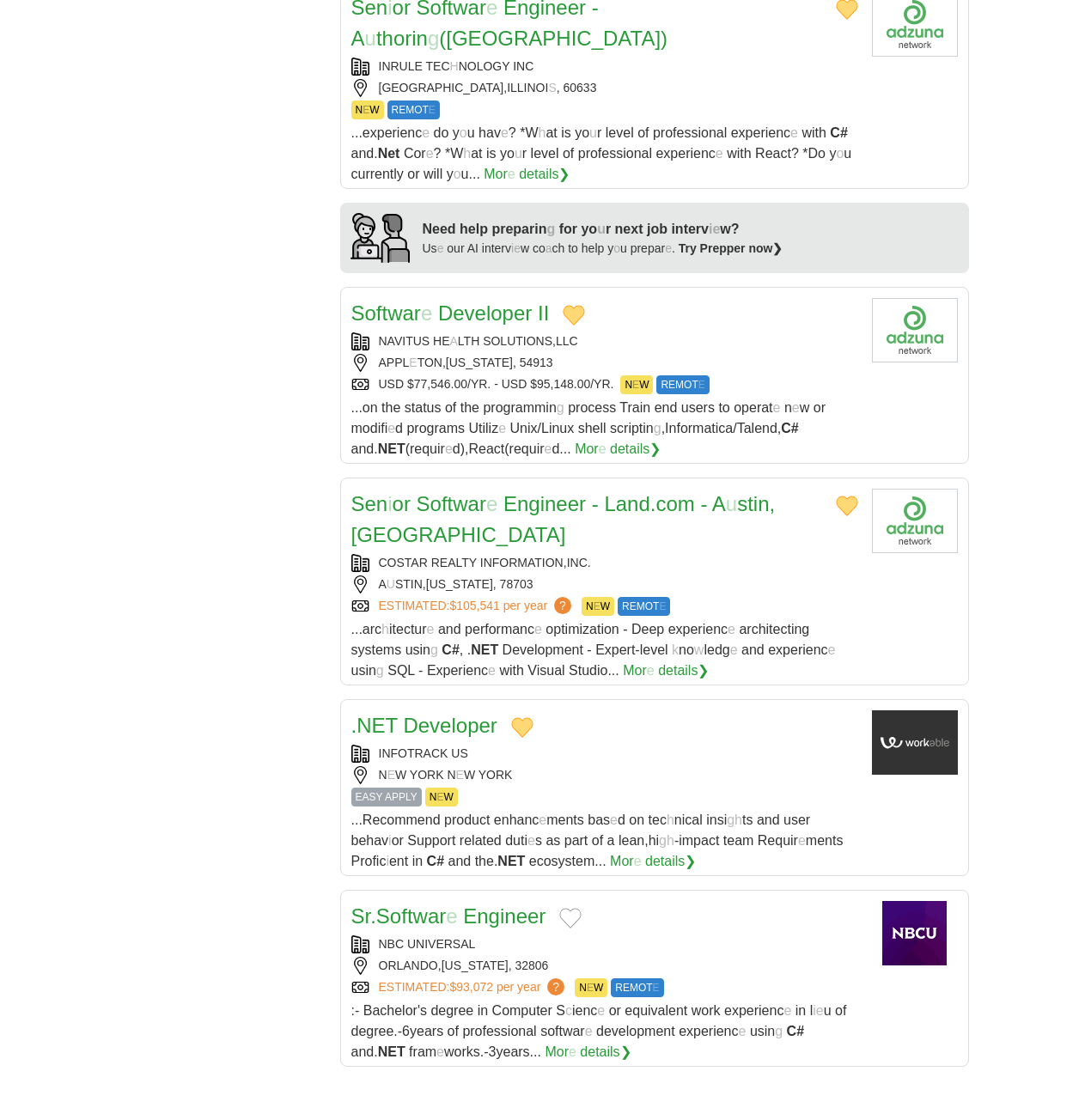
click at [576, 907] on button "Add to favorite jobs" at bounding box center [570, 918] width 22 height 21
click at [413, 905] on readpronunciation-span "Softwar" at bounding box center [411, 916] width 70 height 23
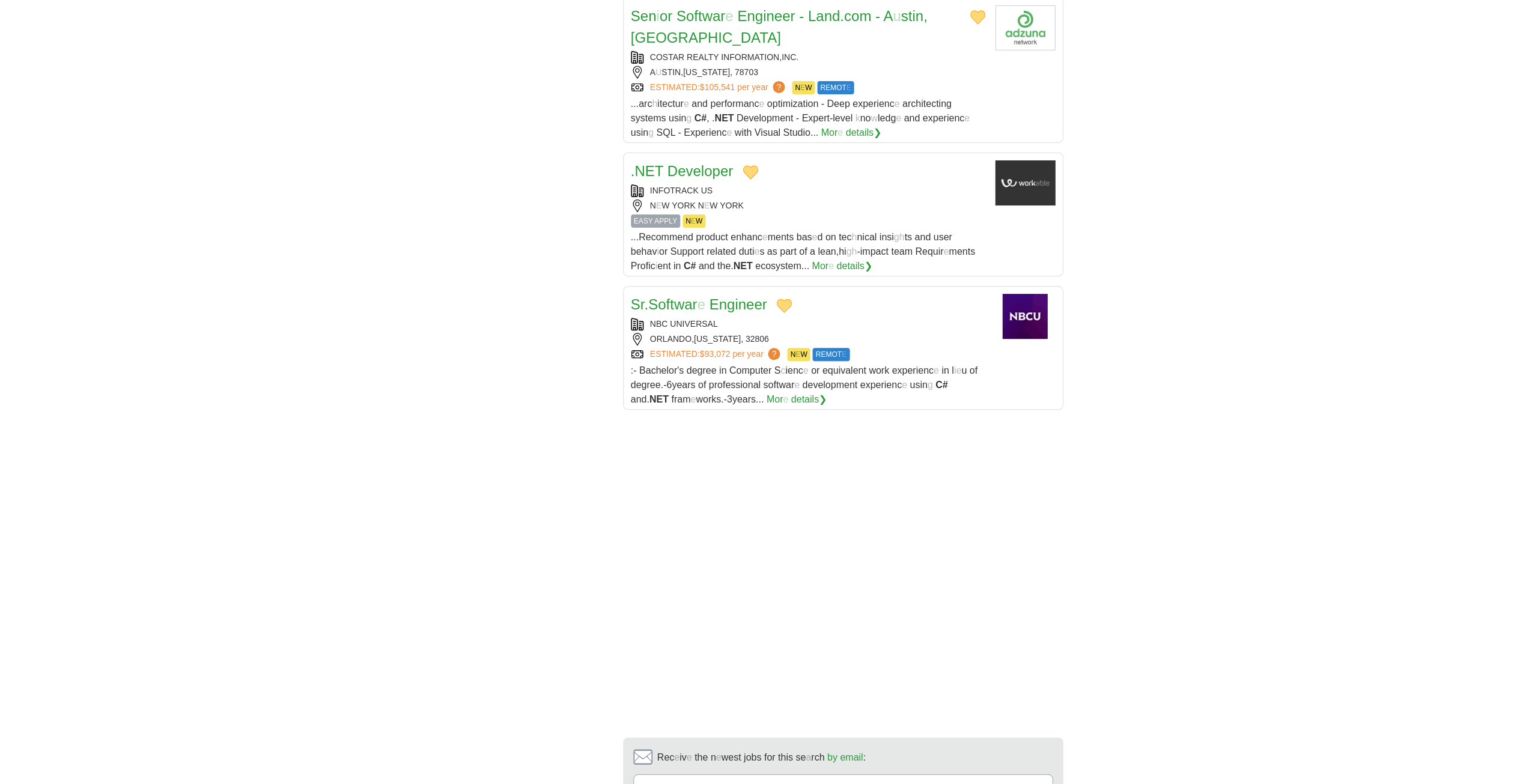
scroll to position [1261, 0]
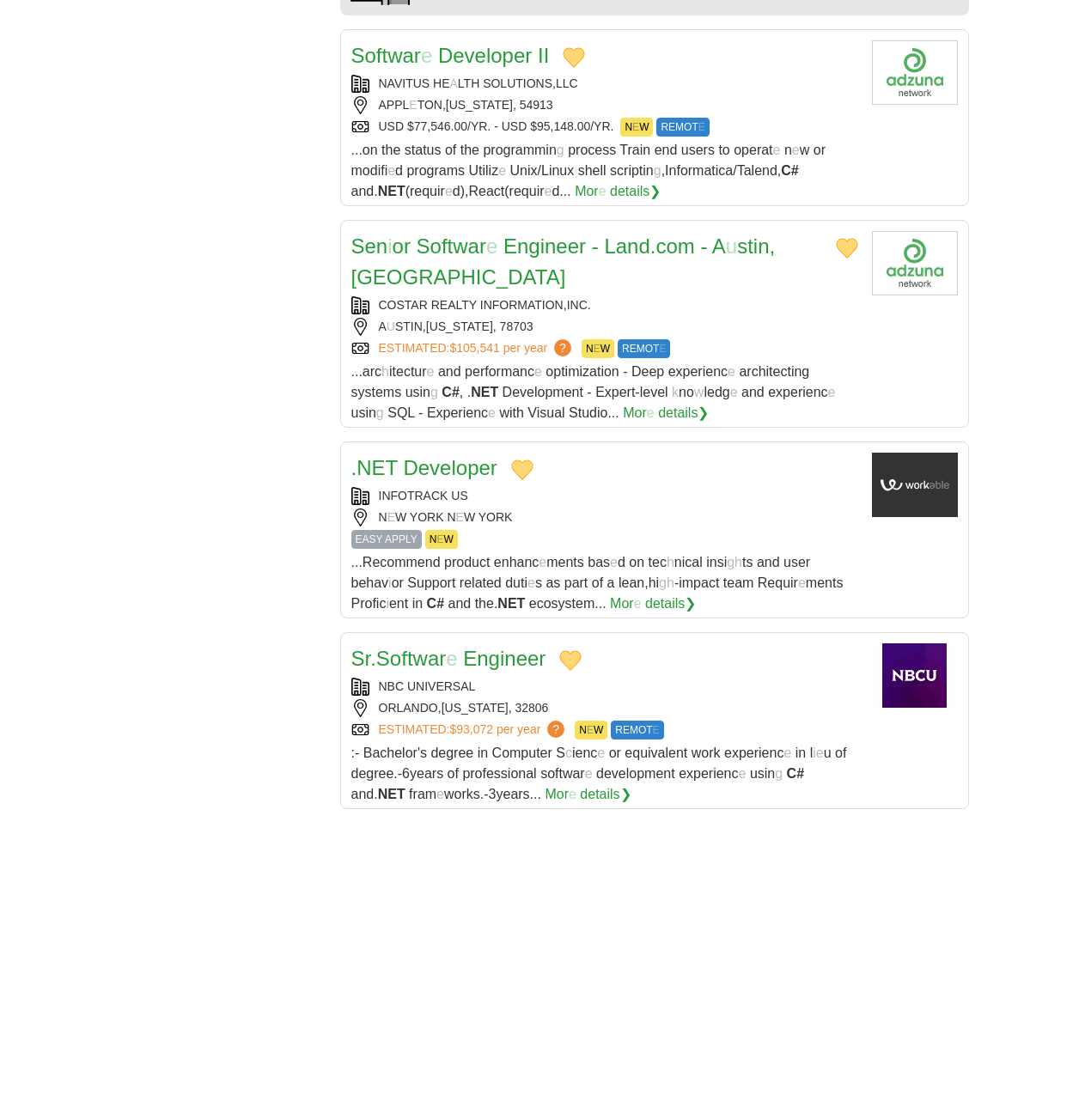
click at [351, 646] on link "Sr . Softwar e Engineer" at bounding box center [449, 658] width 195 height 23
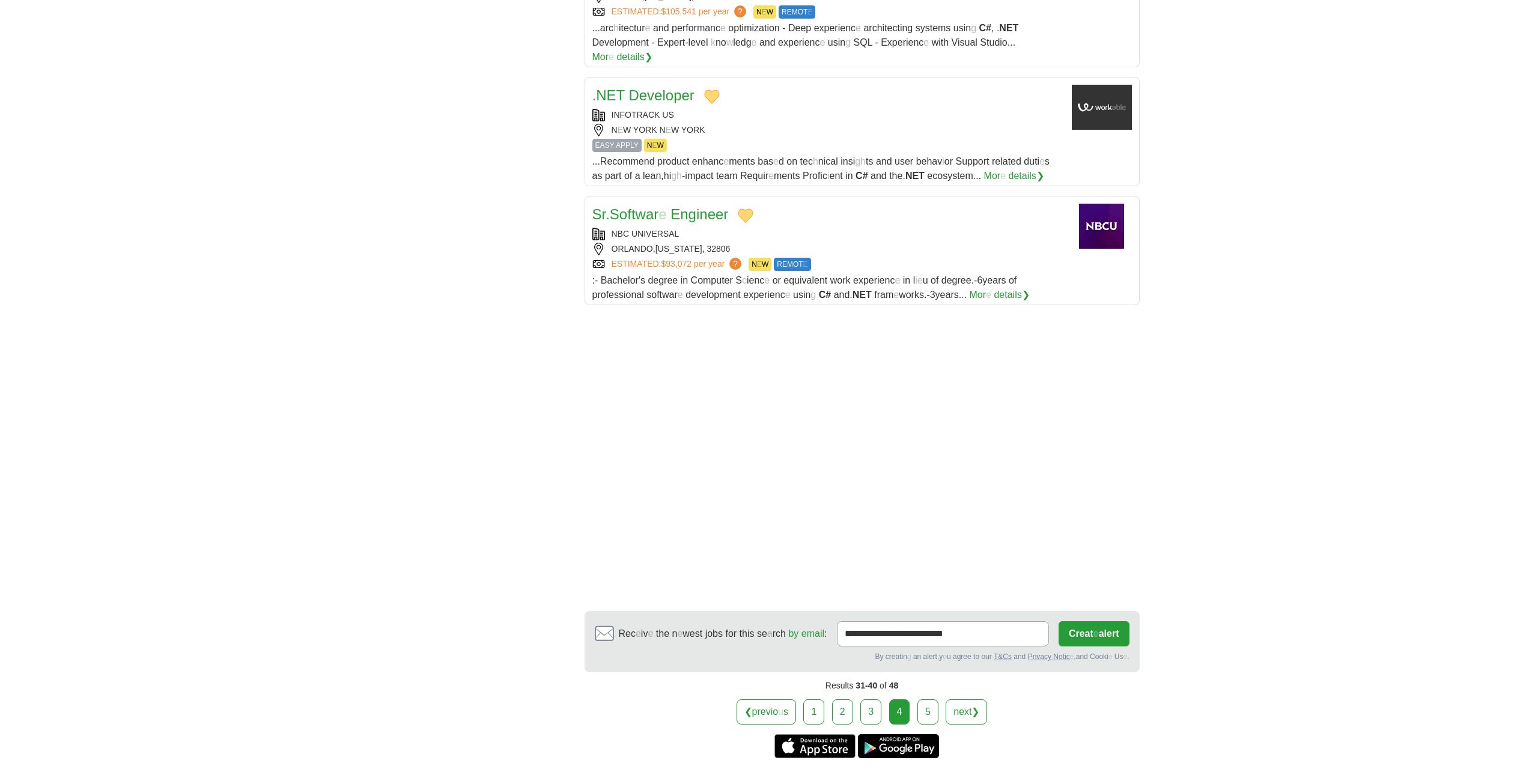
click at [767, 709] on link "5" at bounding box center [928, 712] width 21 height 25
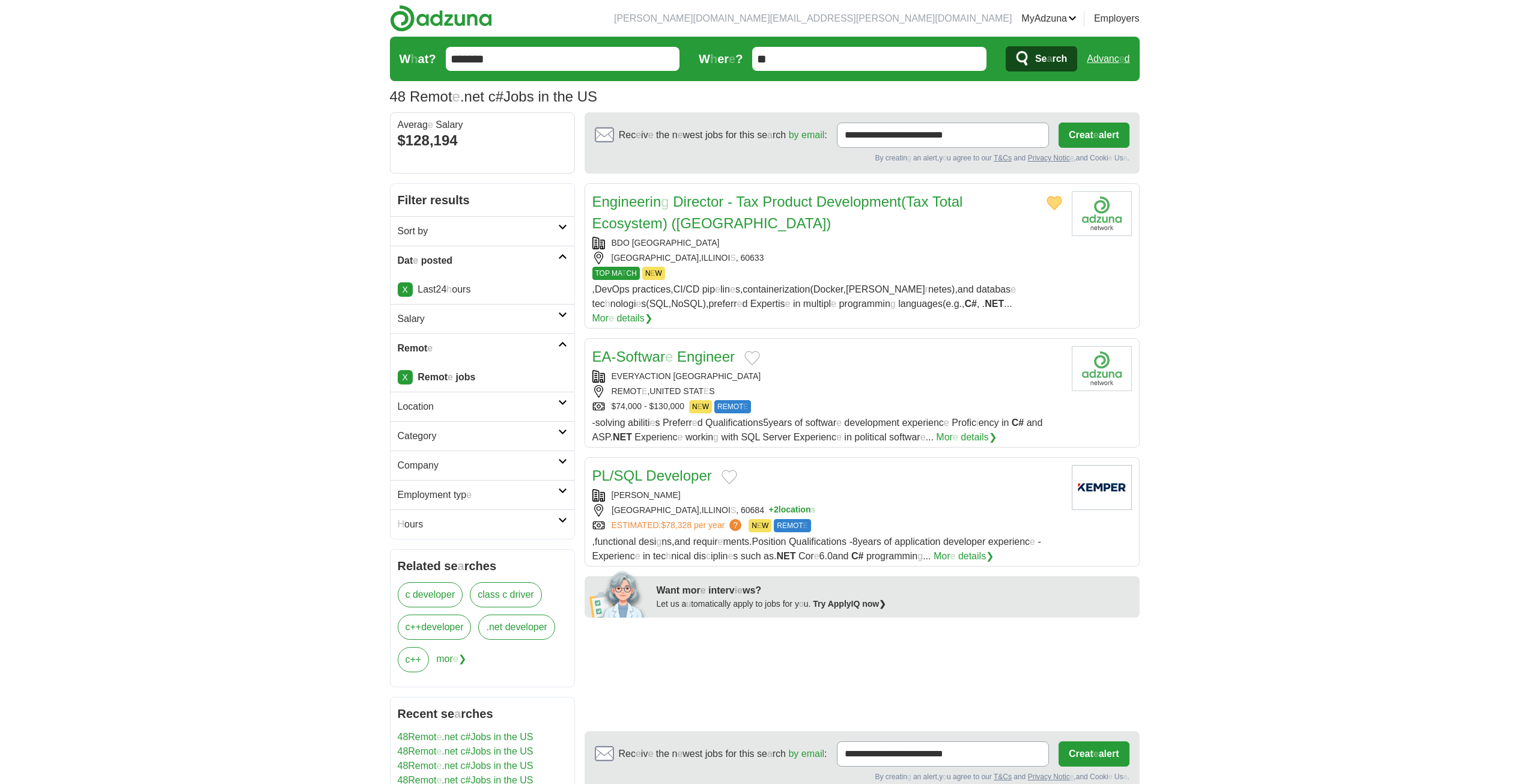
click at [678, 202] on readpronunciation-word "Director" at bounding box center [698, 202] width 50 height 16
click at [755, 351] on button "Add to favorite jobs" at bounding box center [751, 358] width 15 height 15
click at [650, 348] on readpronunciation-span "Softwar" at bounding box center [640, 356] width 49 height 16
click at [729, 469] on button "Add to favorite jobs" at bounding box center [729, 477] width 15 height 15
click at [648, 467] on readpronunciation-word "Developer" at bounding box center [678, 475] width 66 height 16
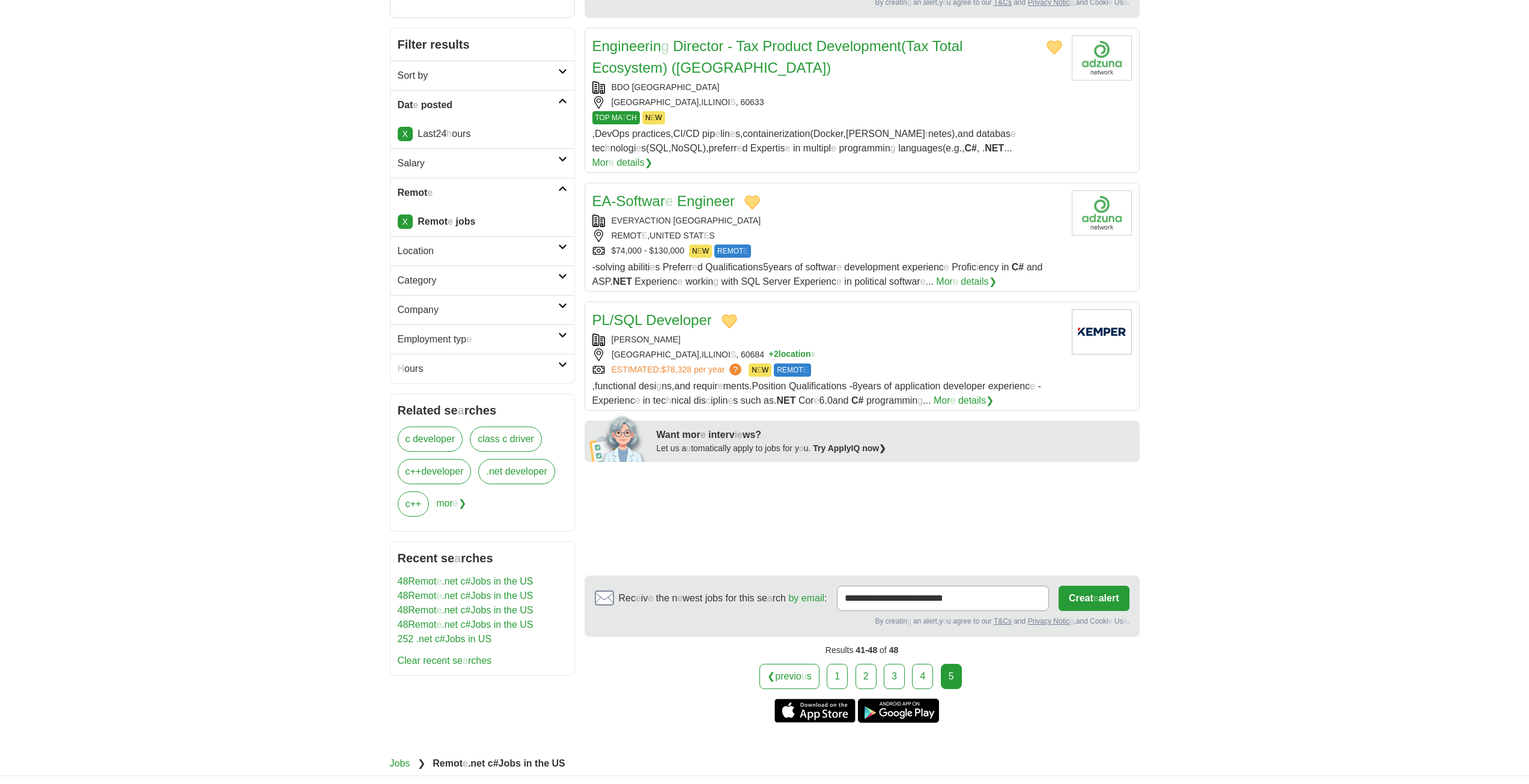
scroll to position [60, 0]
